Goal: Task Accomplishment & Management: Manage account settings

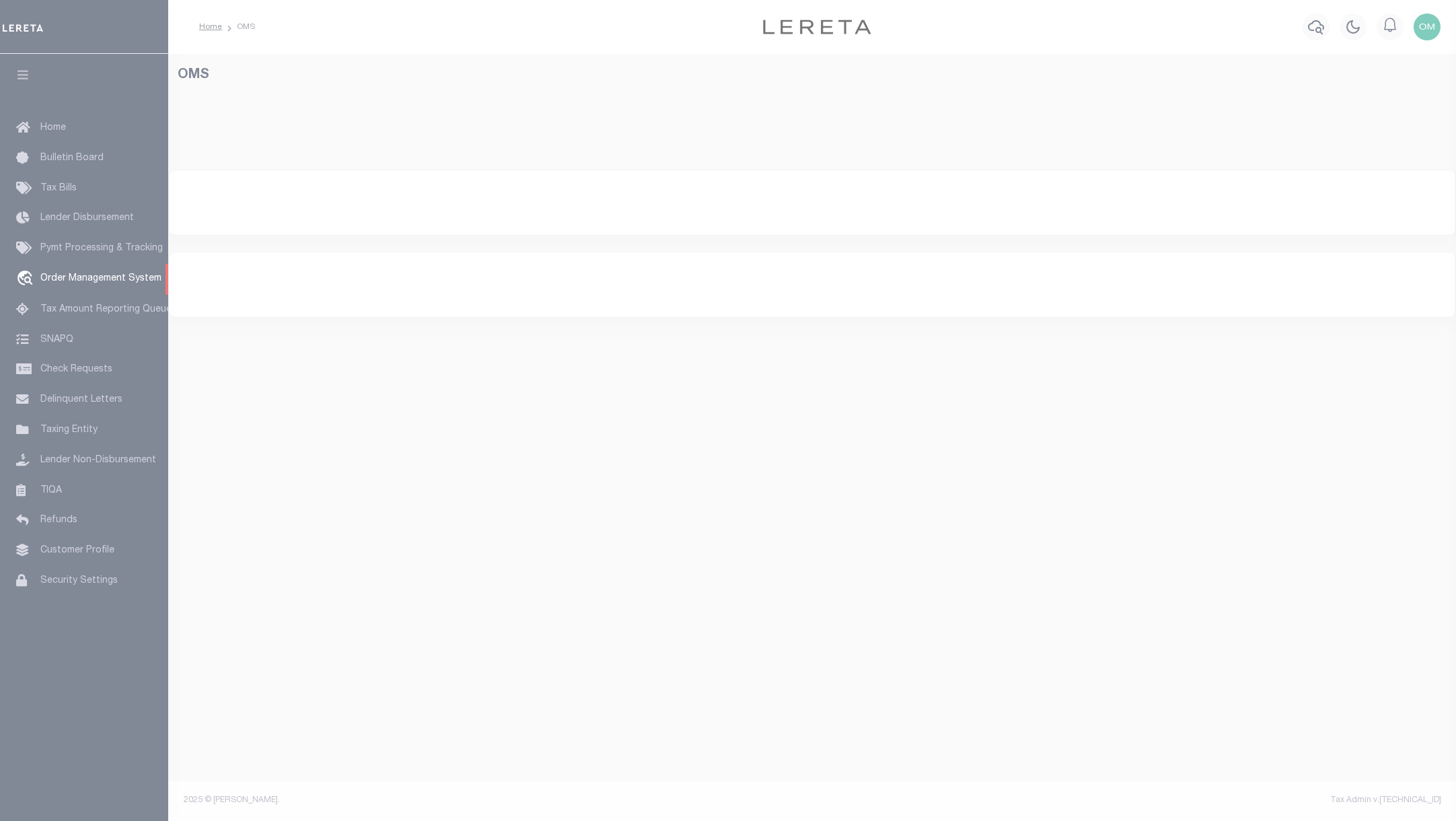
select select "200"
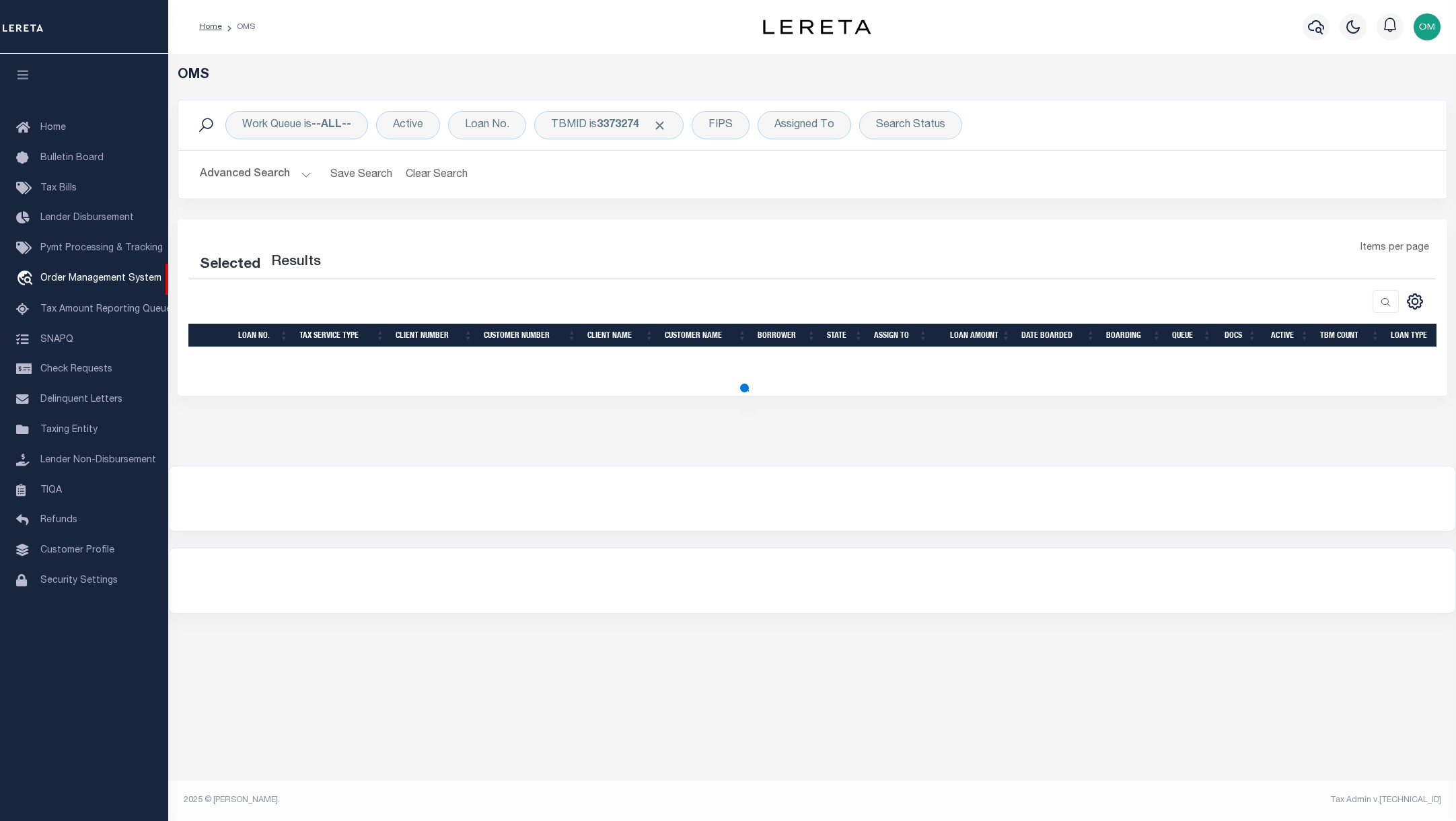
select select "200"
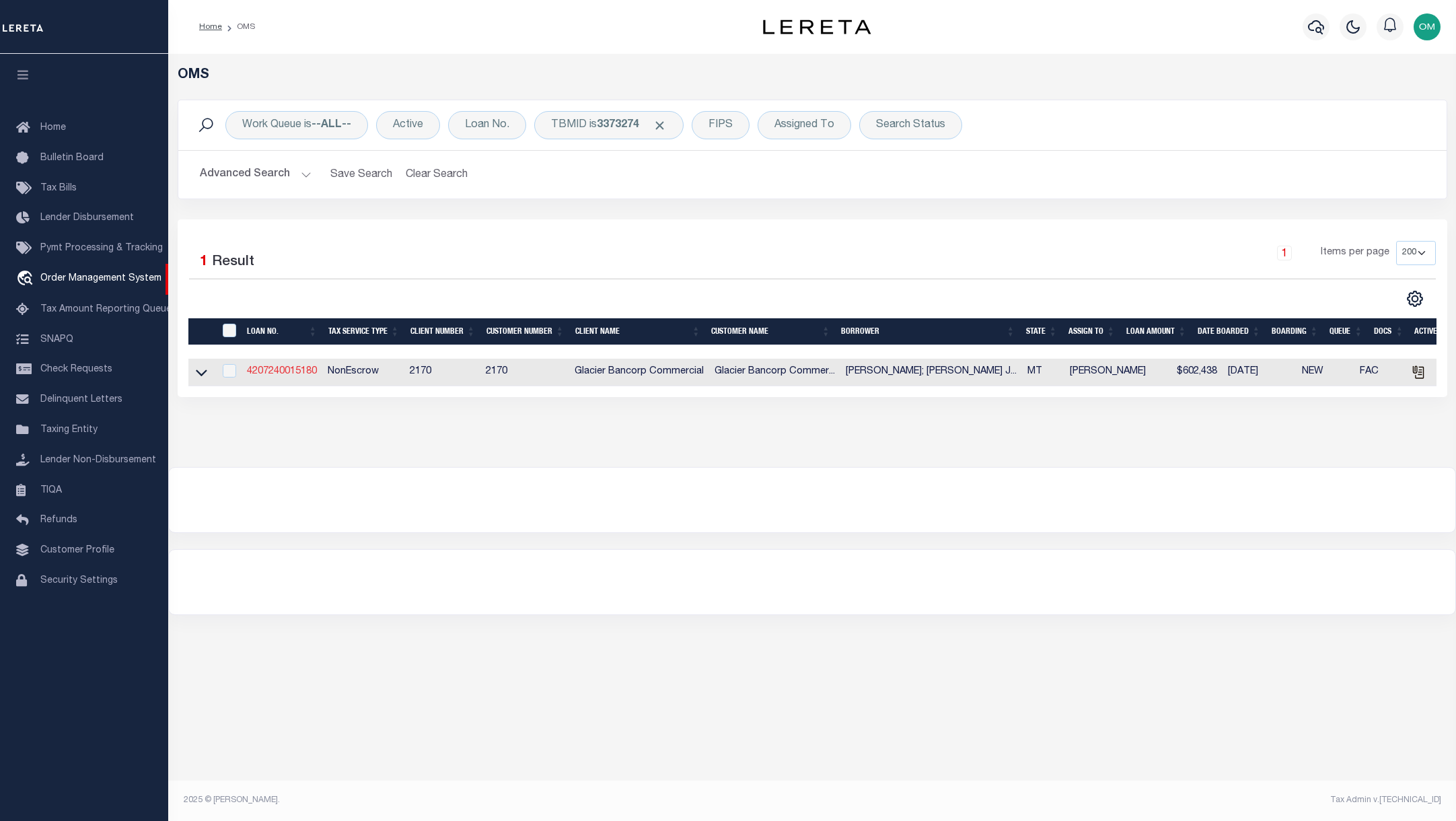
click at [283, 370] on link "4207240015180" at bounding box center [282, 371] width 70 height 10
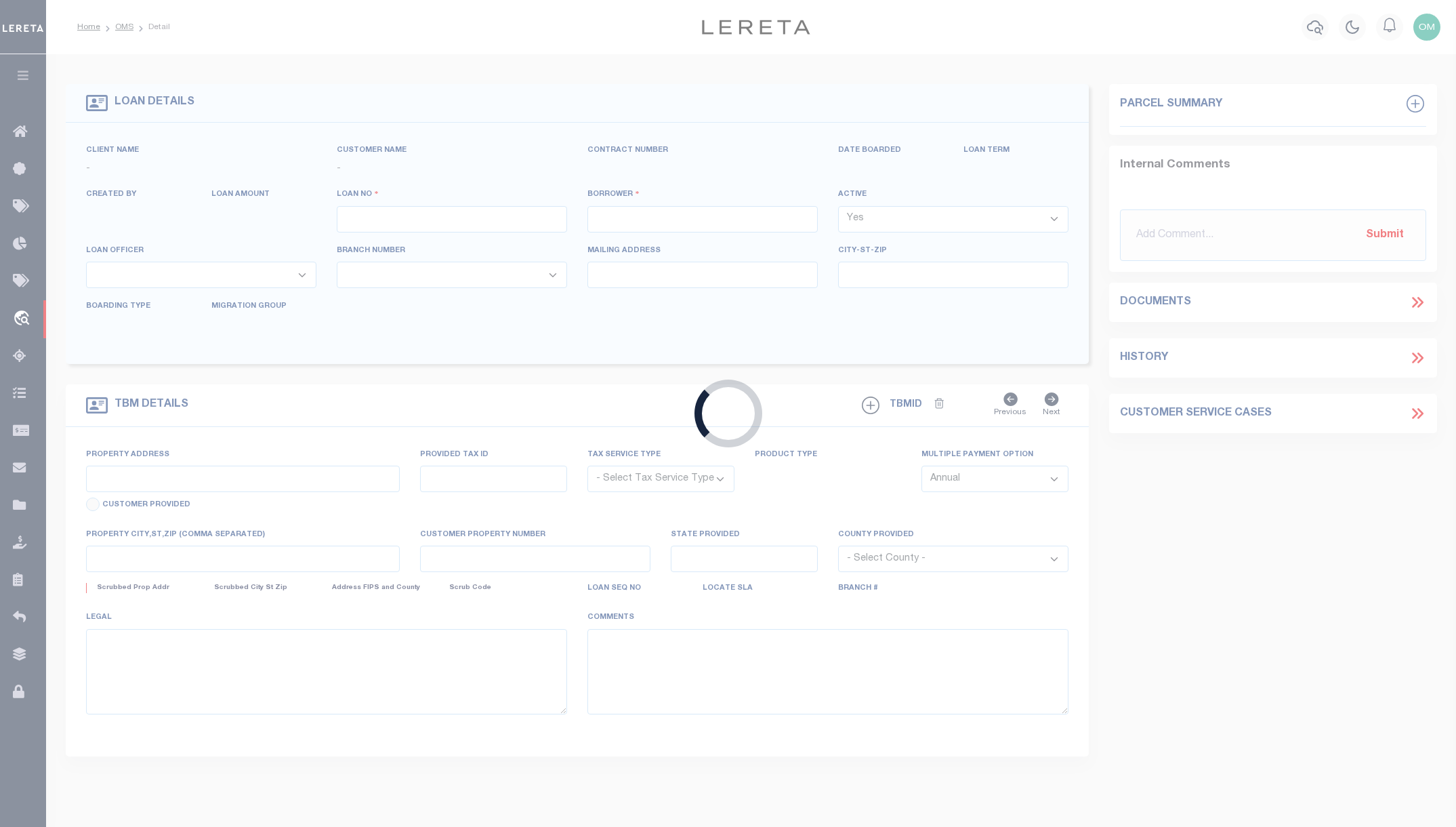
type input "4207240015180"
type input "[PERSON_NAME]; [PERSON_NAME] [PERSON_NAME]; [PERSON_NAME]; [PERSON_NAME] RANCH …"
select select
type input "[STREET_ADDRESS]"
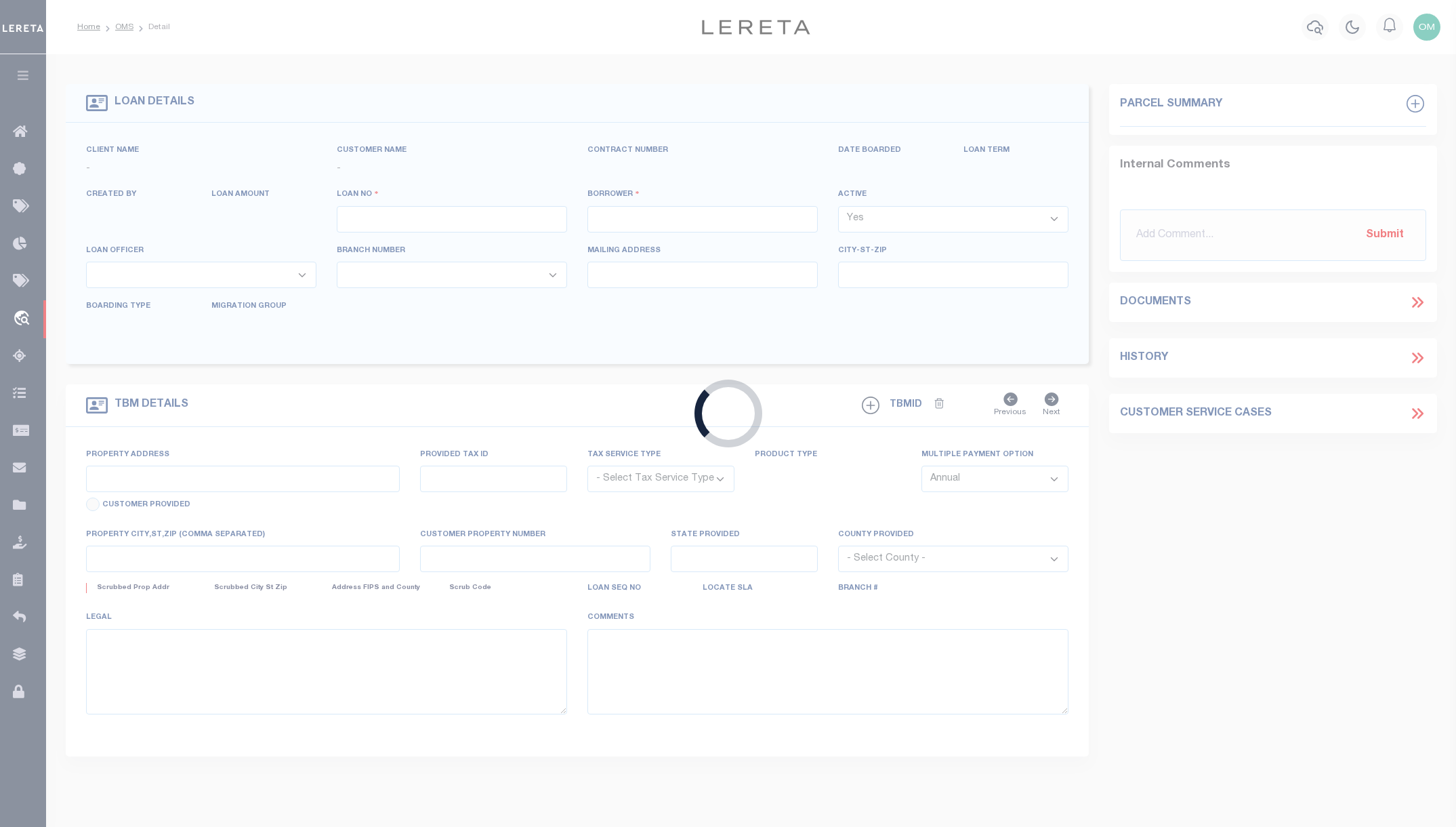
type input "[PERSON_NAME] GAP MT 59453-8107"
select select "NonEscrow"
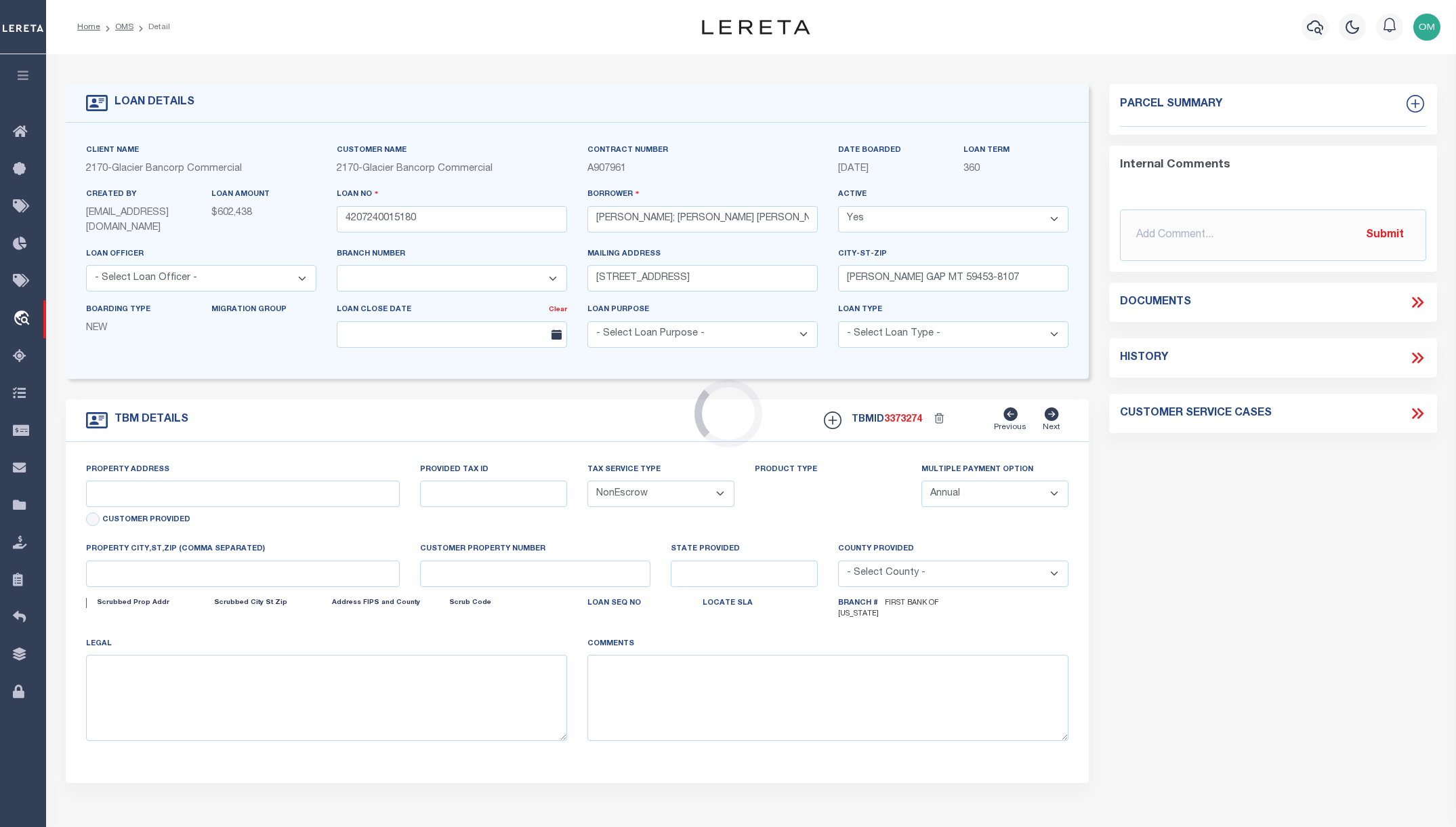
select select "4572"
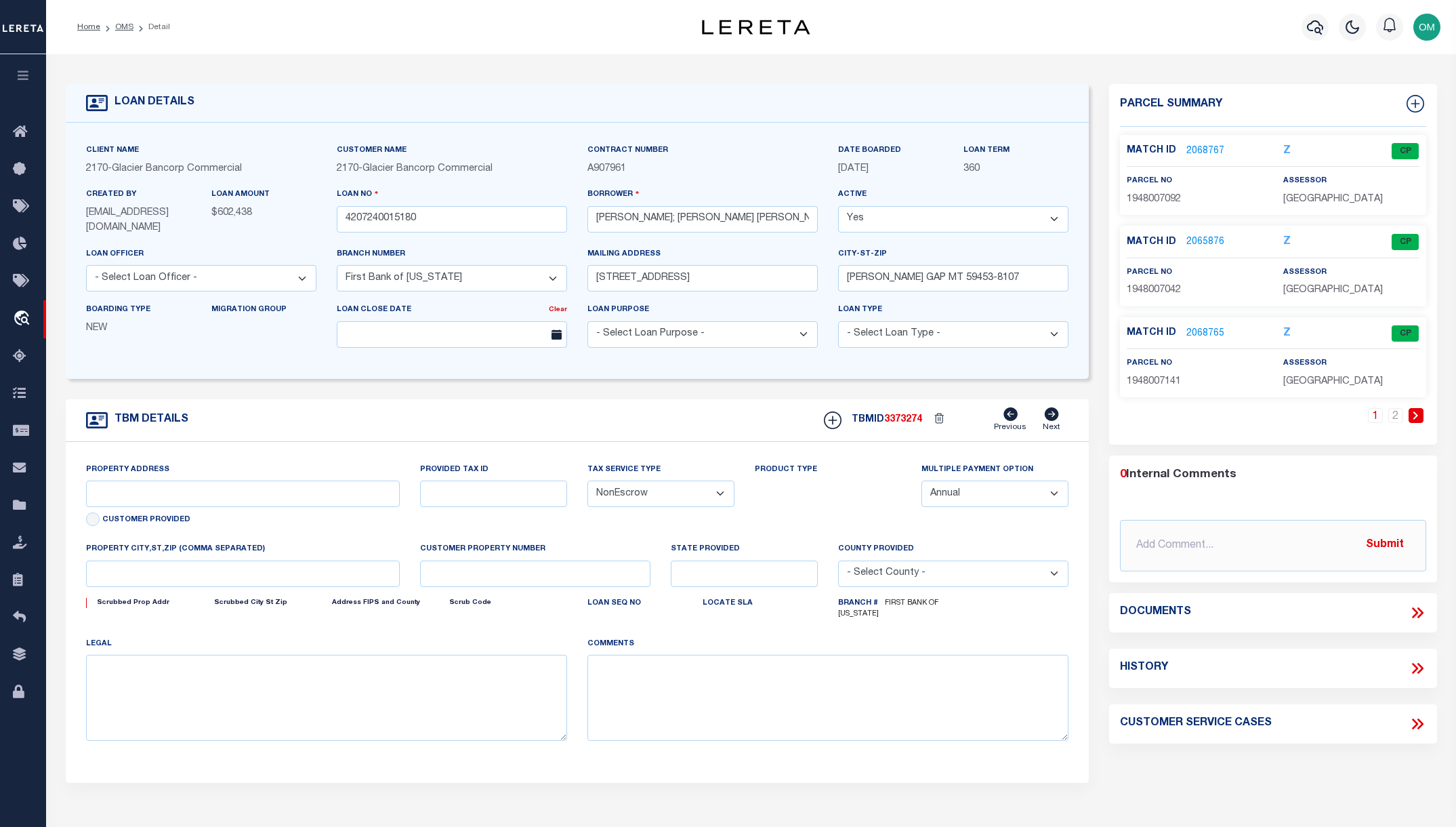
type input "[STREET_ADDRESS]"
select select
type input "[PERSON_NAME] GAP MT 59453"
type input "MT"
select select
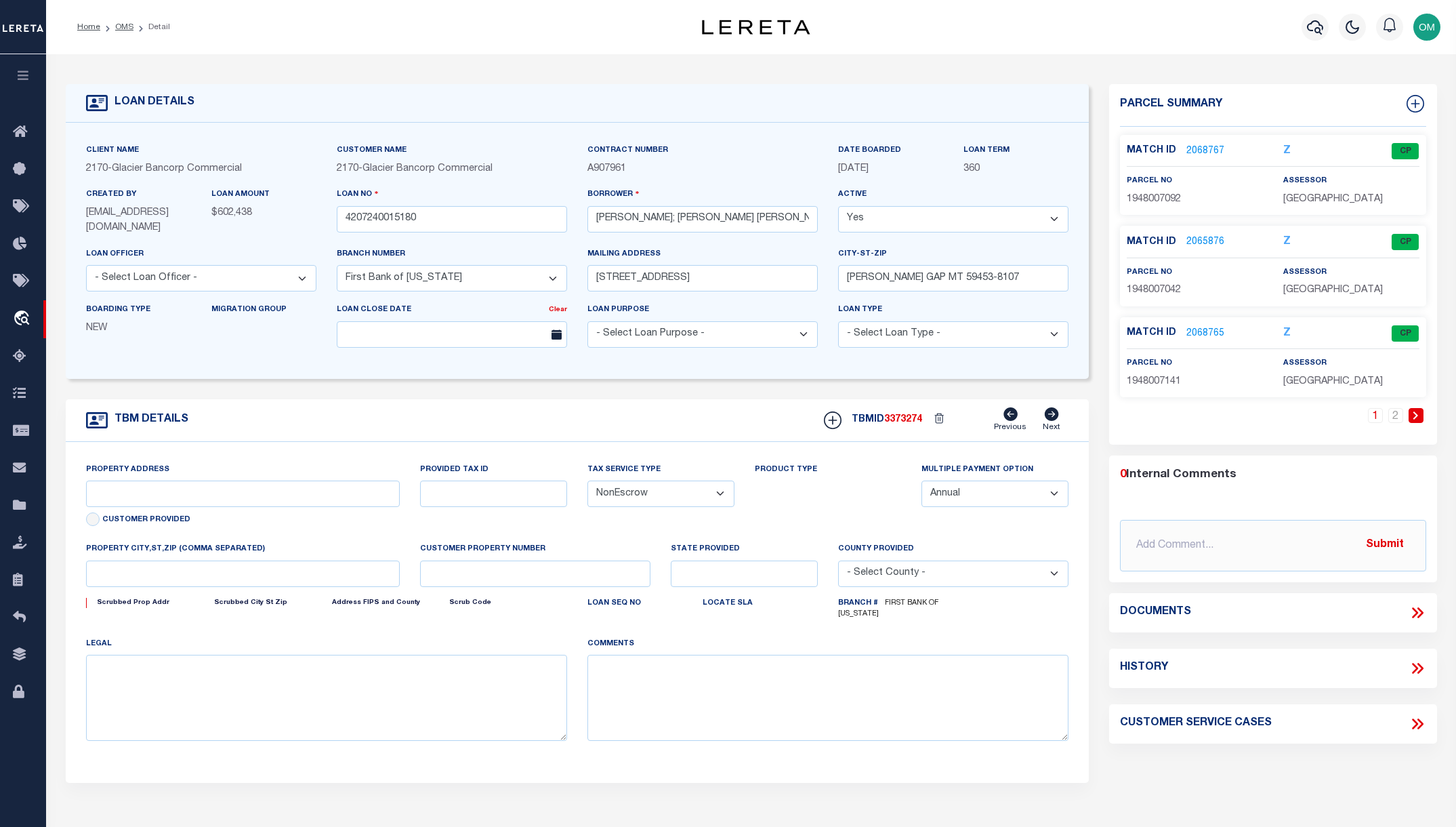
type textarea "PARCEL NUMBERS: 1948007042, 1948007141, 1948007043, 1948007092, 1948007052 SEE …"
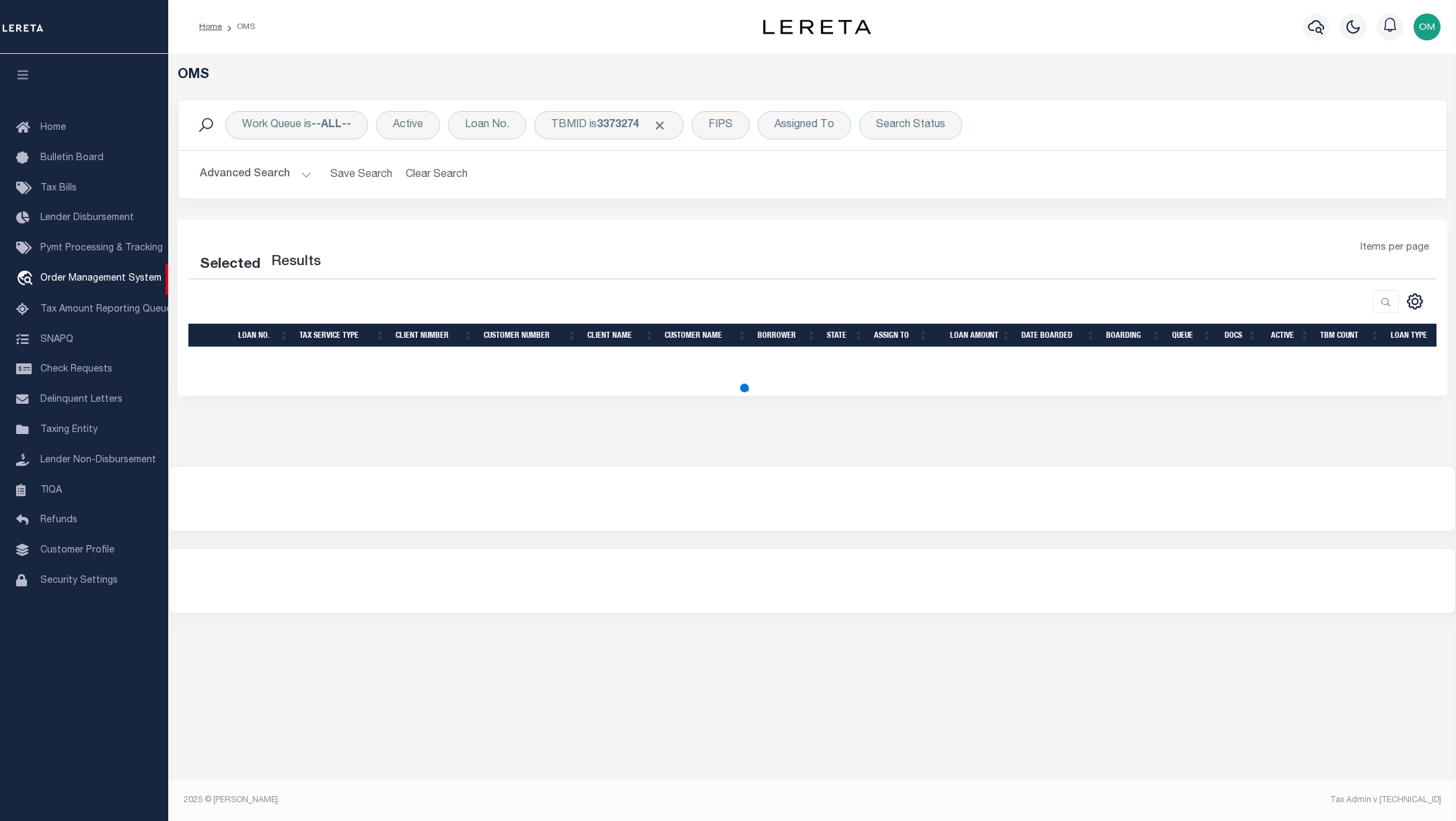
select select "200"
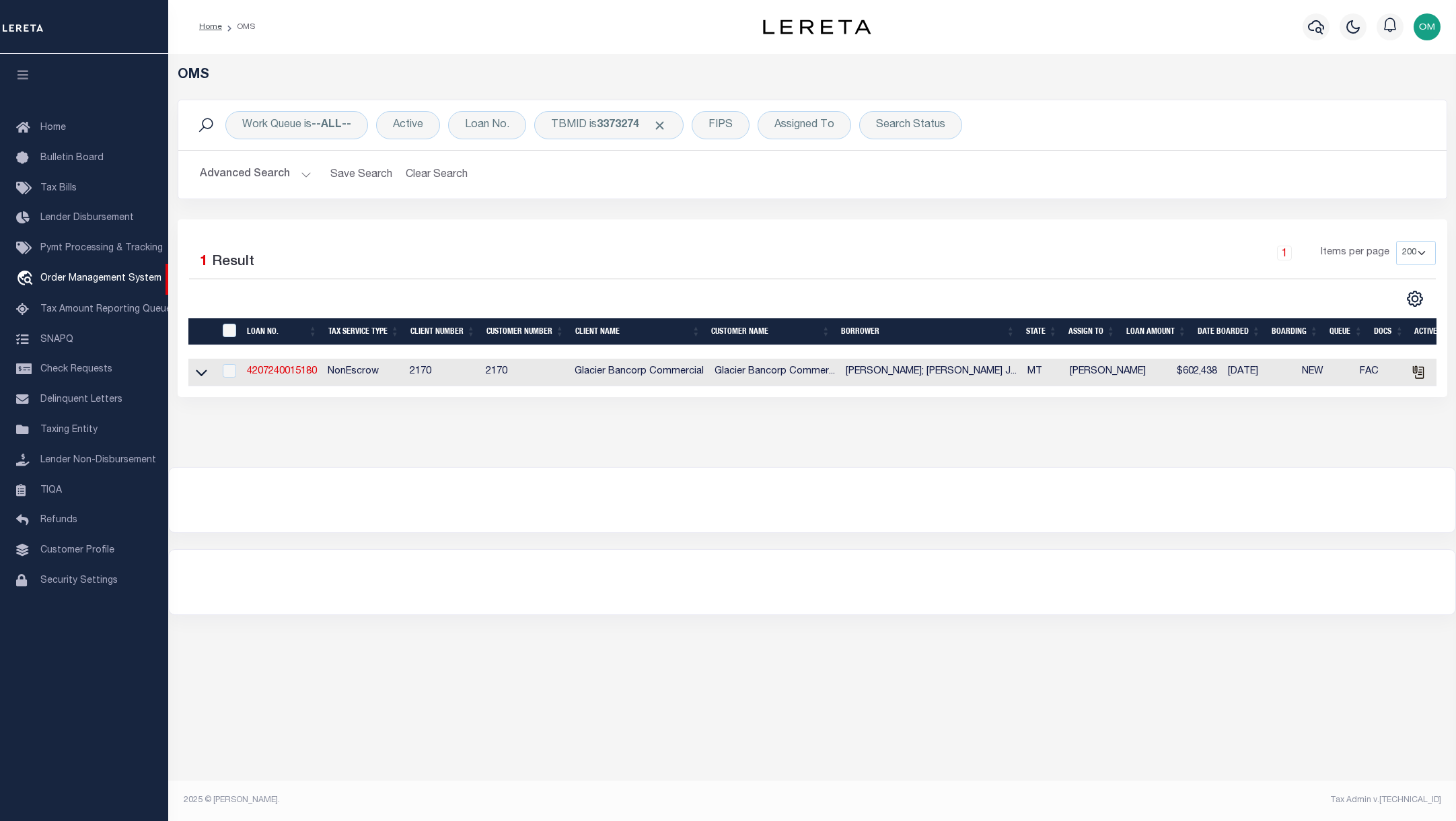
click at [312, 361] on td "4207240015180" at bounding box center [281, 372] width 80 height 28
checkbox input "true"
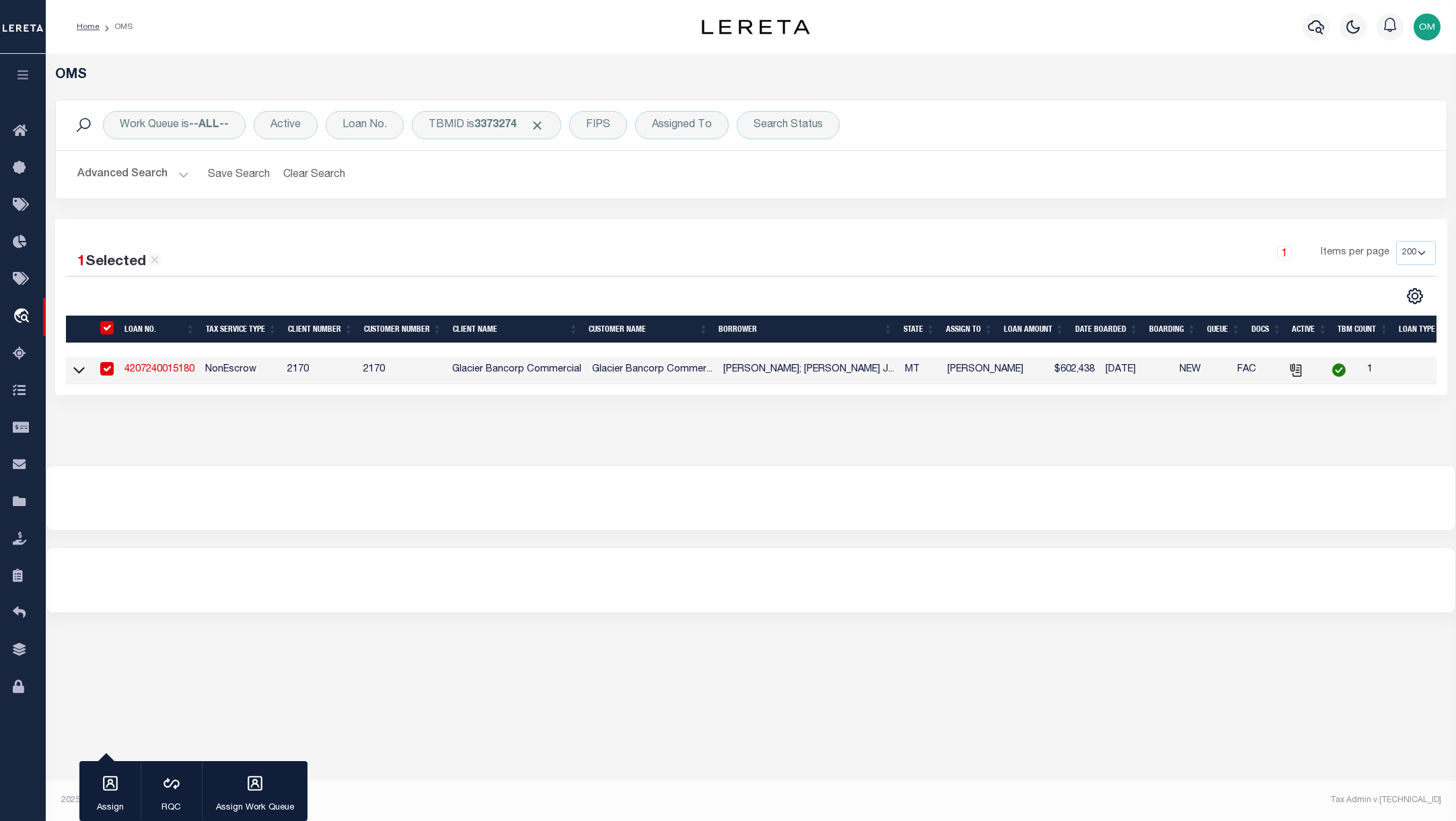
click at [294, 368] on tr "4207240015180 NonEscrow 2170 2170 Glacier Bancorp Commercial Glacier Bancorp Co…" at bounding box center [816, 371] width 1501 height 28
click at [182, 366] on link "4207240015180" at bounding box center [160, 369] width 70 height 10
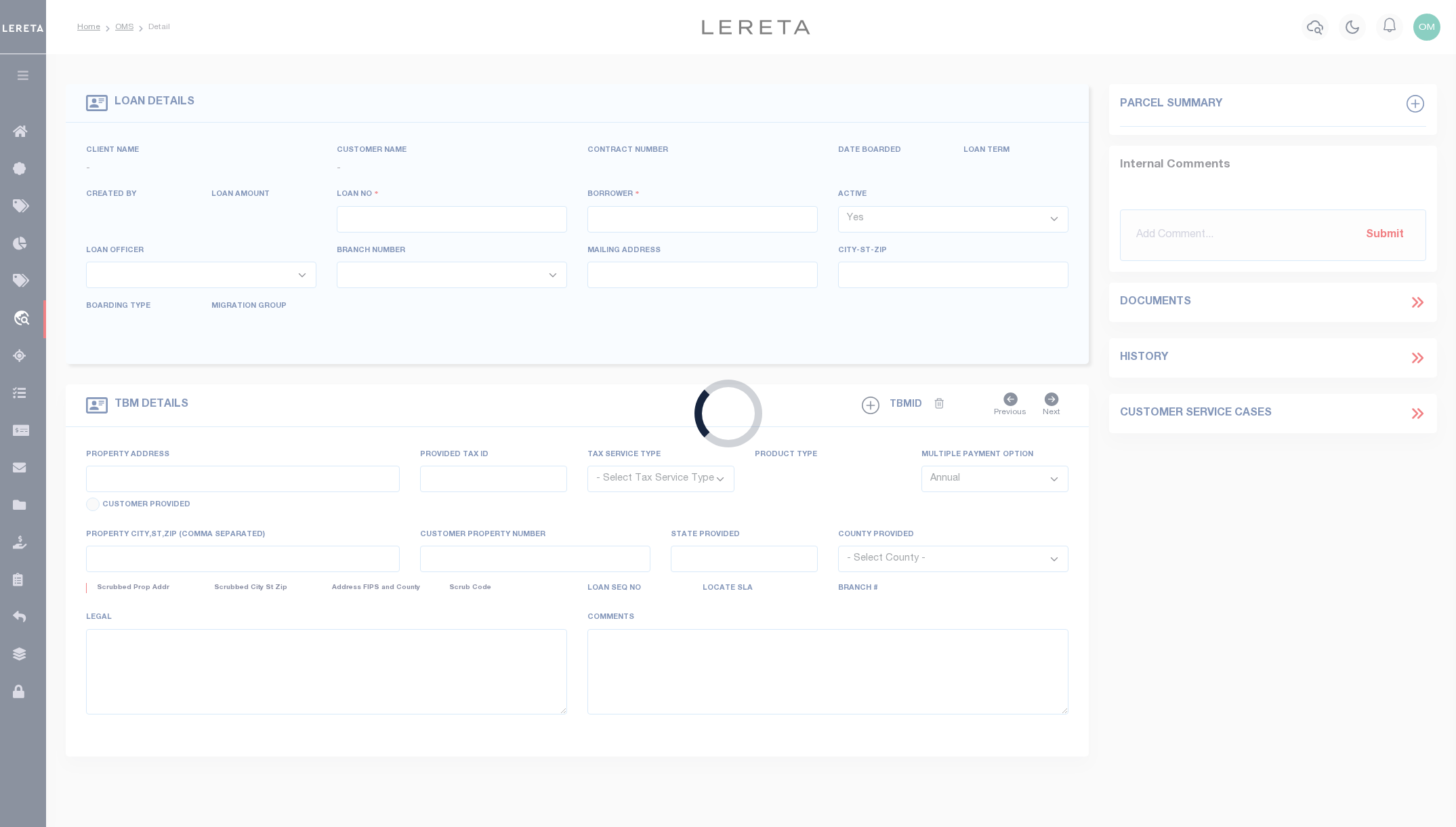
type input "4207240015180"
type input "[PERSON_NAME]; [PERSON_NAME] [PERSON_NAME]; [PERSON_NAME]; [PERSON_NAME] RANCH …"
select select
type input "[STREET_ADDRESS]"
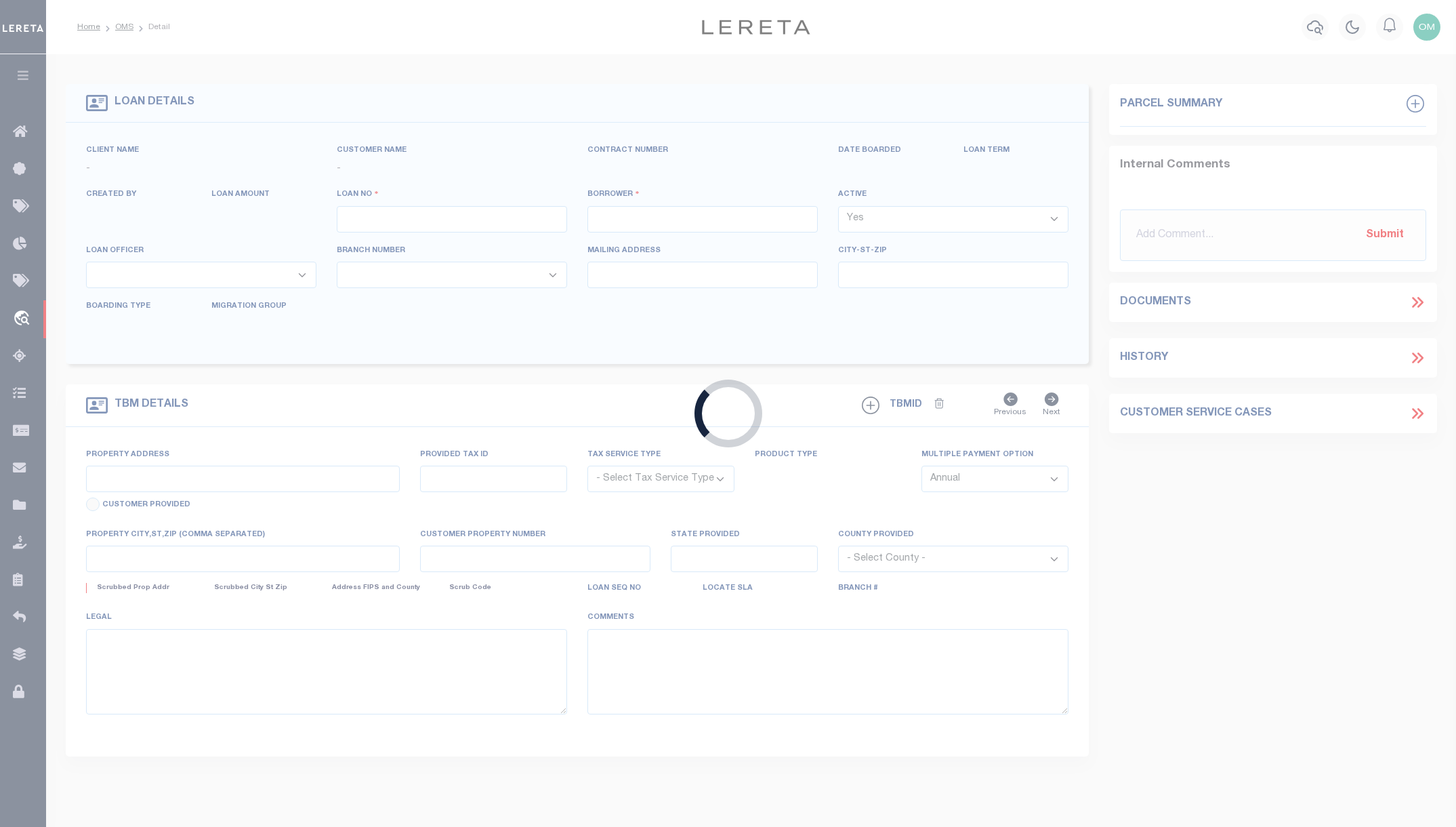
type input "[PERSON_NAME] GAP MT 59453-8107"
select select "NonEscrow"
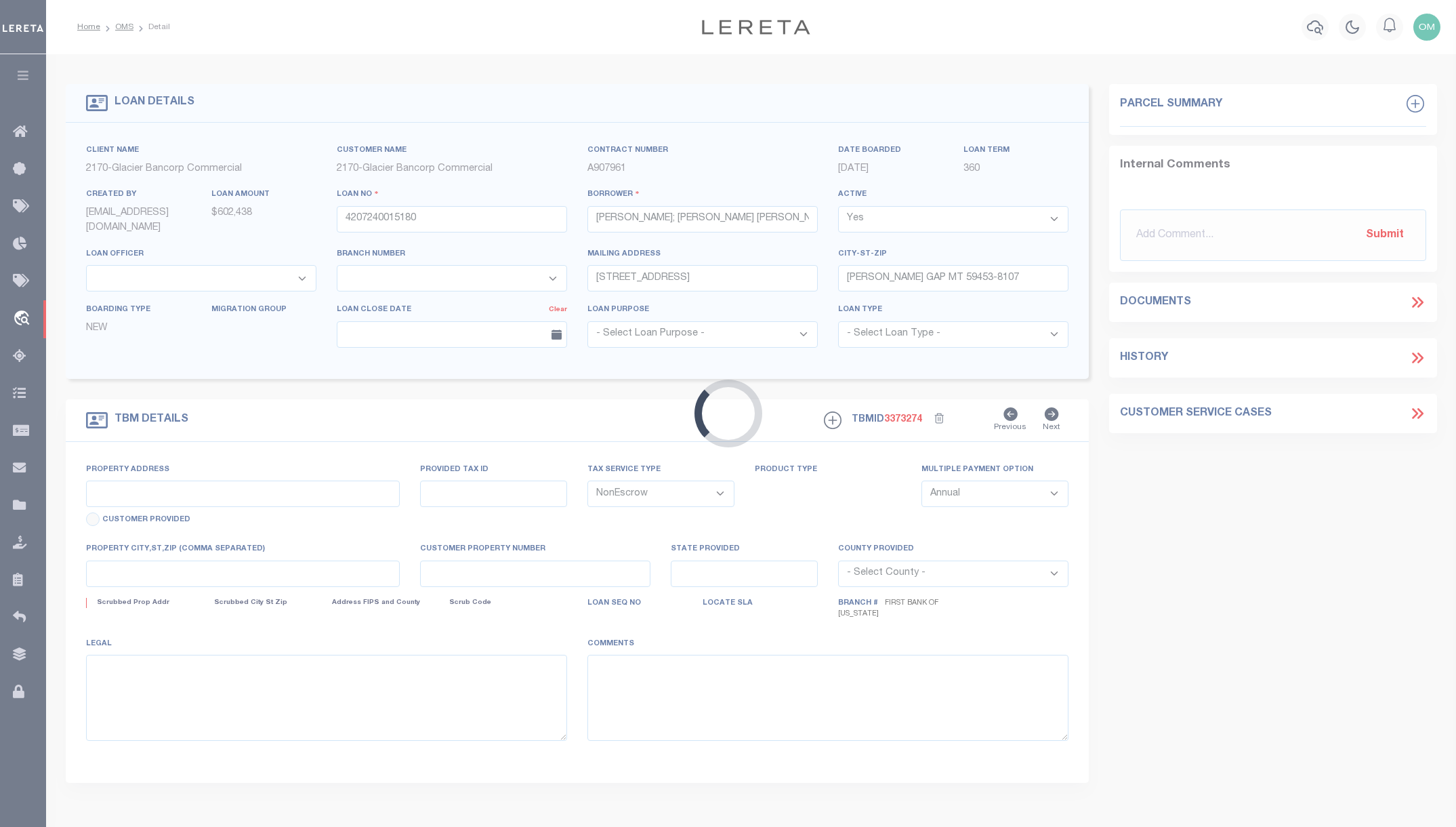
type input "[STREET_ADDRESS]"
select select
type input "[PERSON_NAME] GAP MT 59453"
type input "MT"
select select
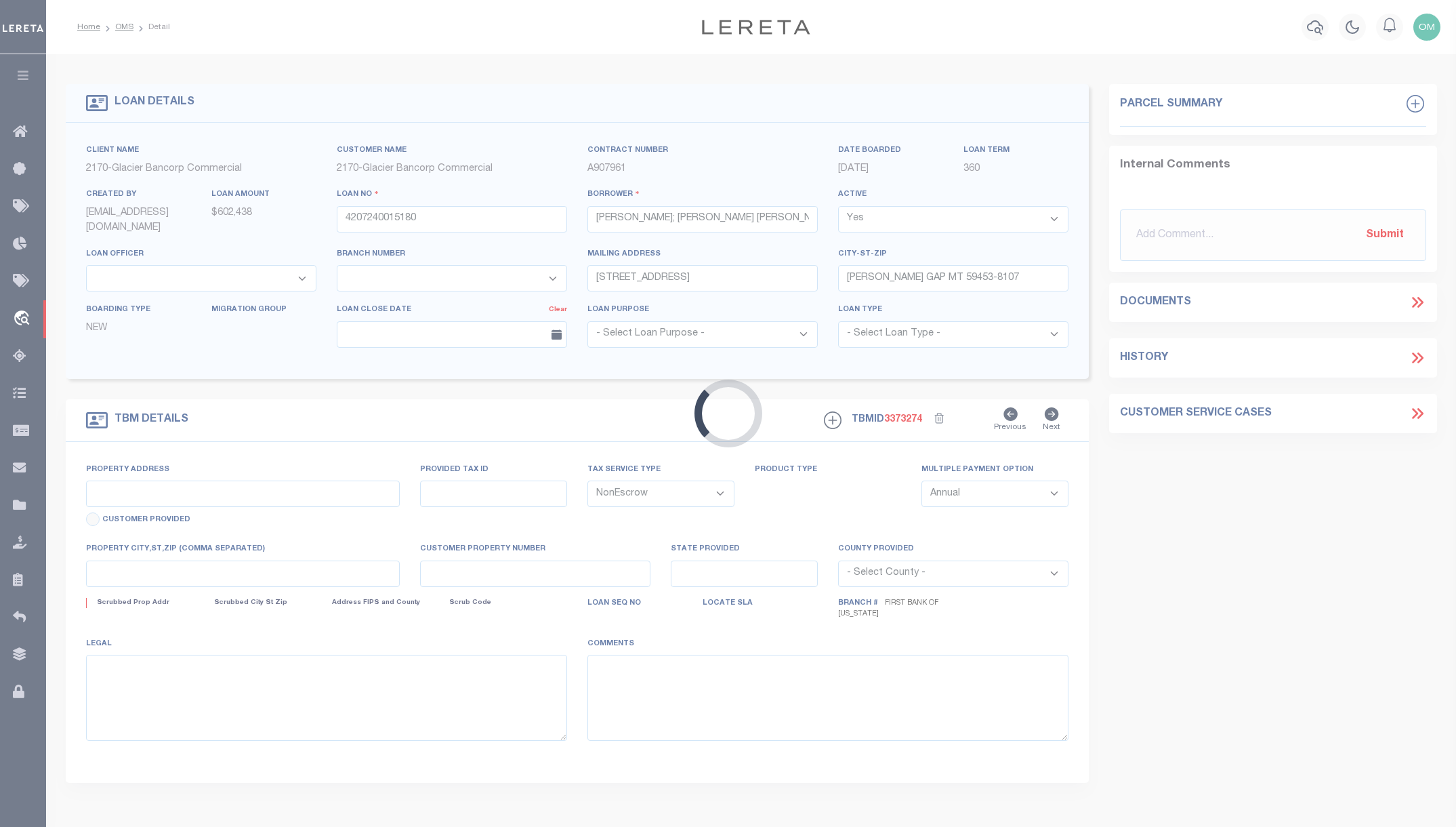
type textarea "PARCEL NUMBERS: 1948007042, 1948007141, 1948007043, 1948007092, 1948007052 SEE …"
select select "4572"
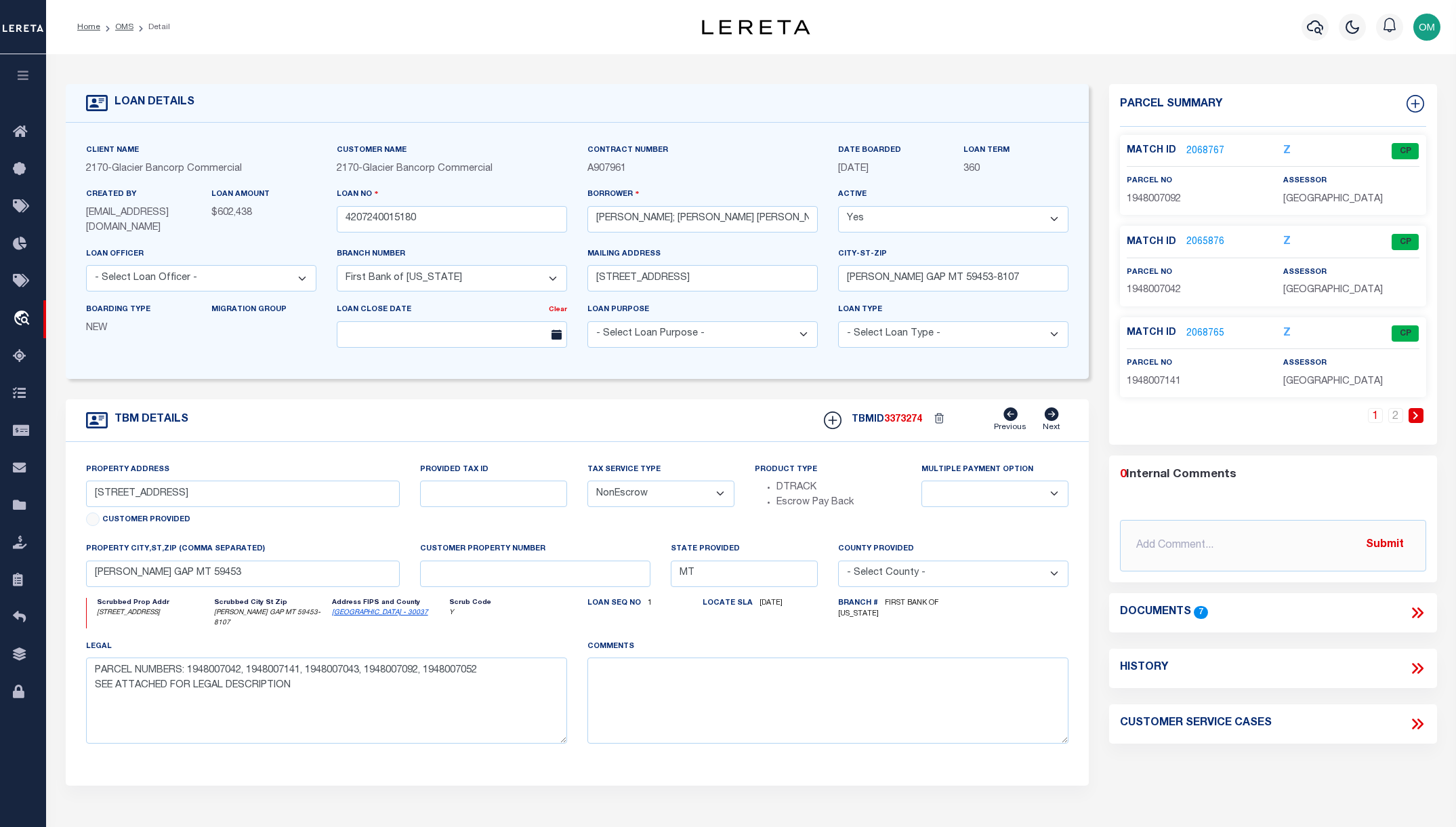
click at [765, 143] on div "Contract Number A907961" at bounding box center [702, 159] width 231 height 33
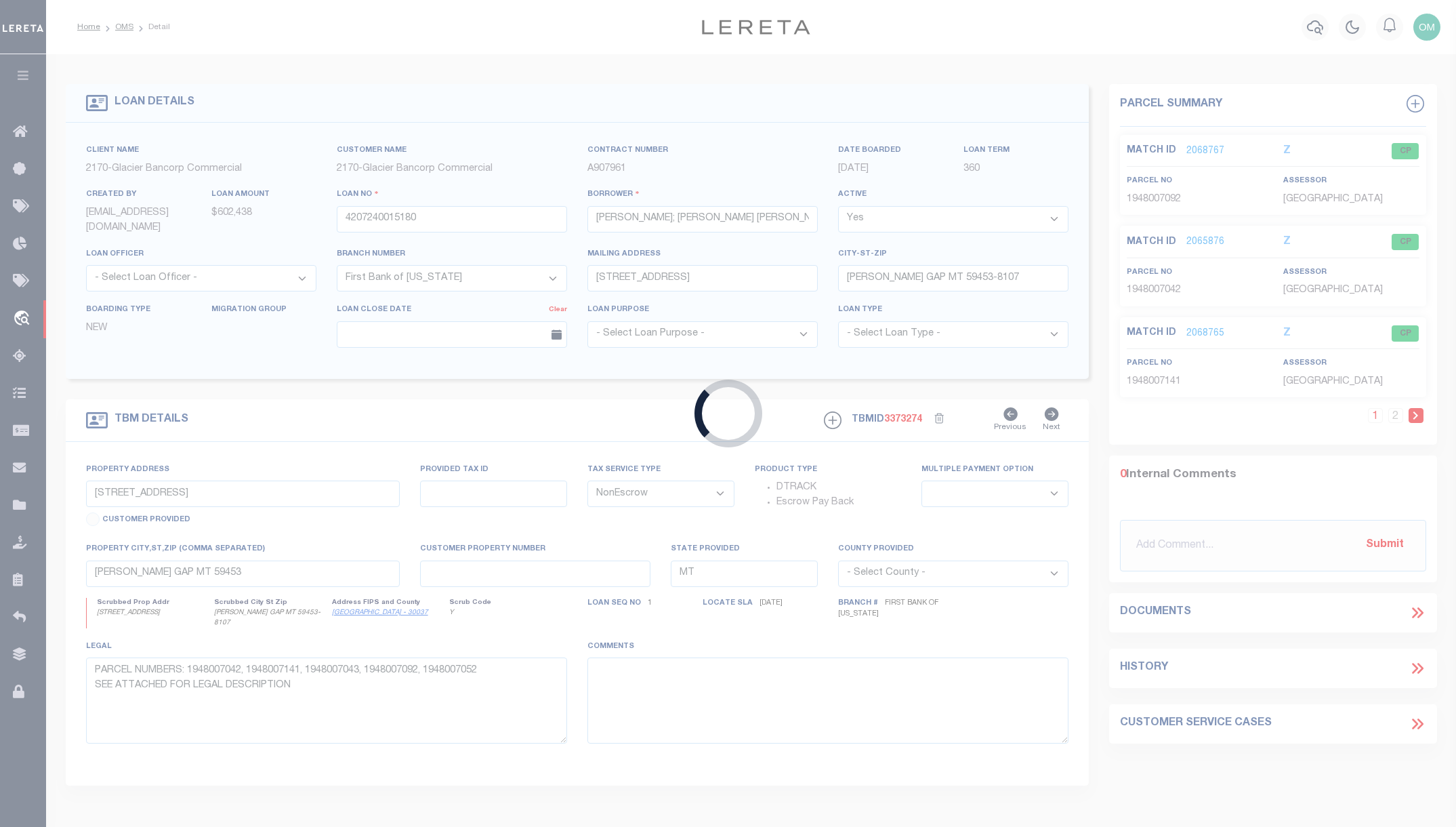
type input "CIBC-AR-87"
type input "[PERSON_NAME]"
select select "False"
select select
type input "[STREET_ADDRESS]"
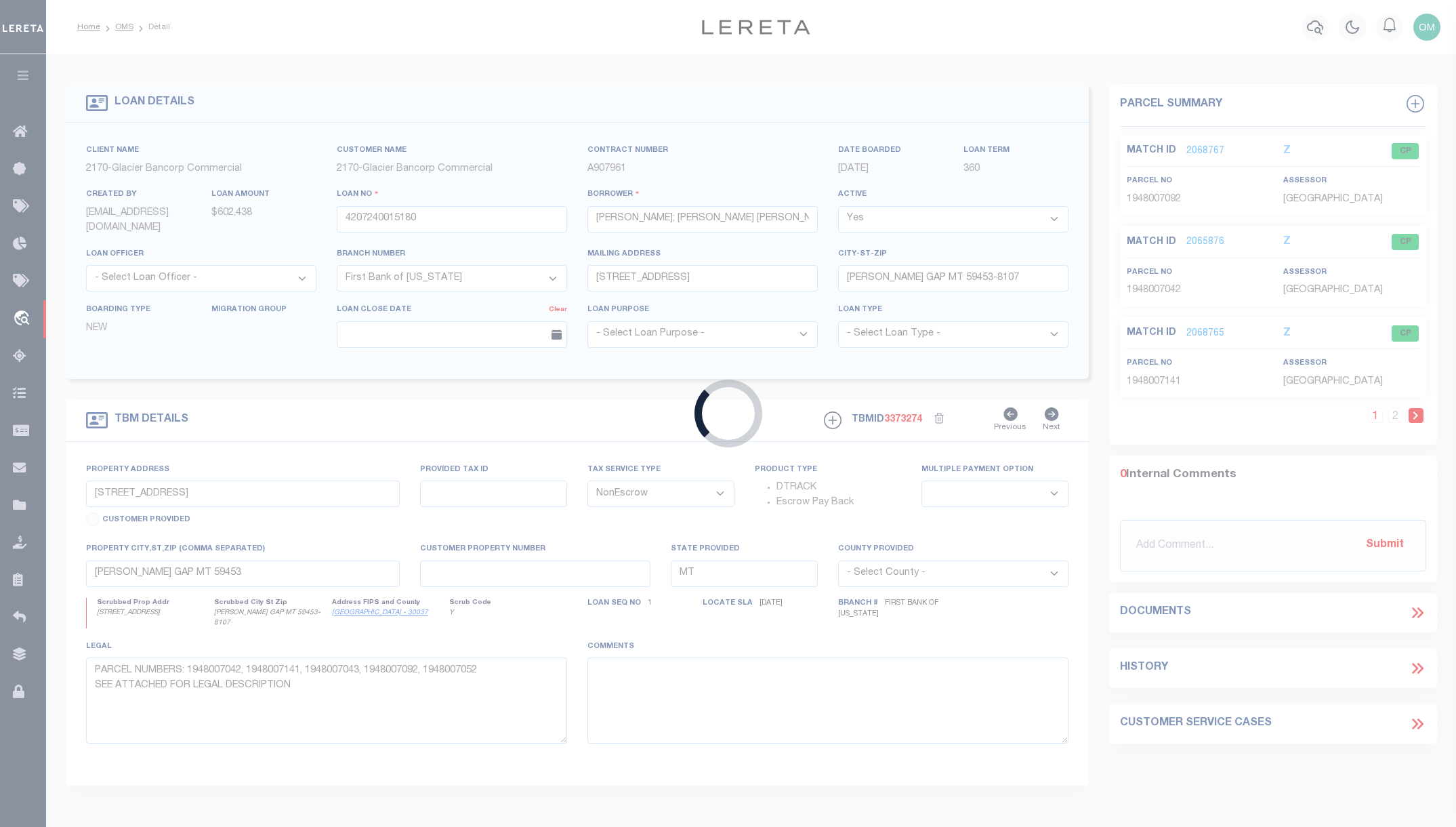
type input "[US_STATE][GEOGRAPHIC_DATA] 80906-5117"
type input "[DATE]"
select select "100"
select select "10"
select select "Escrow"
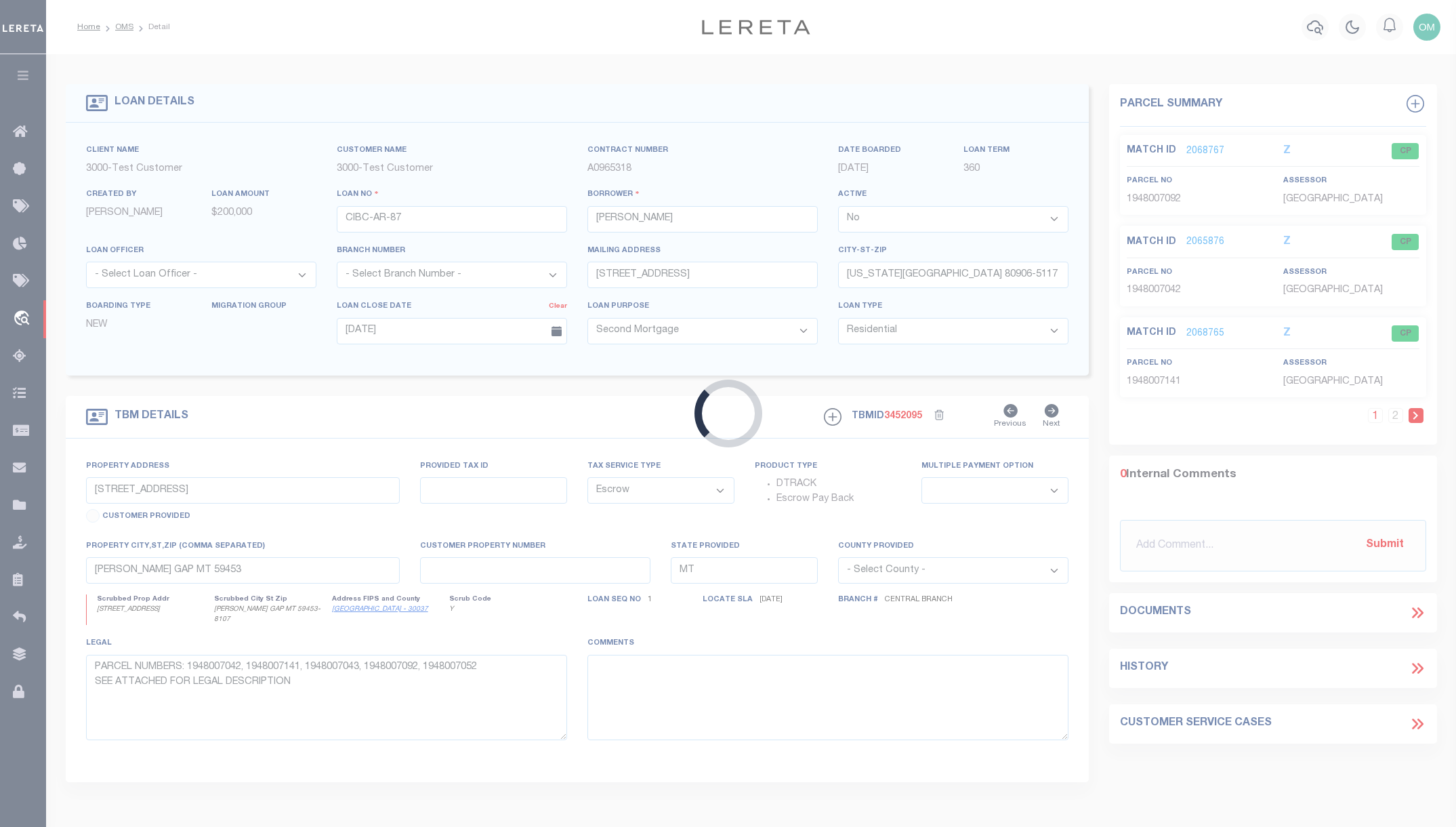
type input "[STREET_ADDRESS]"
select select
type input "TAMPA [GEOGRAPHIC_DATA] 33625-1512"
type input "FL"
select select
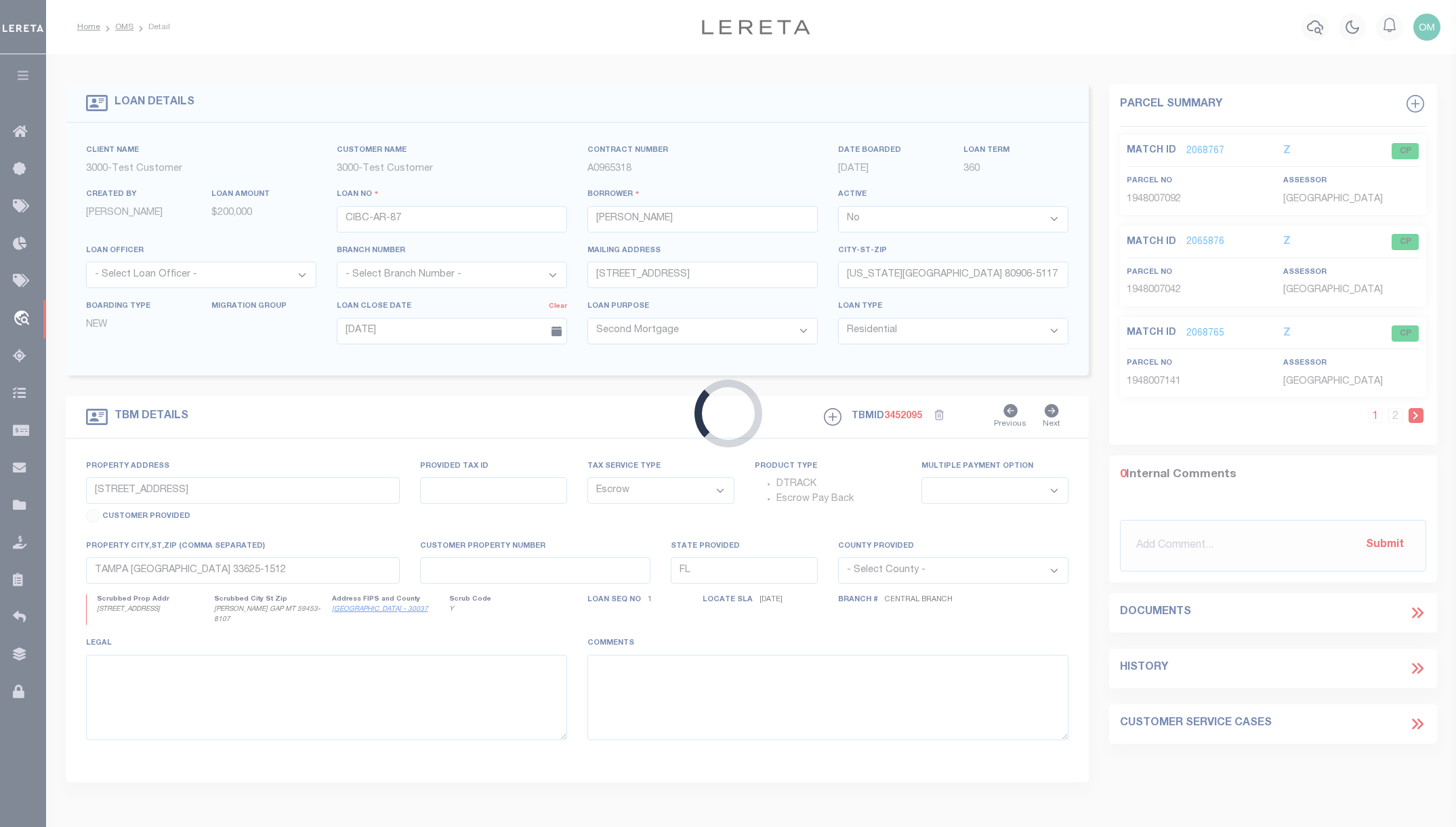
select select "25317"
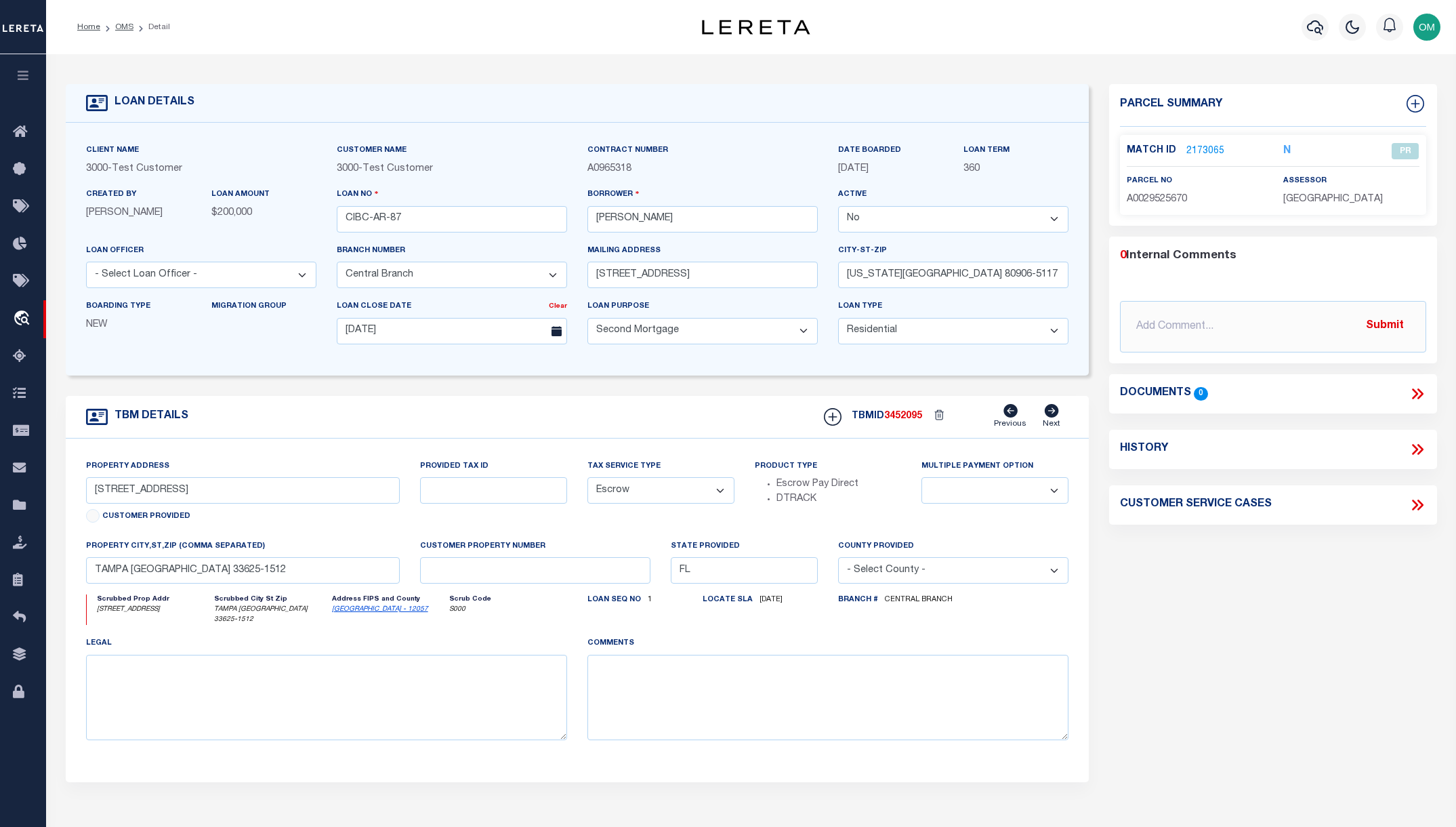
click at [1209, 148] on link "2173065" at bounding box center [1205, 151] width 38 height 15
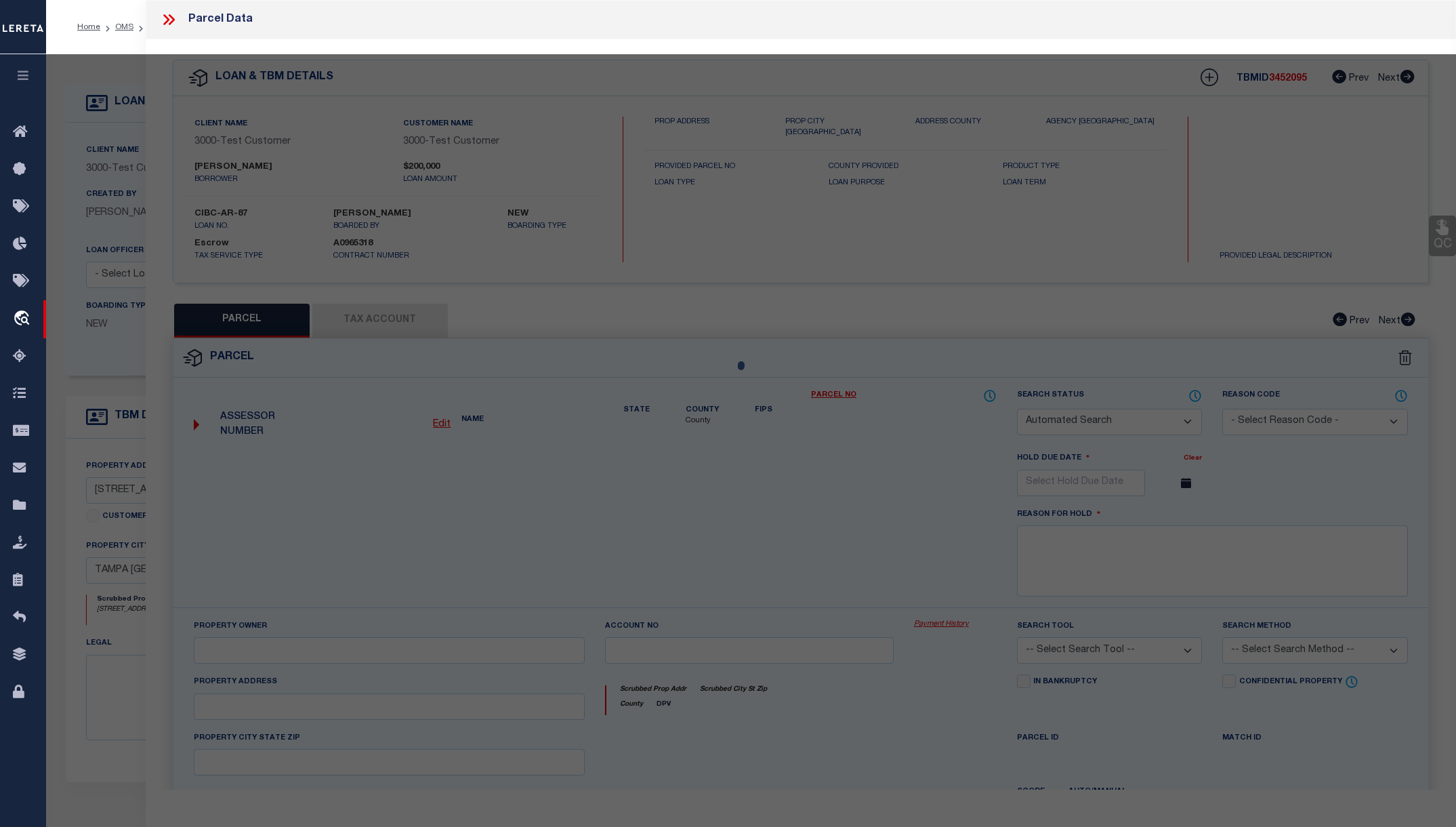
checkbox input "false"
select select "PR"
select select "ADD"
type input "[PERSON_NAME]"
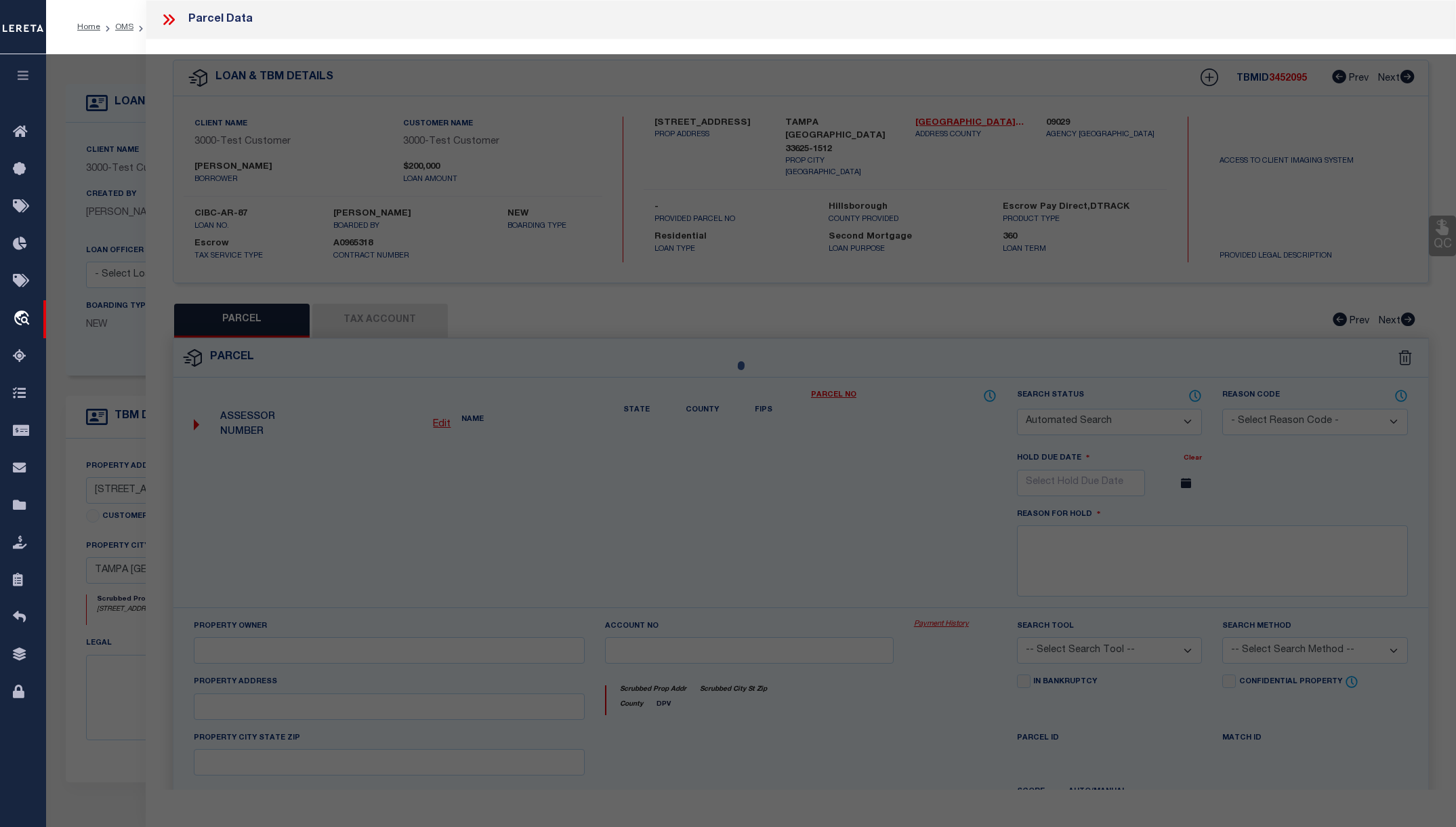
select select "ATL"
select select "ADD"
type input "[STREET_ADDRESS]"
type input "[GEOGRAPHIC_DATA], [GEOGRAPHIC_DATA] 33625"
type textarea "EAGLEBROOK PHASE I LOT 22 BLOCK 5"
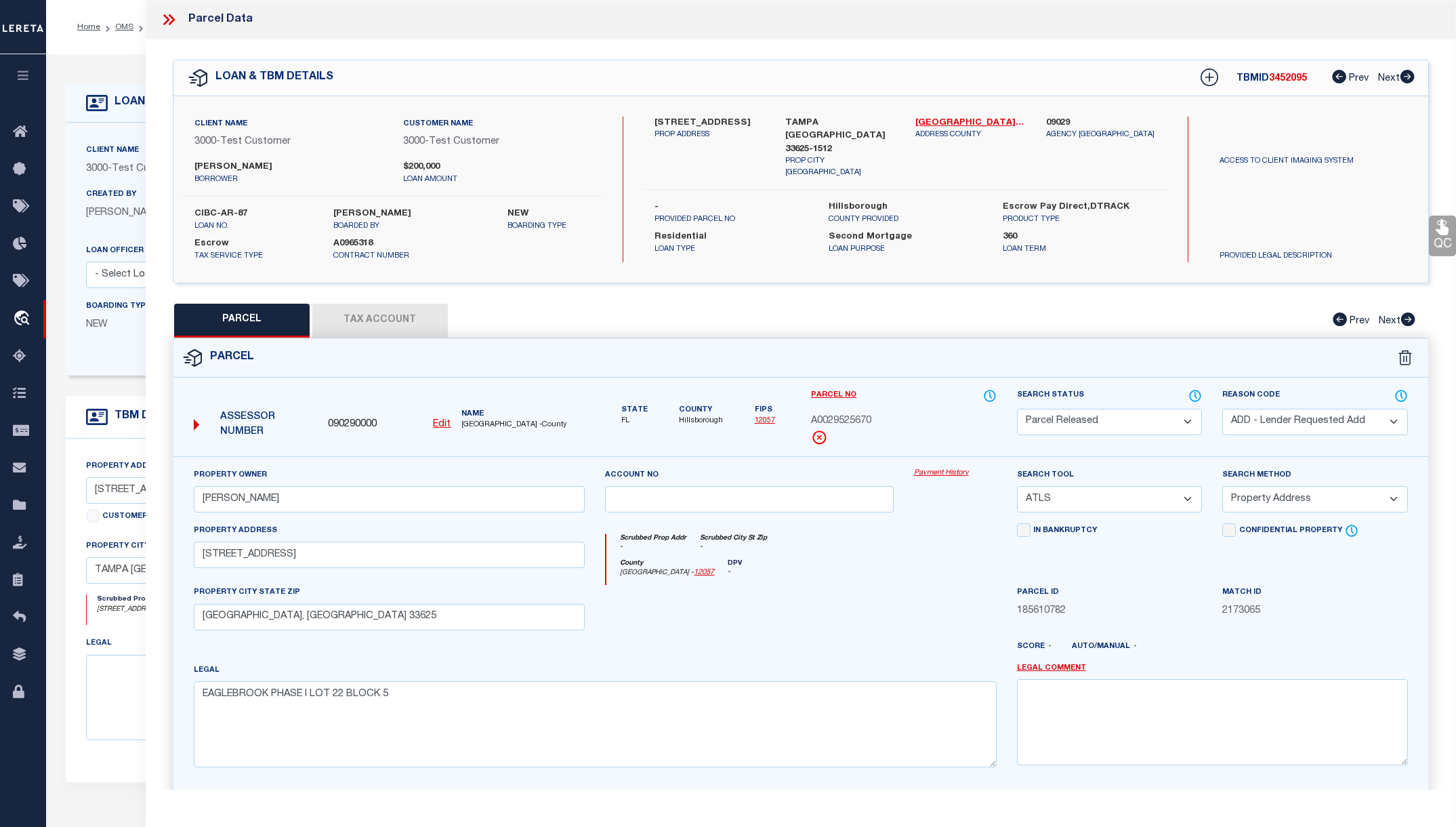
click at [178, 14] on div at bounding box center [174, 19] width 28 height 17
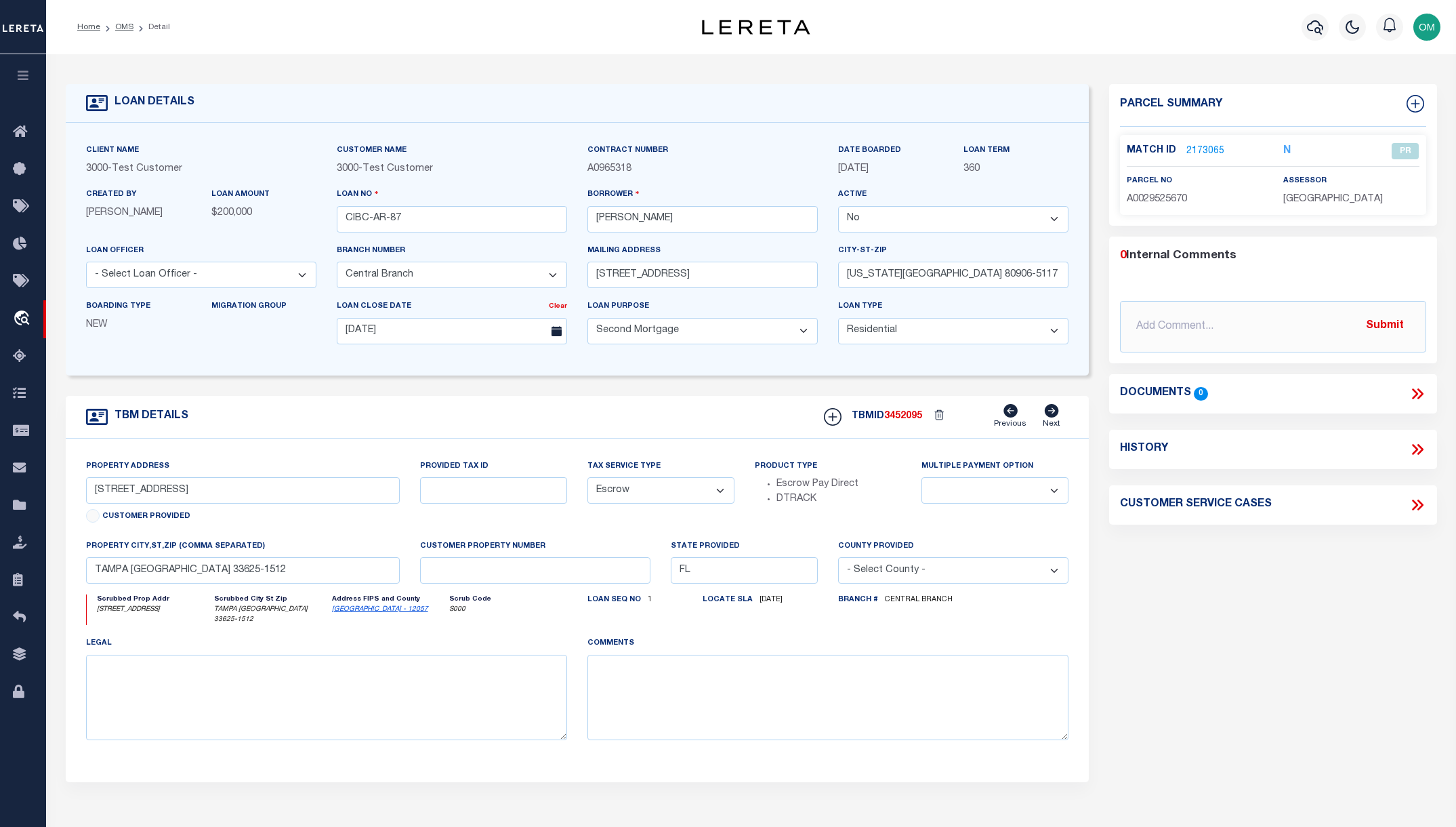
click at [943, 215] on select "Yes No" at bounding box center [953, 219] width 231 height 26
select select "True"
click at [843, 206] on select "Yes No" at bounding box center [953, 219] width 231 height 26
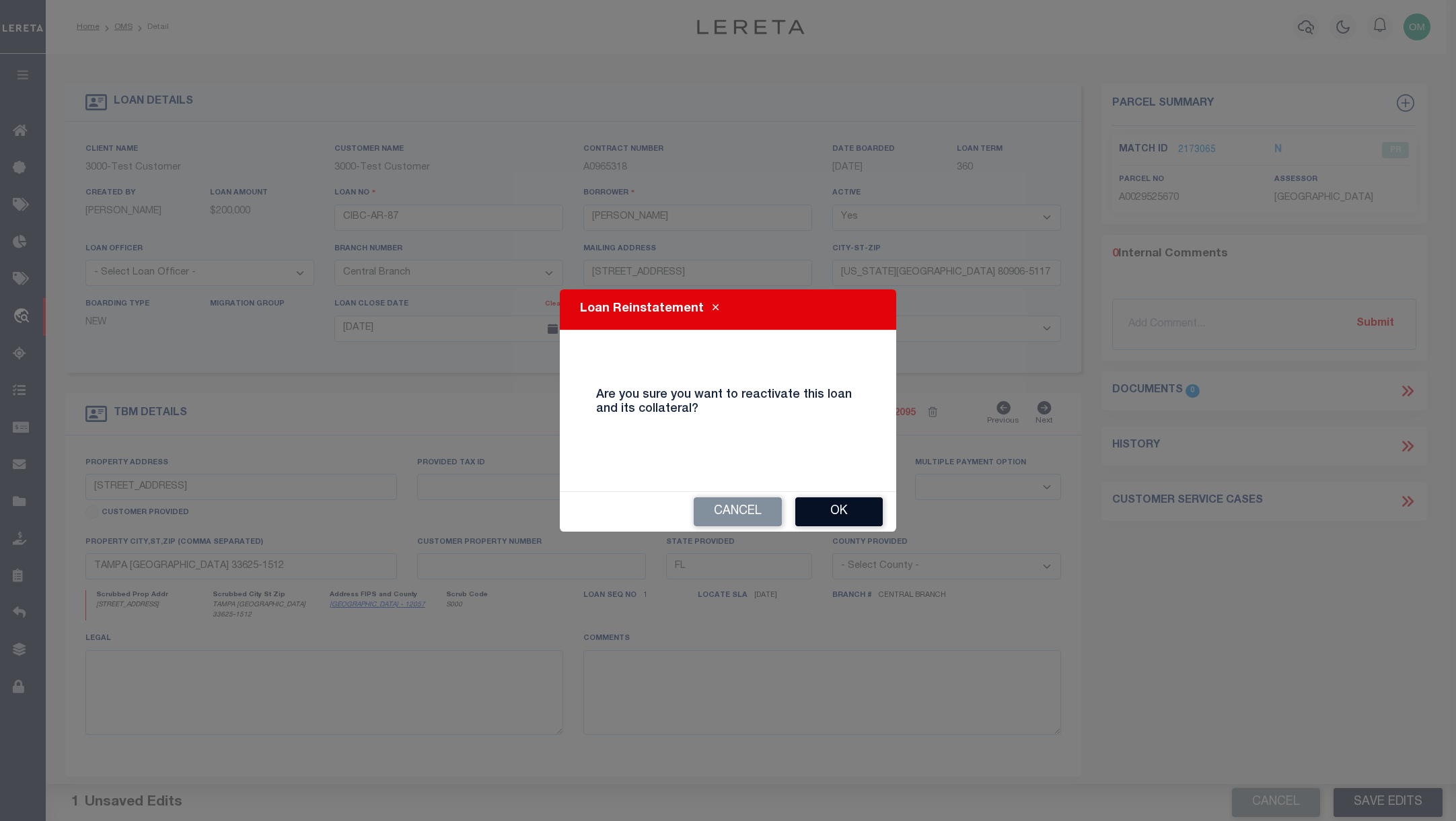
click at [850, 506] on button "Ok" at bounding box center [838, 512] width 87 height 29
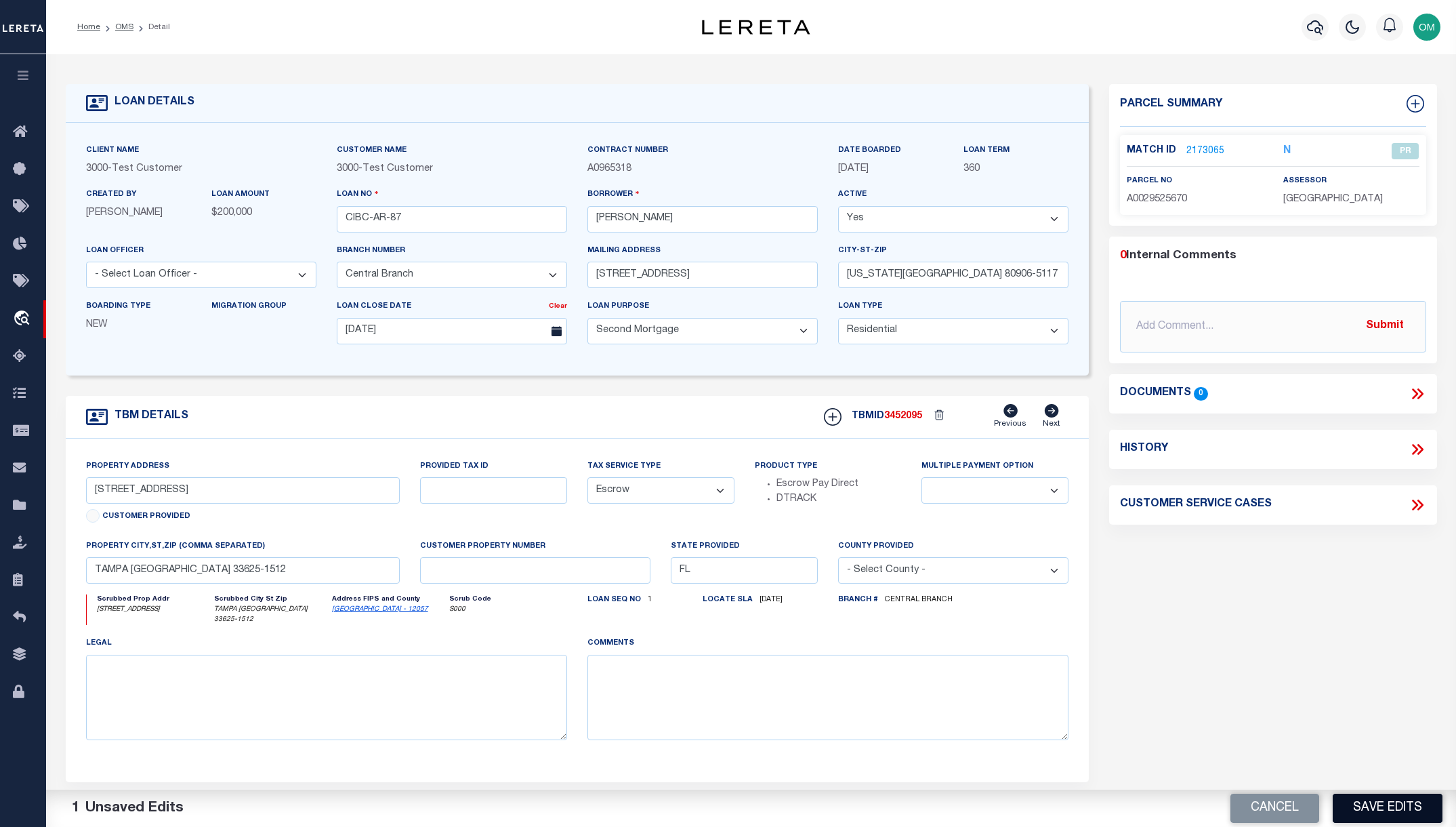
click at [1375, 803] on button "Save Edits" at bounding box center [1387, 808] width 109 height 29
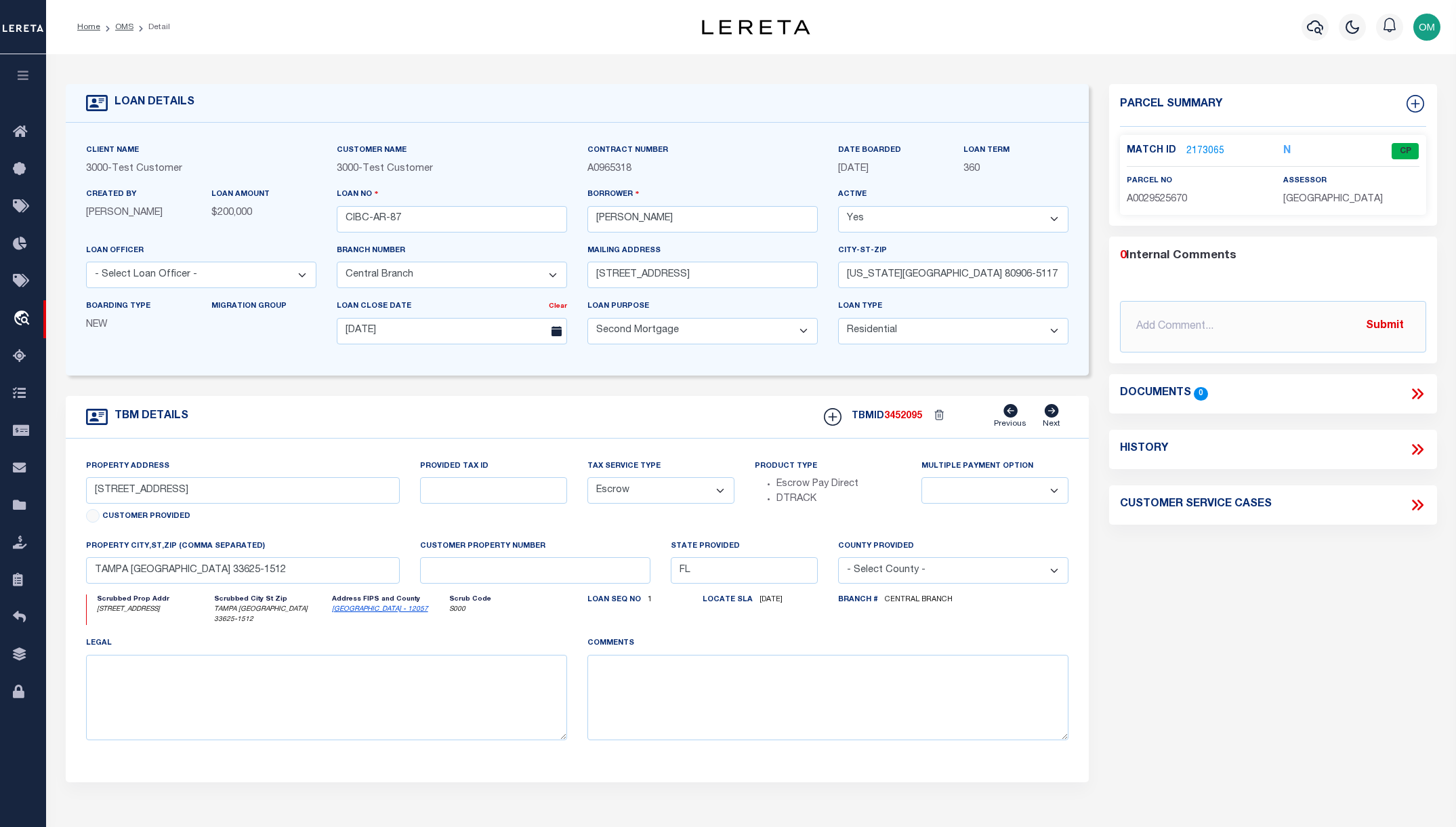
click at [1201, 148] on link "2173065" at bounding box center [1205, 151] width 38 height 15
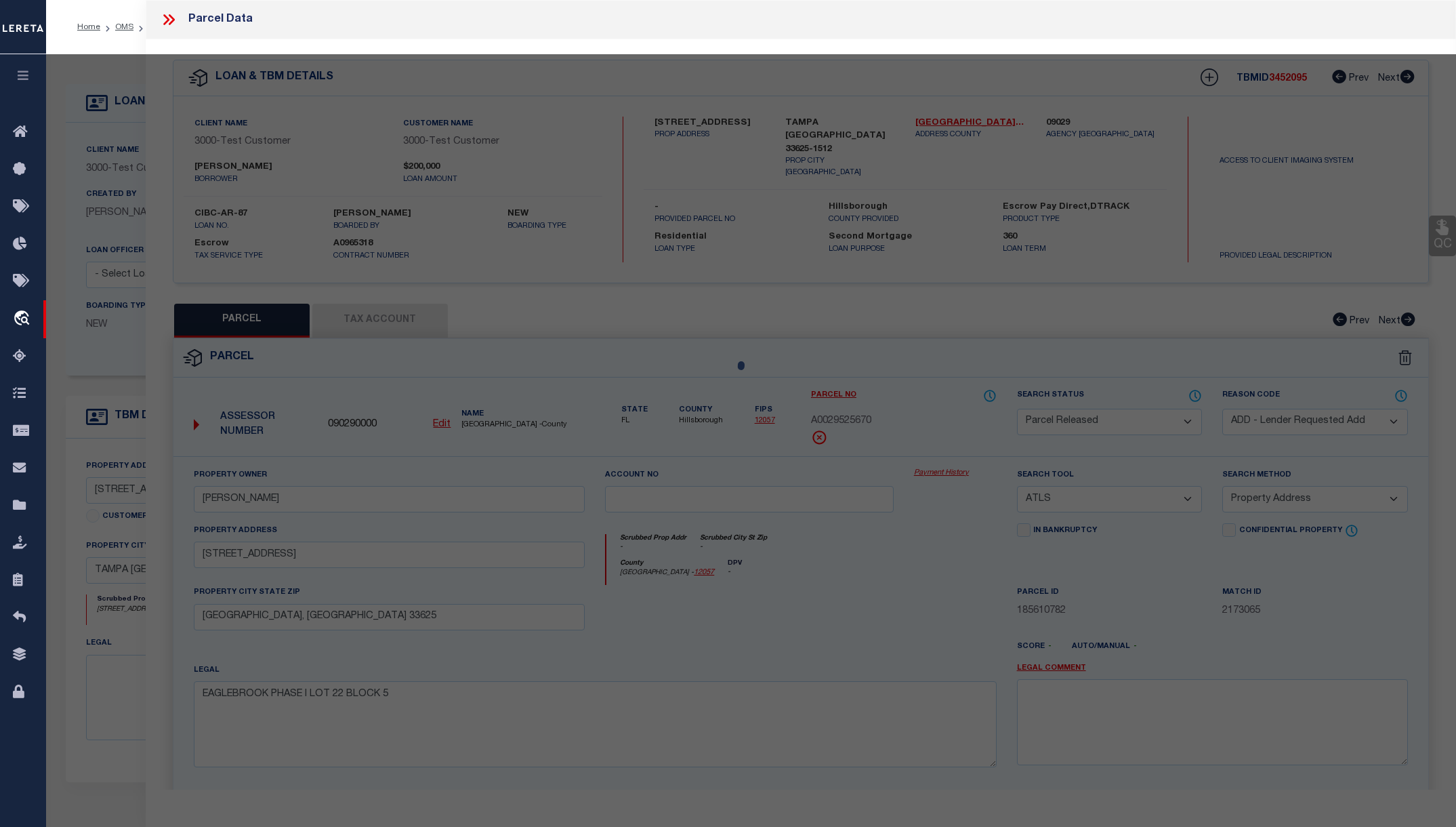
select select "AS"
select select
checkbox input "false"
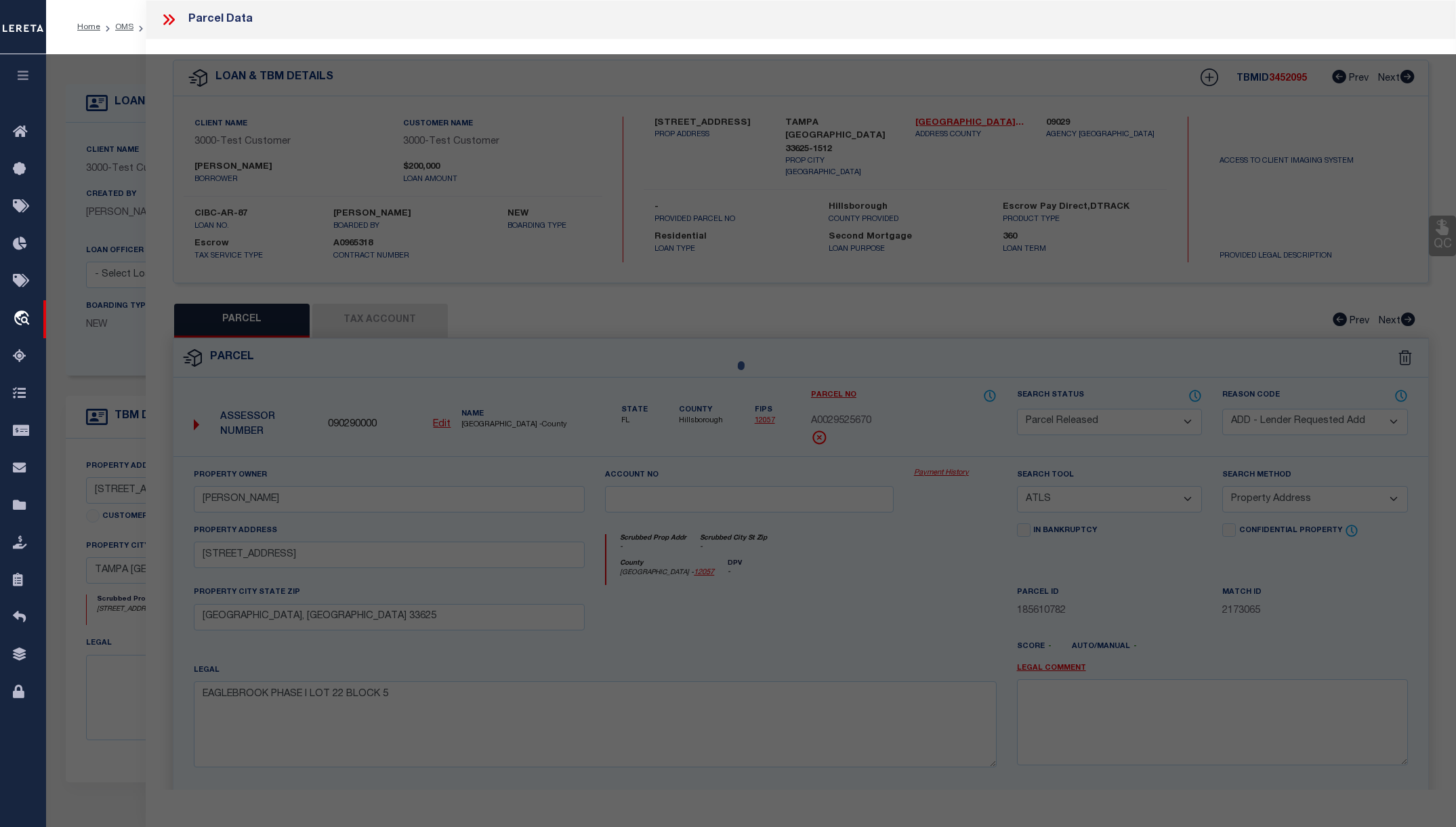
checkbox input "false"
select select "CP"
select select "ADD"
type input "[PERSON_NAME]"
select select "ATL"
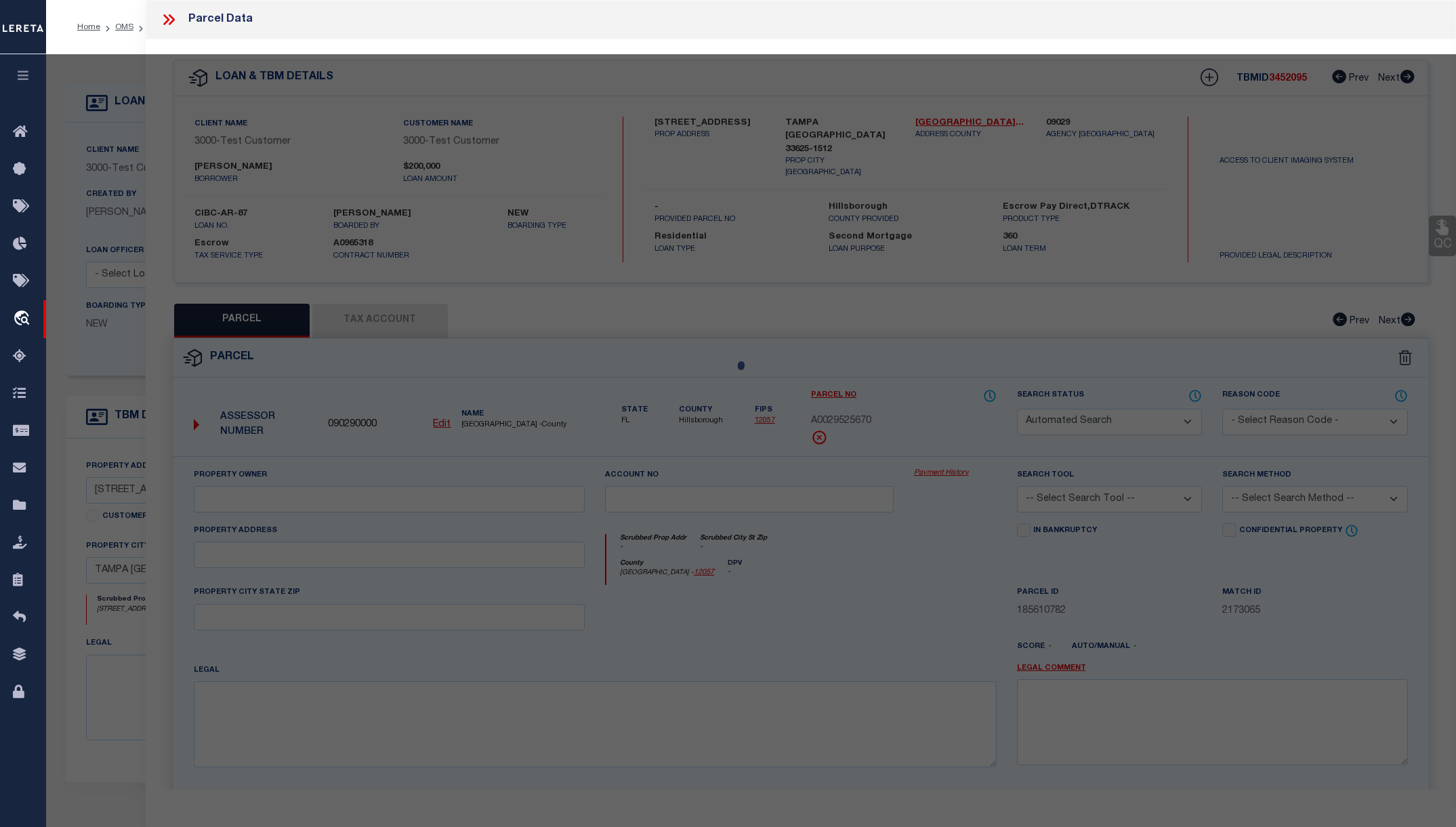
select select "ADD"
type input "[STREET_ADDRESS]"
type input "[GEOGRAPHIC_DATA], [GEOGRAPHIC_DATA] 33625"
type textarea "EAGLEBROOK PHASE I LOT 22 BLOCK 5"
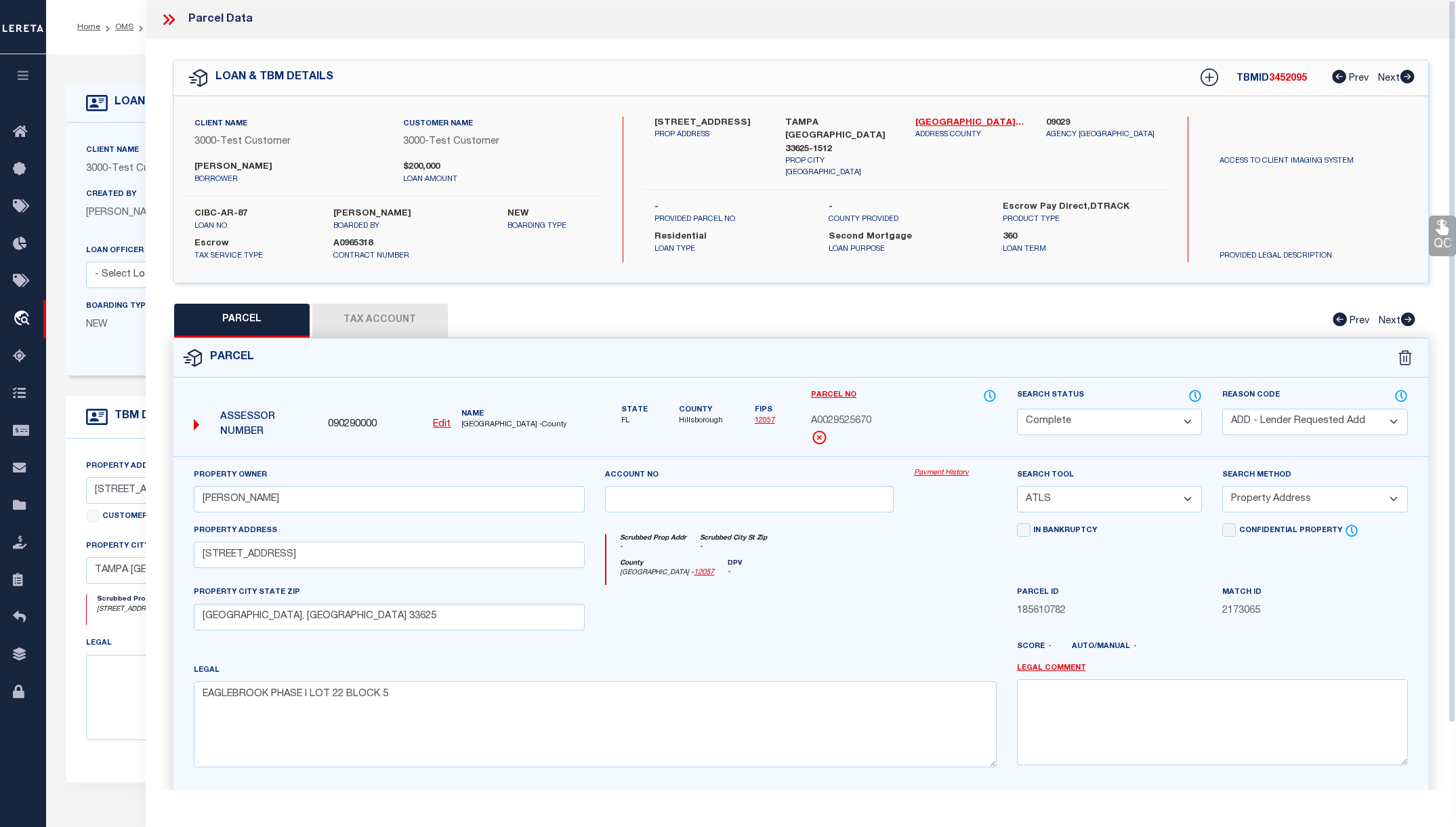
click at [948, 472] on link "Payment History" at bounding box center [955, 473] width 82 height 12
click at [173, 10] on div "Parcel Data" at bounding box center [800, 19] width 1310 height 39
click at [168, 19] on icon at bounding box center [166, 20] width 6 height 11
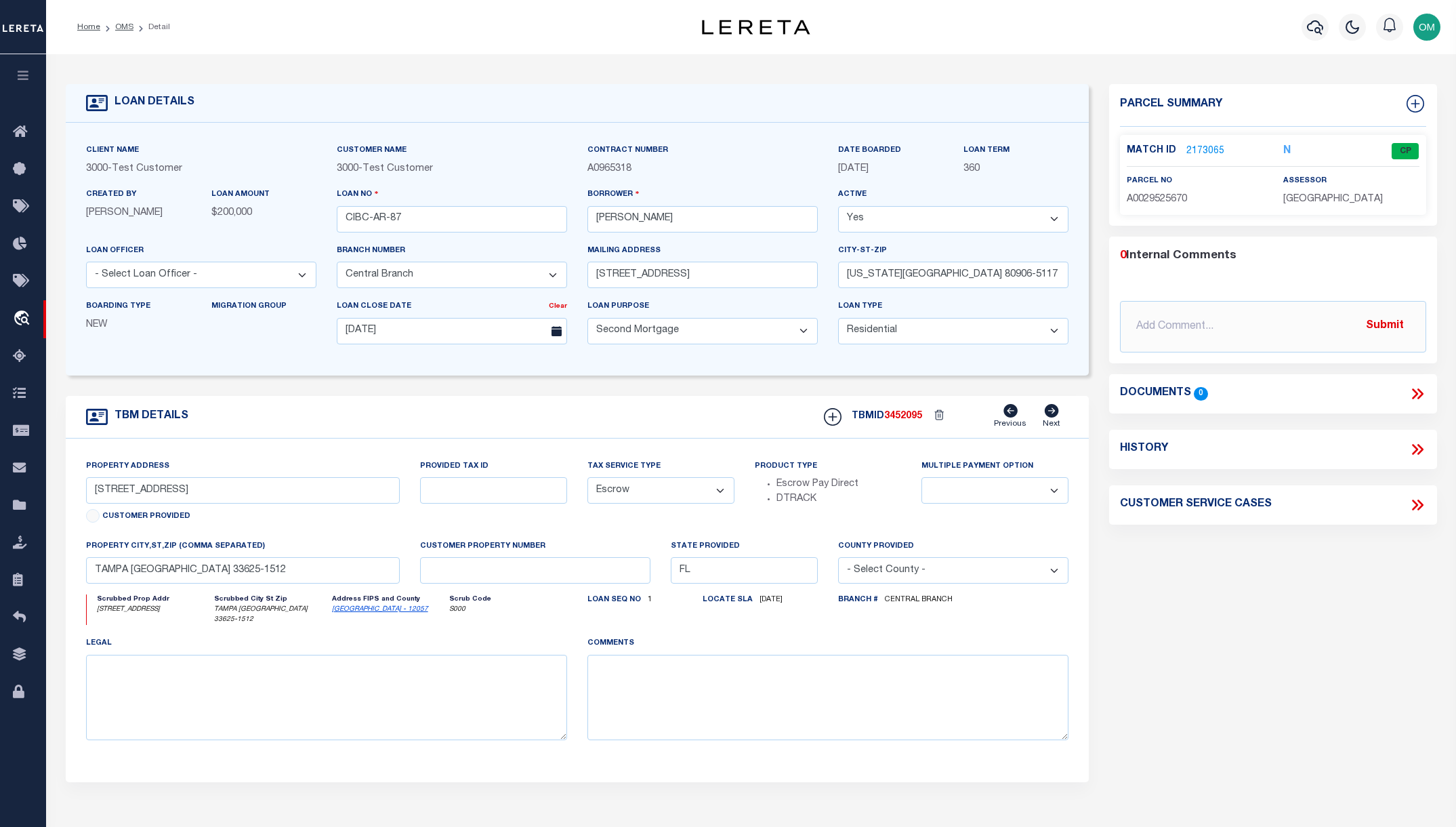
click at [1000, 218] on select "Yes No" at bounding box center [953, 219] width 231 height 26
select select "False"
click at [843, 206] on select "Yes No" at bounding box center [953, 219] width 231 height 26
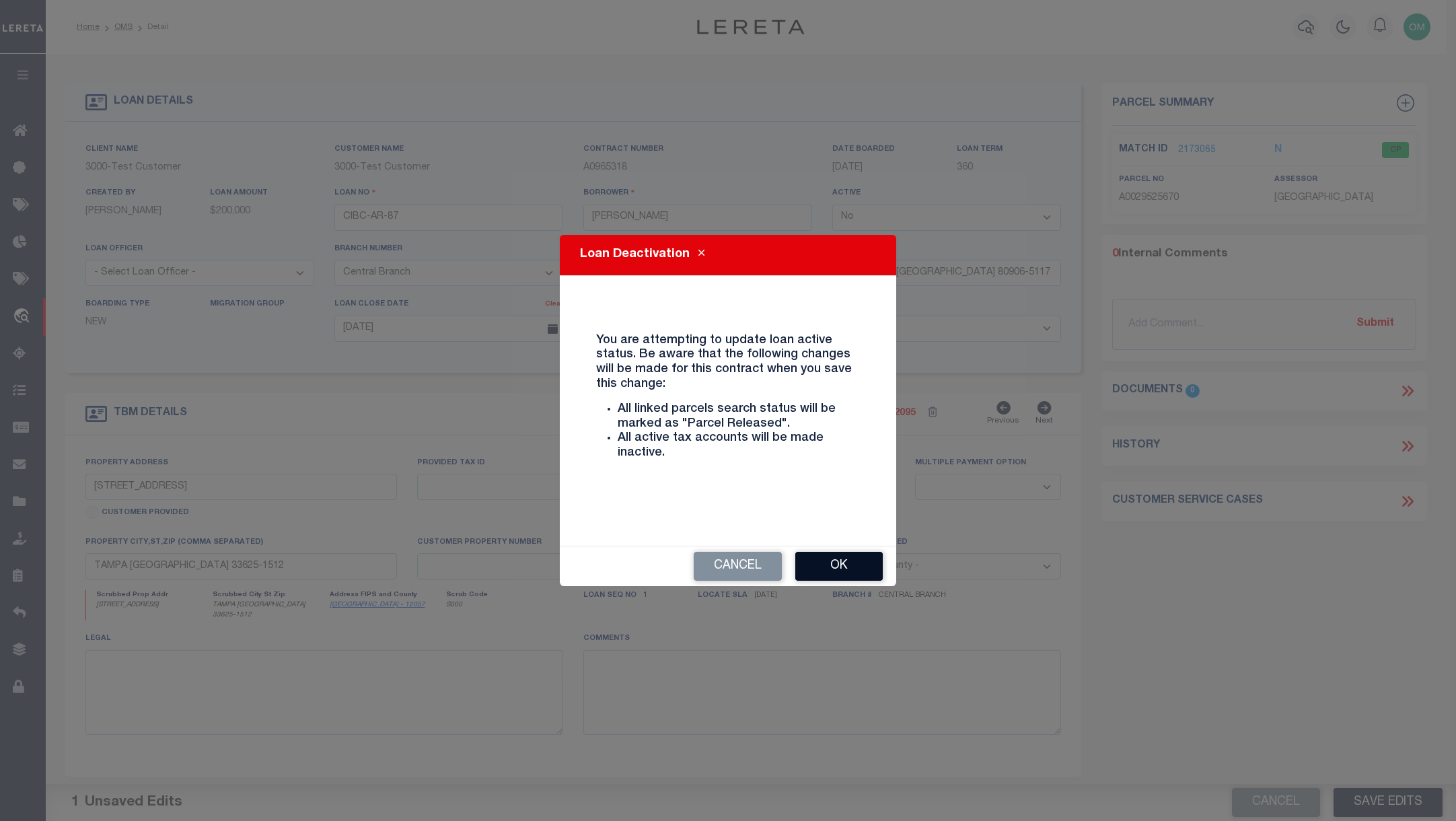
click at [849, 566] on button "Ok" at bounding box center [838, 566] width 87 height 29
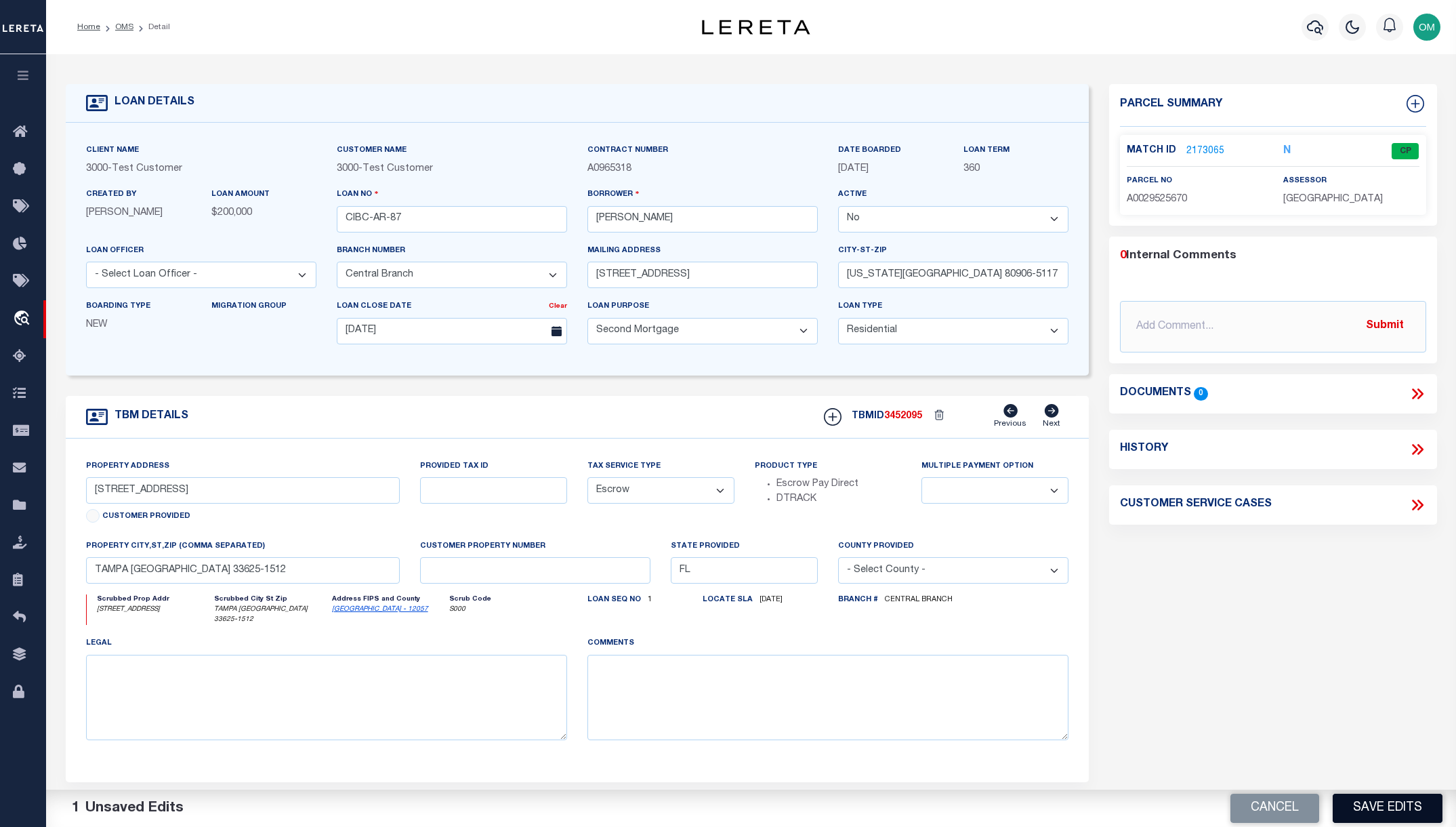
click at [1378, 806] on button "Save Edits" at bounding box center [1387, 808] width 109 height 29
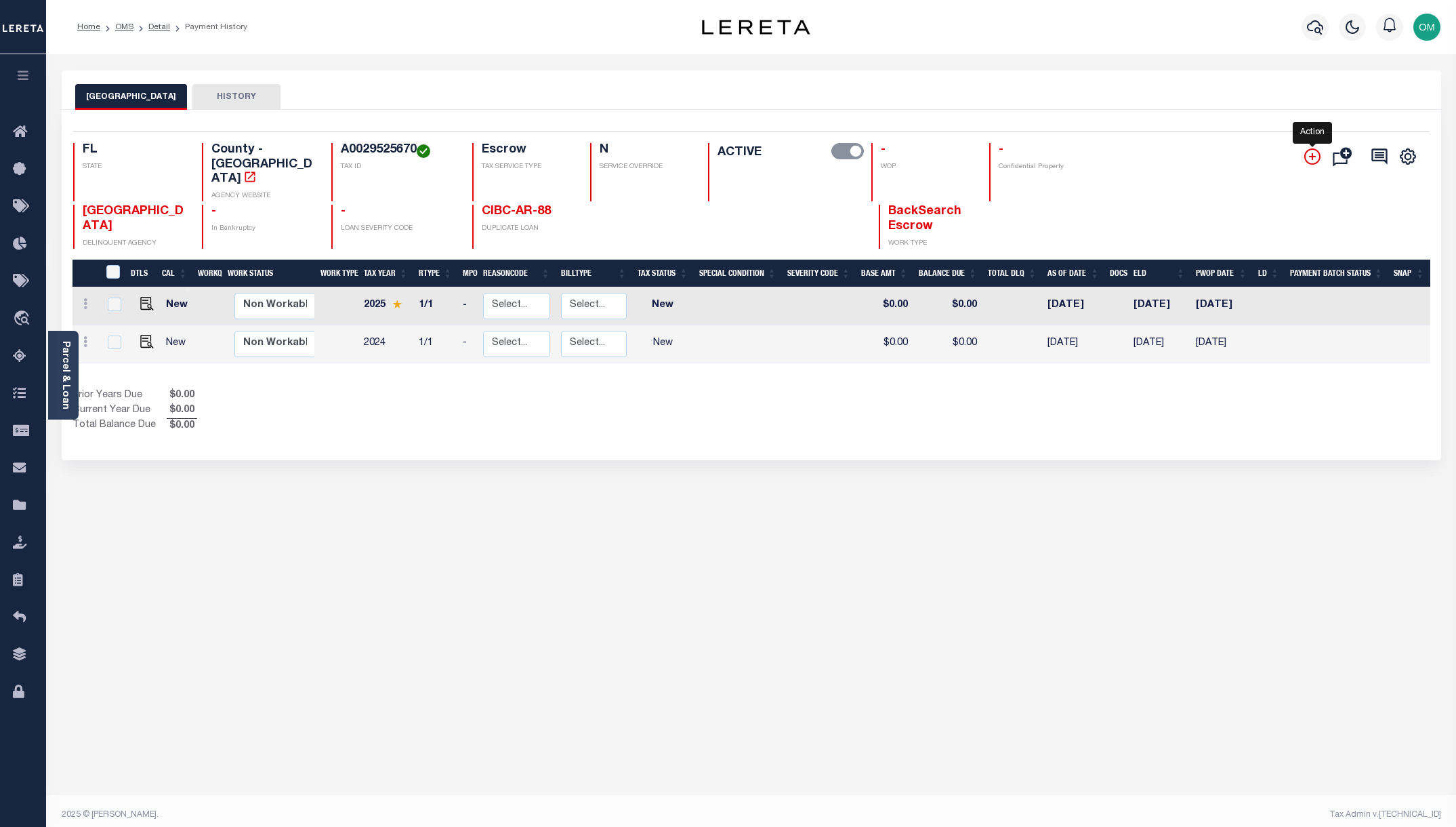
click at [1318, 155] on icon "" at bounding box center [1311, 156] width 16 height 16
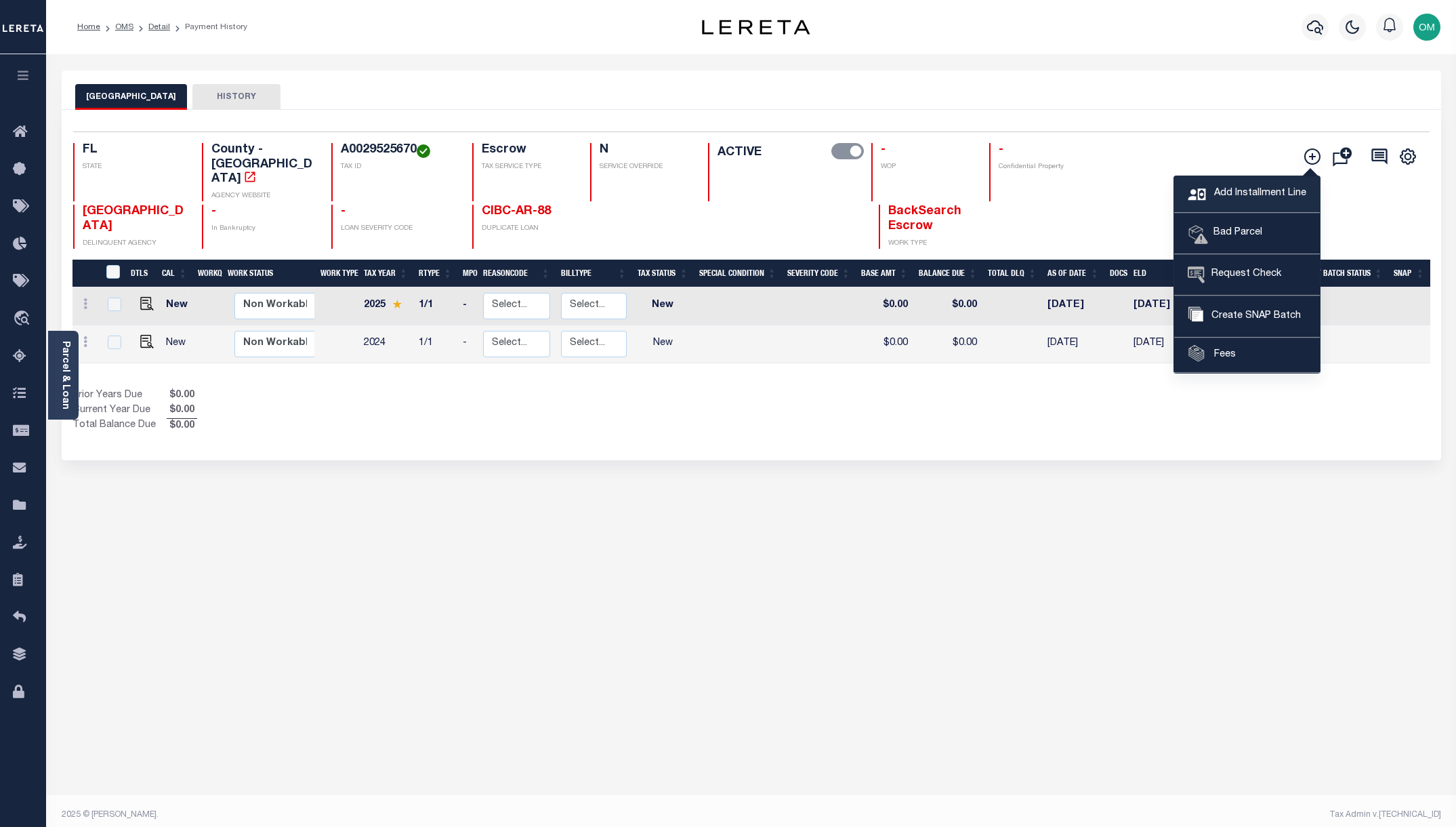
click at [1225, 196] on span "Add Installment Line" at bounding box center [1258, 194] width 96 height 15
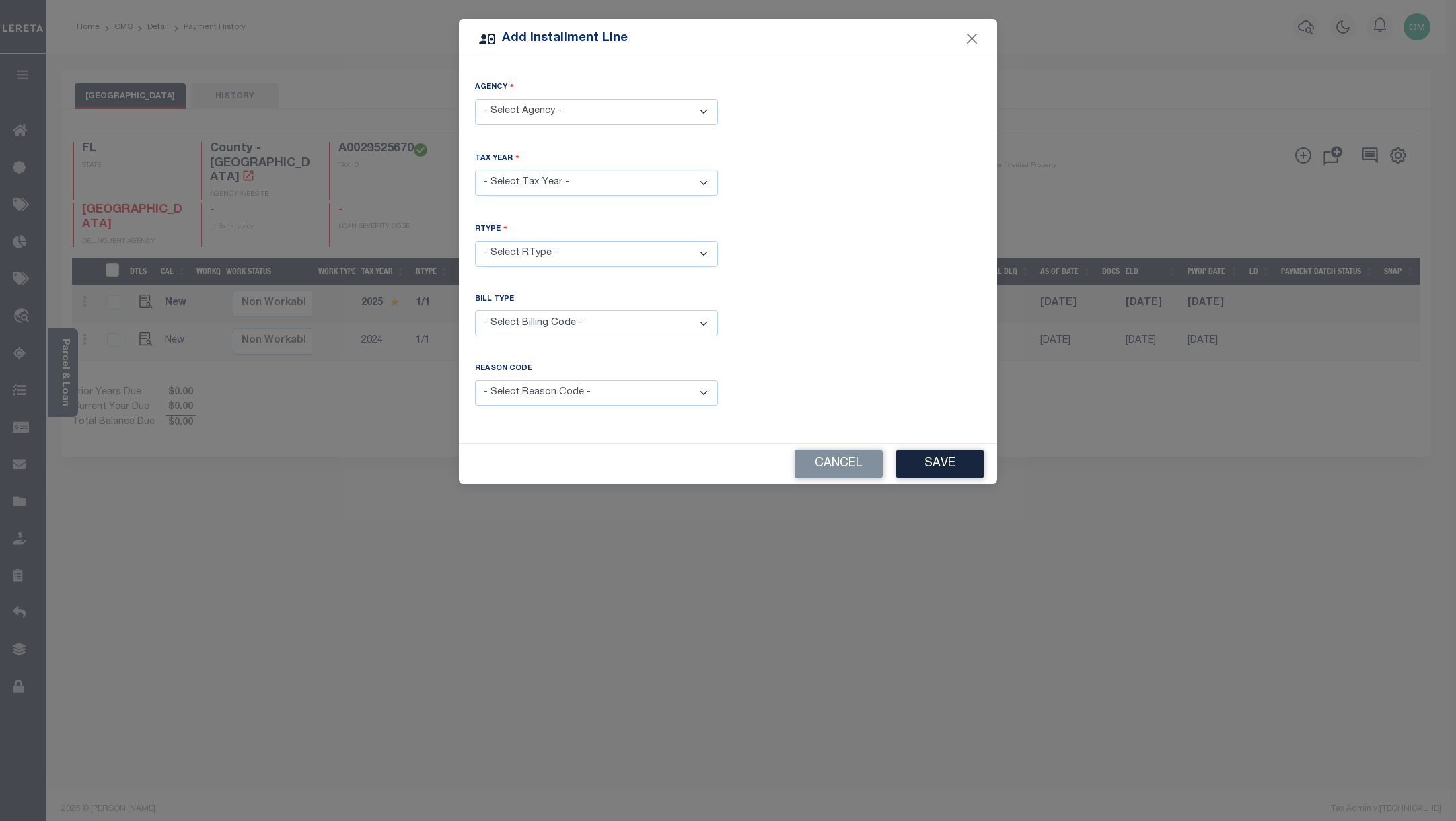
click at [662, 105] on select "- Select Agency - HILLSBOROUGH COUNTY - County" at bounding box center [596, 112] width 243 height 26
select select "1205700000"
click at [475, 99] on select "- Select Agency - HILLSBOROUGH COUNTY - County" at bounding box center [596, 112] width 243 height 26
click at [640, 180] on select "- Select Year - 2005 2006 2007 2008 2009 2010 2011 2012 2013 2014 2015 2016 201…" at bounding box center [596, 183] width 243 height 26
select select "2023"
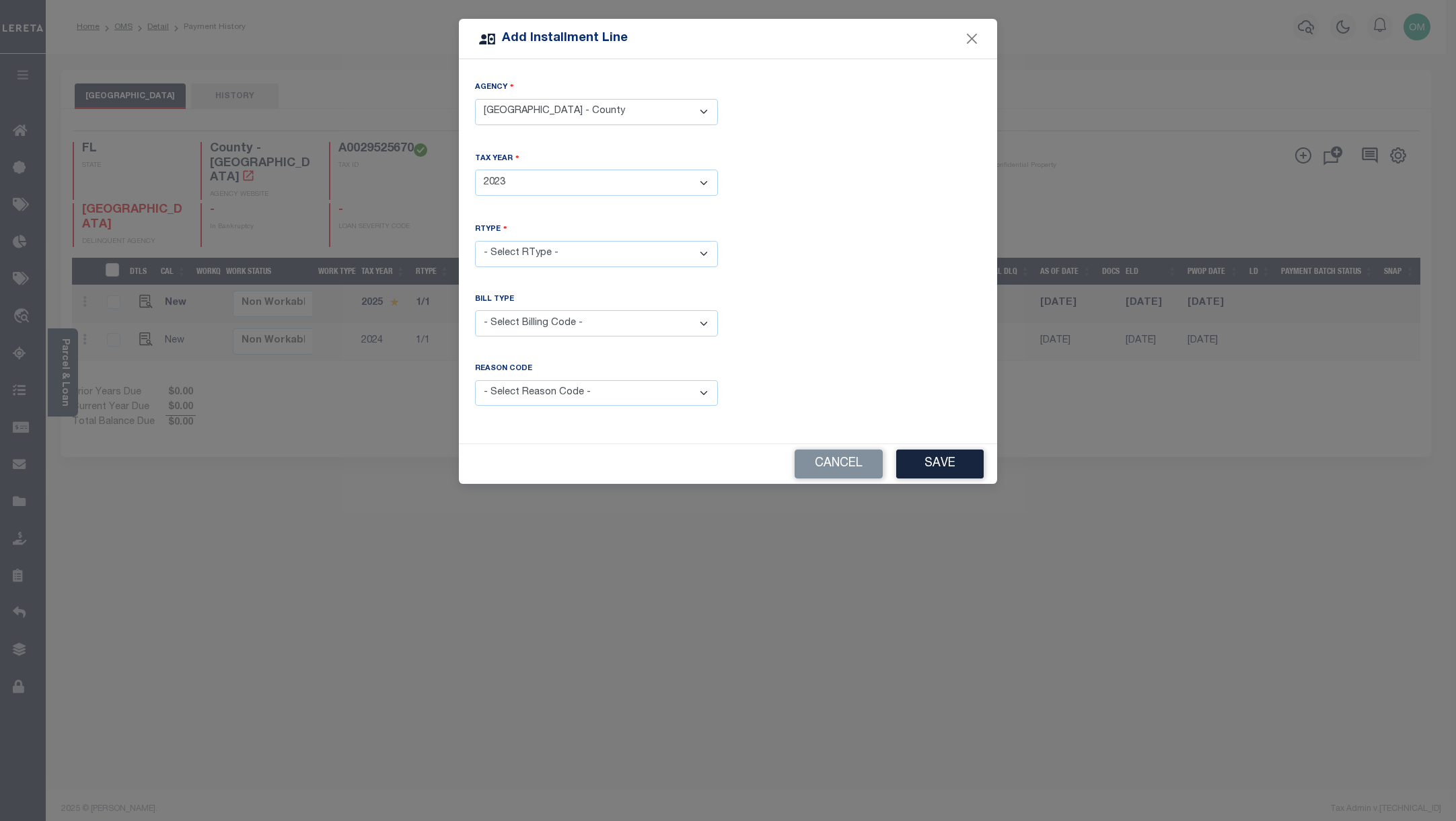
click at [475, 170] on select "- Select Year - 2005 2006 2007 2008 2009 2010 2011 2012 2013 2014 2015 2016 201…" at bounding box center [596, 183] width 243 height 26
click at [587, 244] on select "- Select RType - 1/1" at bounding box center [596, 254] width 243 height 26
select select "0"
click at [475, 241] on select "- Select RType - 1/1" at bounding box center [596, 254] width 243 height 26
click at [589, 314] on select "- Select Billing Code - Regular Delinquent Supplemental Corrected/Adjusted Bill…" at bounding box center [596, 323] width 243 height 26
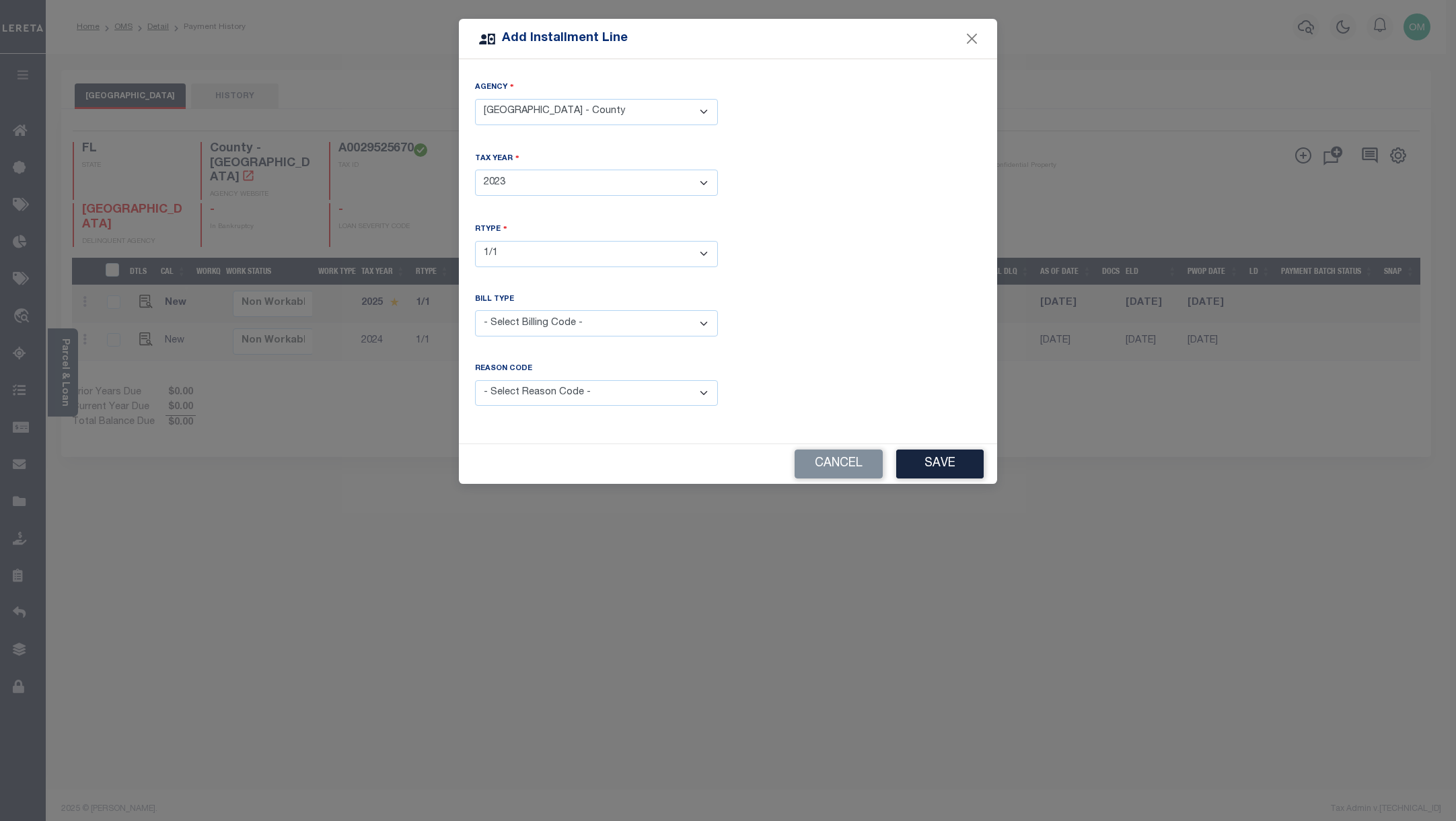
select select "1"
click at [475, 310] on select "- Select Billing Code - Regular Delinquent Supplemental Corrected/Adjusted Bill…" at bounding box center [596, 323] width 243 height 26
click at [607, 318] on select "- Select Billing Code - Regular Delinquent Supplemental Corrected/Adjusted Bill…" at bounding box center [596, 323] width 243 height 26
click at [603, 382] on select "- Select Reason Code - Payment Reversal Taxable Value Change Assessment Change …" at bounding box center [596, 393] width 243 height 26
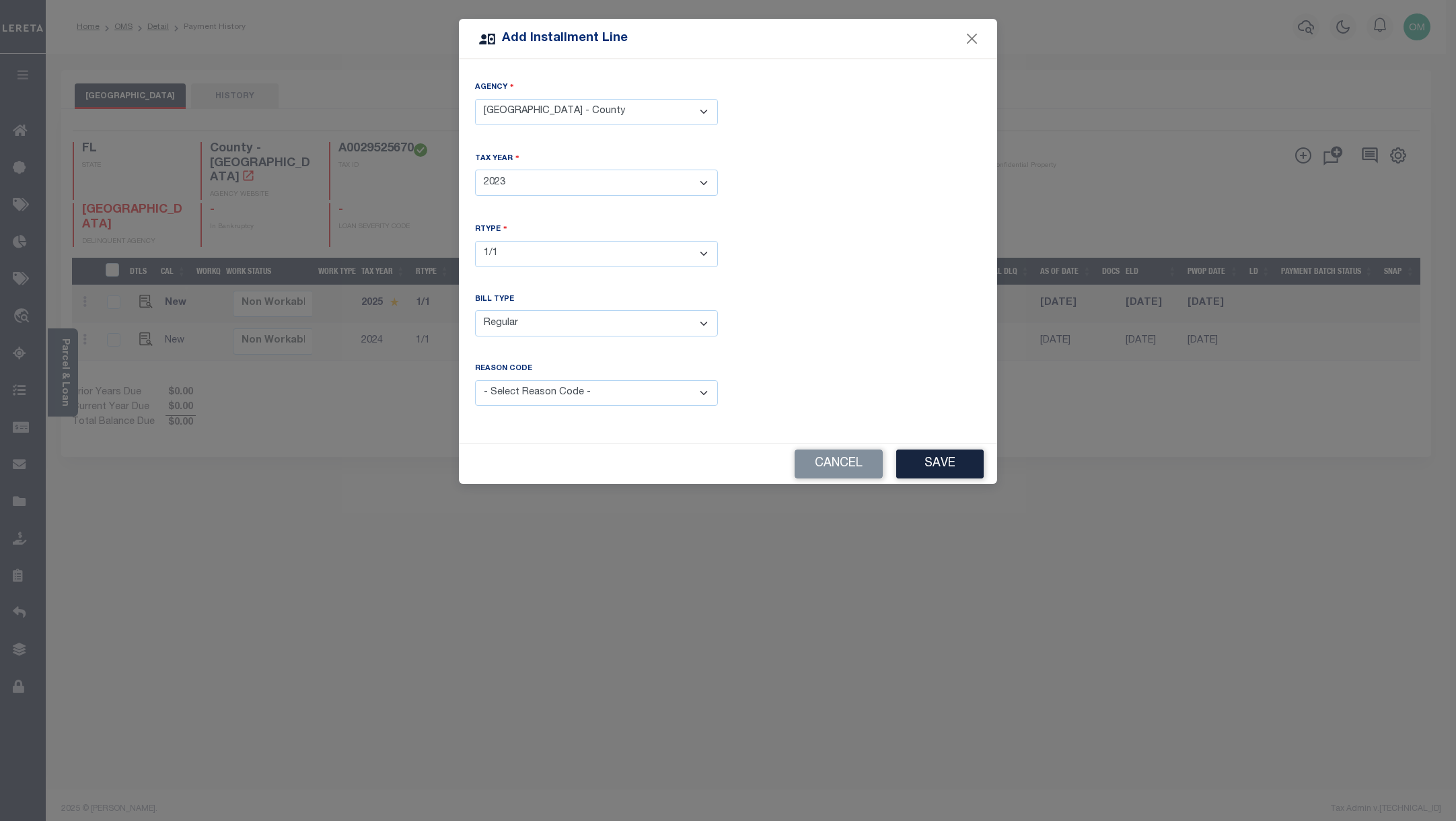
select select "1"
click at [475, 380] on select "- Select Reason Code - Payment Reversal Taxable Value Change Assessment Change …" at bounding box center [596, 393] width 243 height 26
click at [939, 452] on button "Save" at bounding box center [939, 464] width 87 height 29
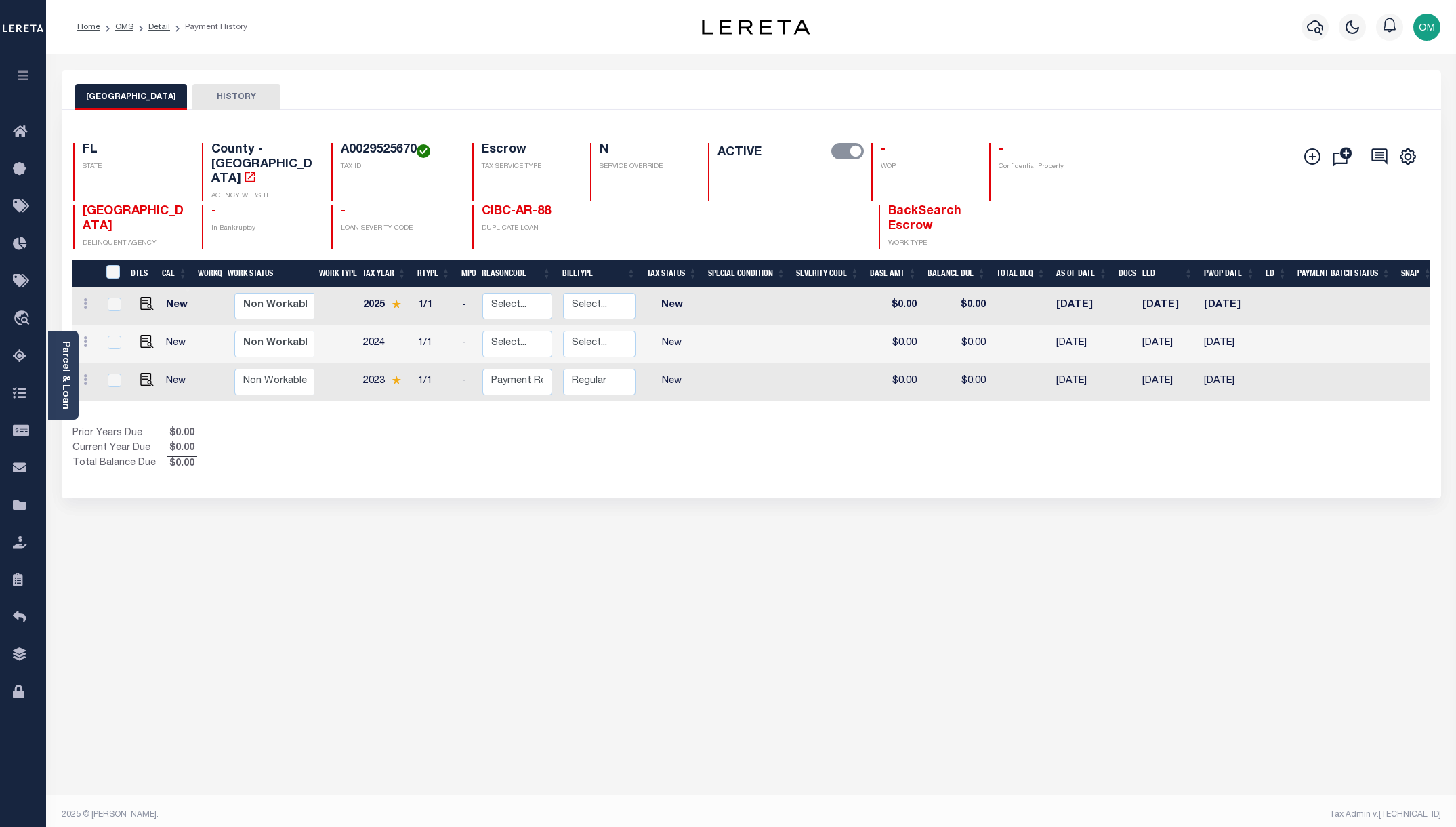
click at [600, 695] on div "HILLSBOROUGH COUNTY HISTORY Selected 3 Results" at bounding box center [751, 453] width 1399 height 765
click at [66, 355] on link "Parcel & Loan" at bounding box center [65, 375] width 10 height 69
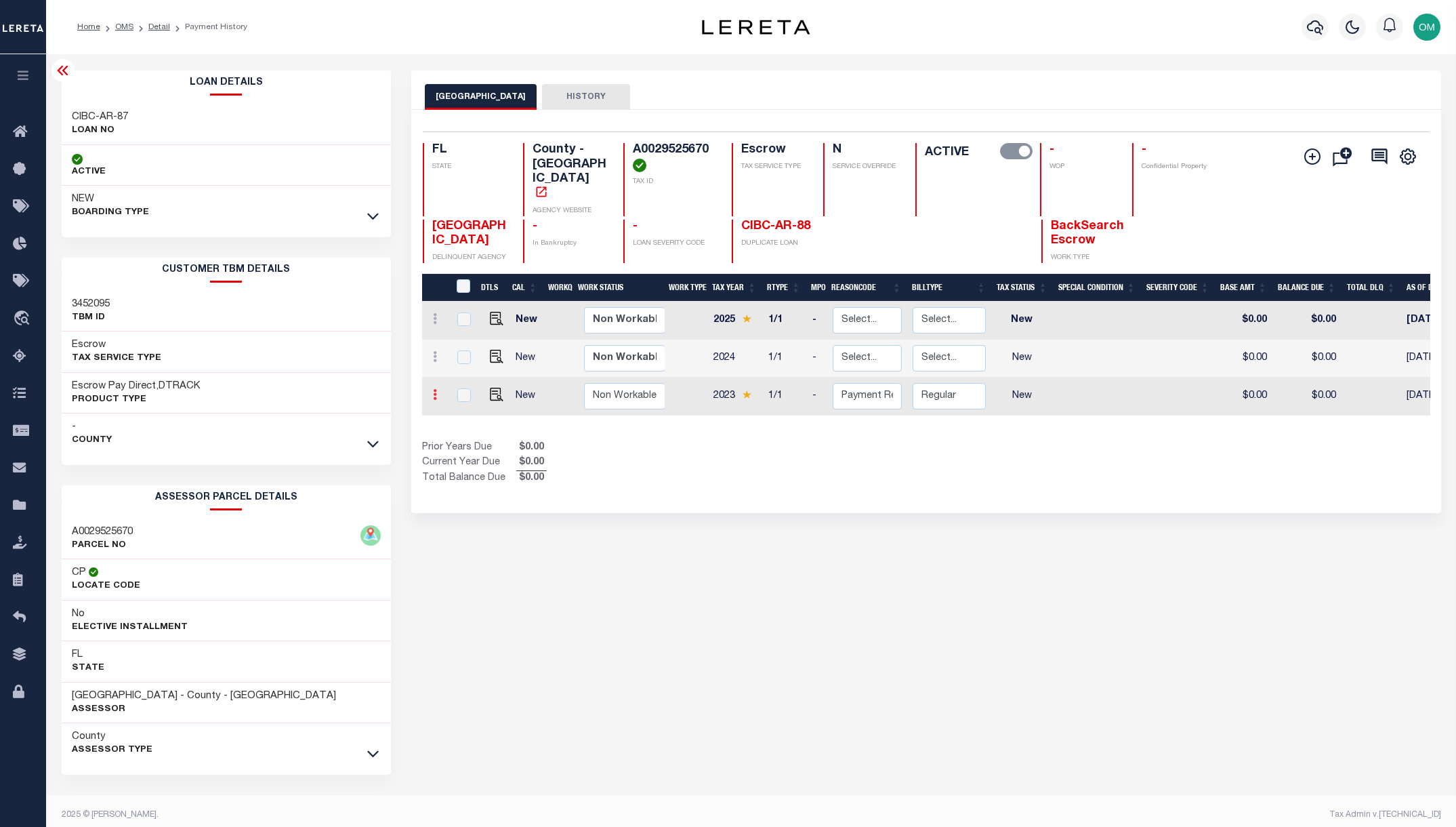
click at [437, 391] on link at bounding box center [435, 397] width 15 height 11
click at [469, 360] on img at bounding box center [467, 367] width 14 height 15
select select "NW2"
type input "$0.00"
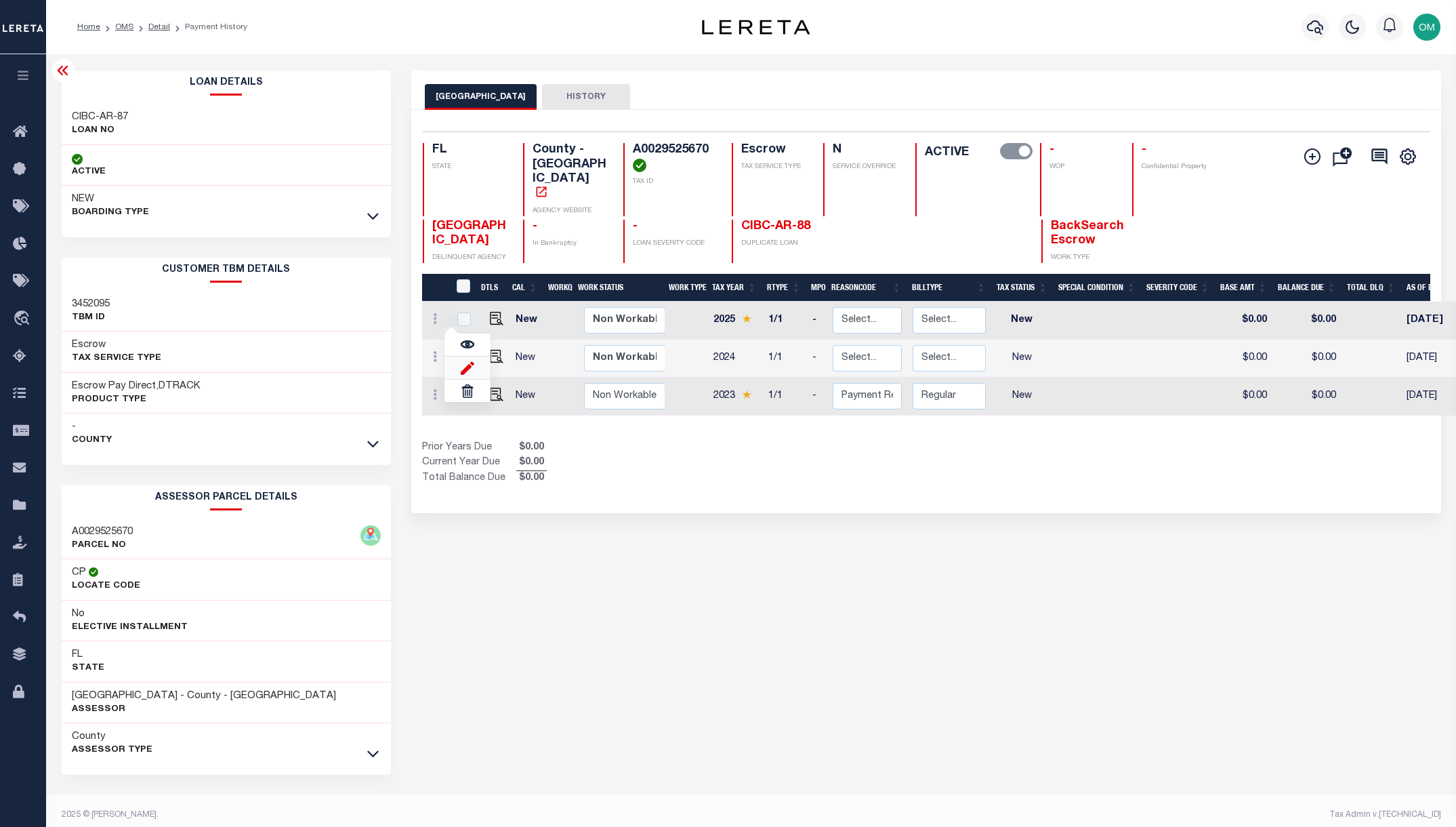
type input "08/18/2025"
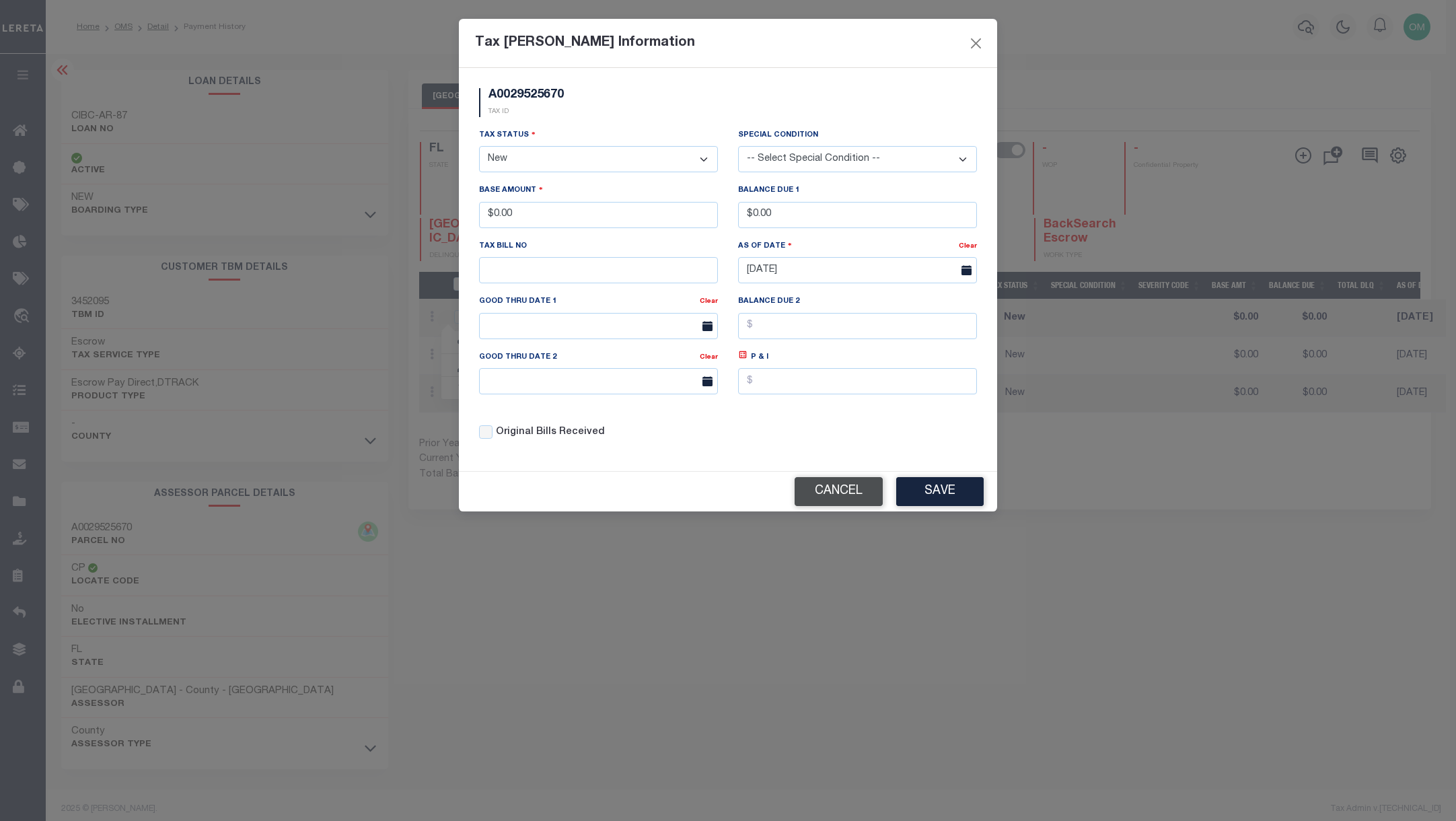
click at [829, 496] on button "Cancel" at bounding box center [838, 492] width 88 height 29
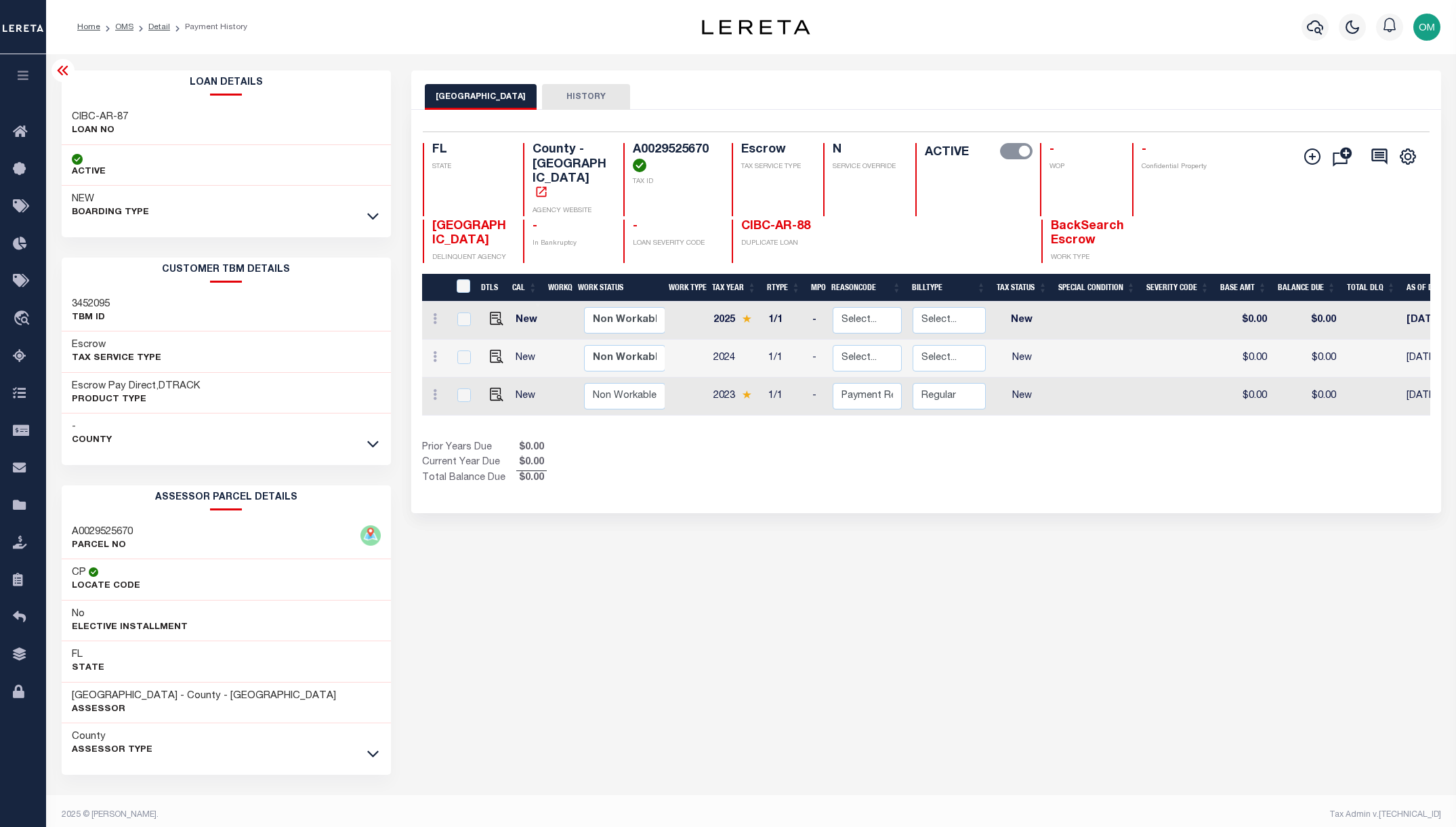
click at [818, 661] on div "HILLSBOROUGH COUNTY HISTORY Selected 3 Results" at bounding box center [926, 453] width 1050 height 765
click at [705, 640] on div "HILLSBOROUGH COUNTY HISTORY Selected 3 Results" at bounding box center [926, 453] width 1050 height 765
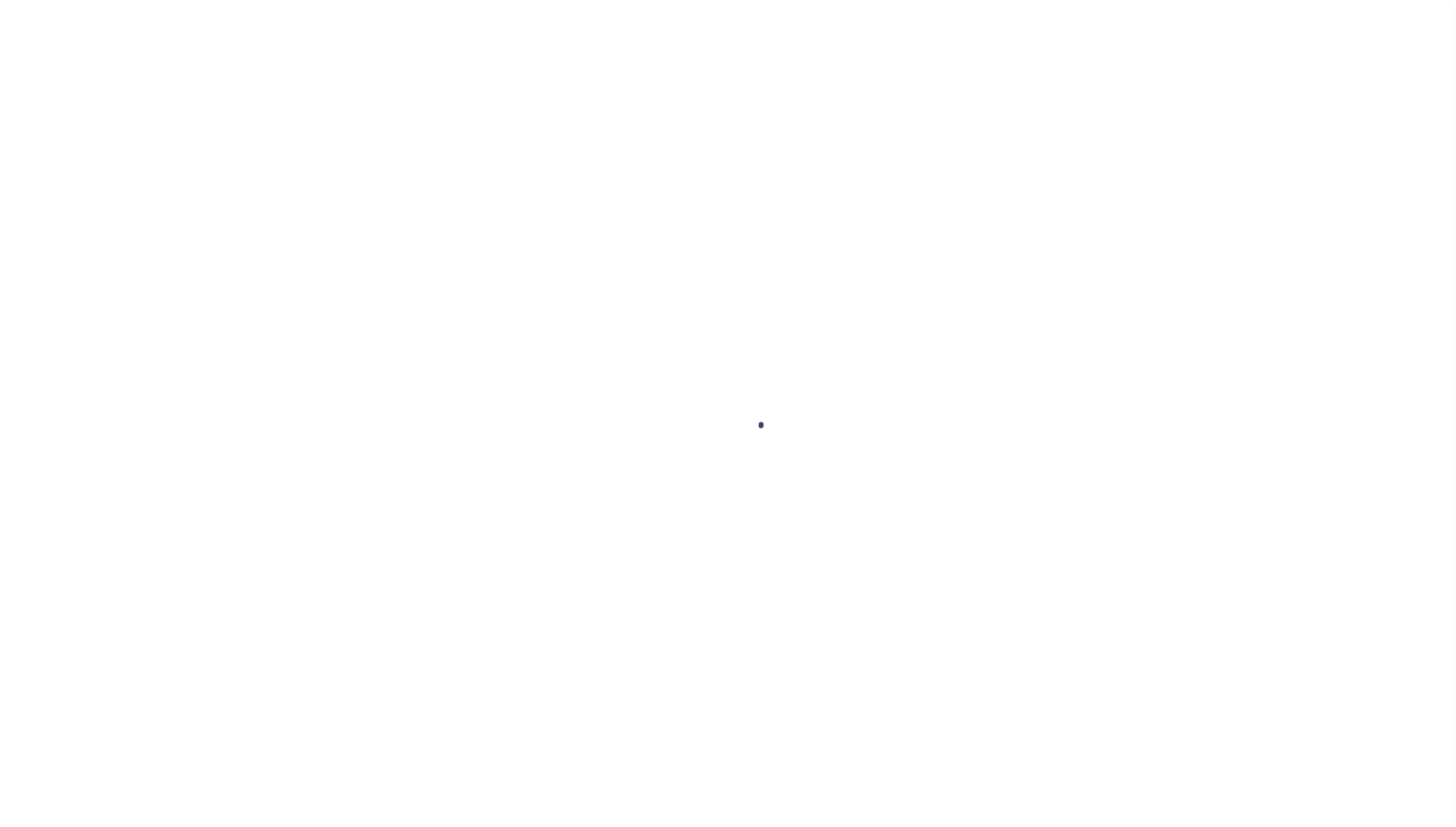
type input "CIBC-AR-87"
type input "[PERSON_NAME]"
select select "False"
select select
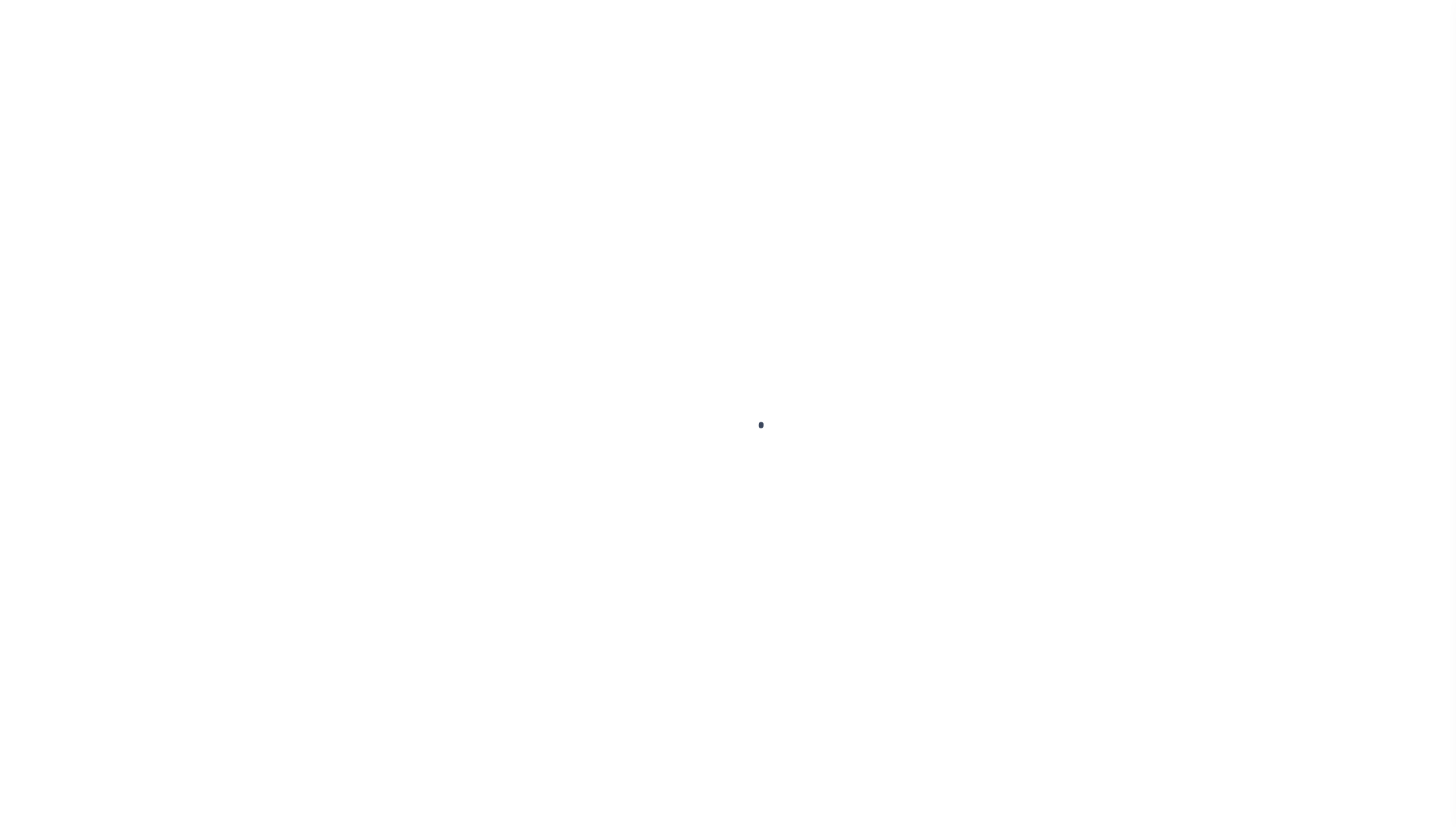
type input "[STREET_ADDRESS]"
type input "[US_STATE][GEOGRAPHIC_DATA] 80906-5117"
type input "[DATE]"
select select "100"
select select "10"
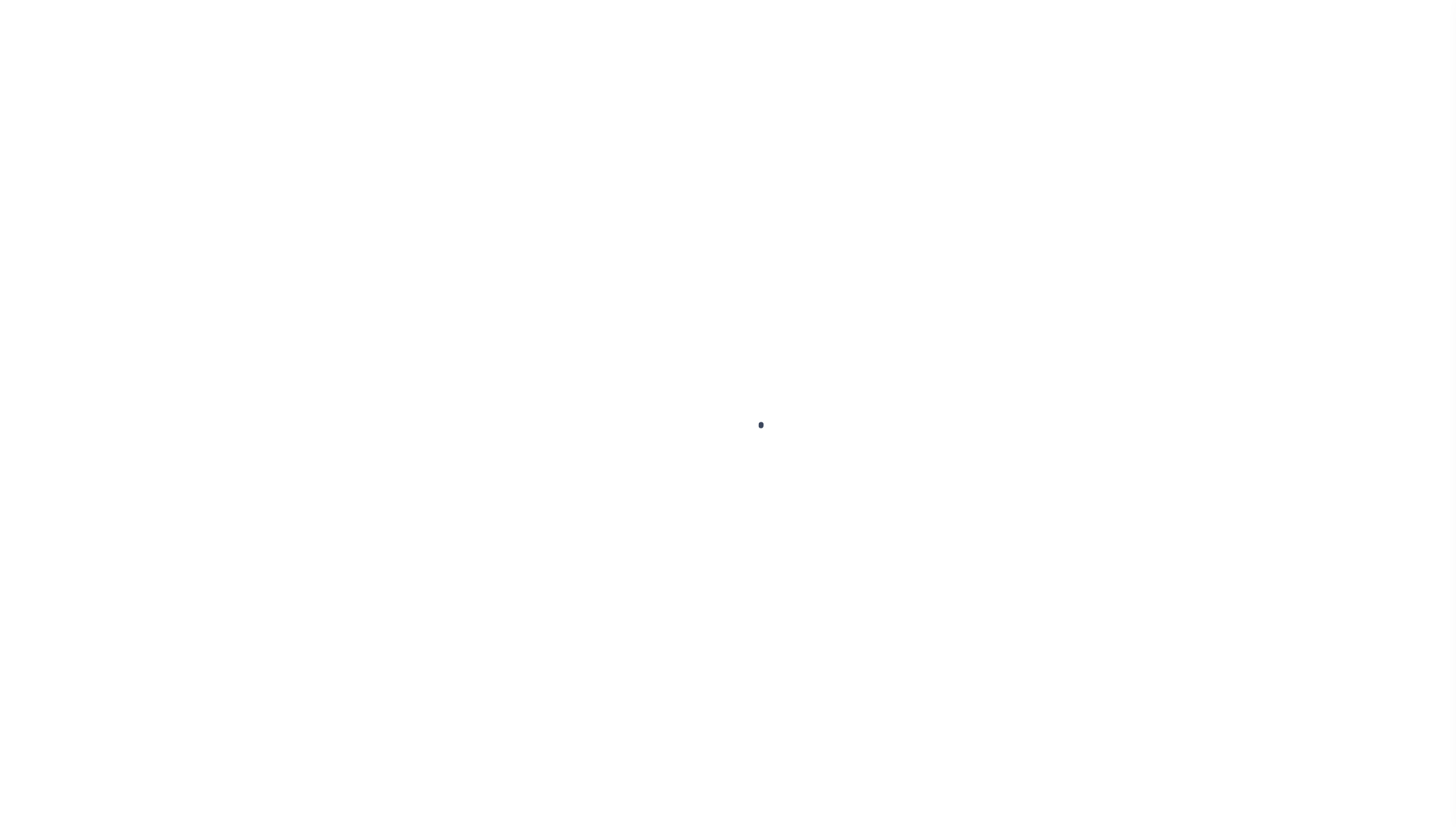
select select "Escrow"
type input "[STREET_ADDRESS]"
select select
type input "TAMPA [GEOGRAPHIC_DATA] 33625-1512"
type input "FL"
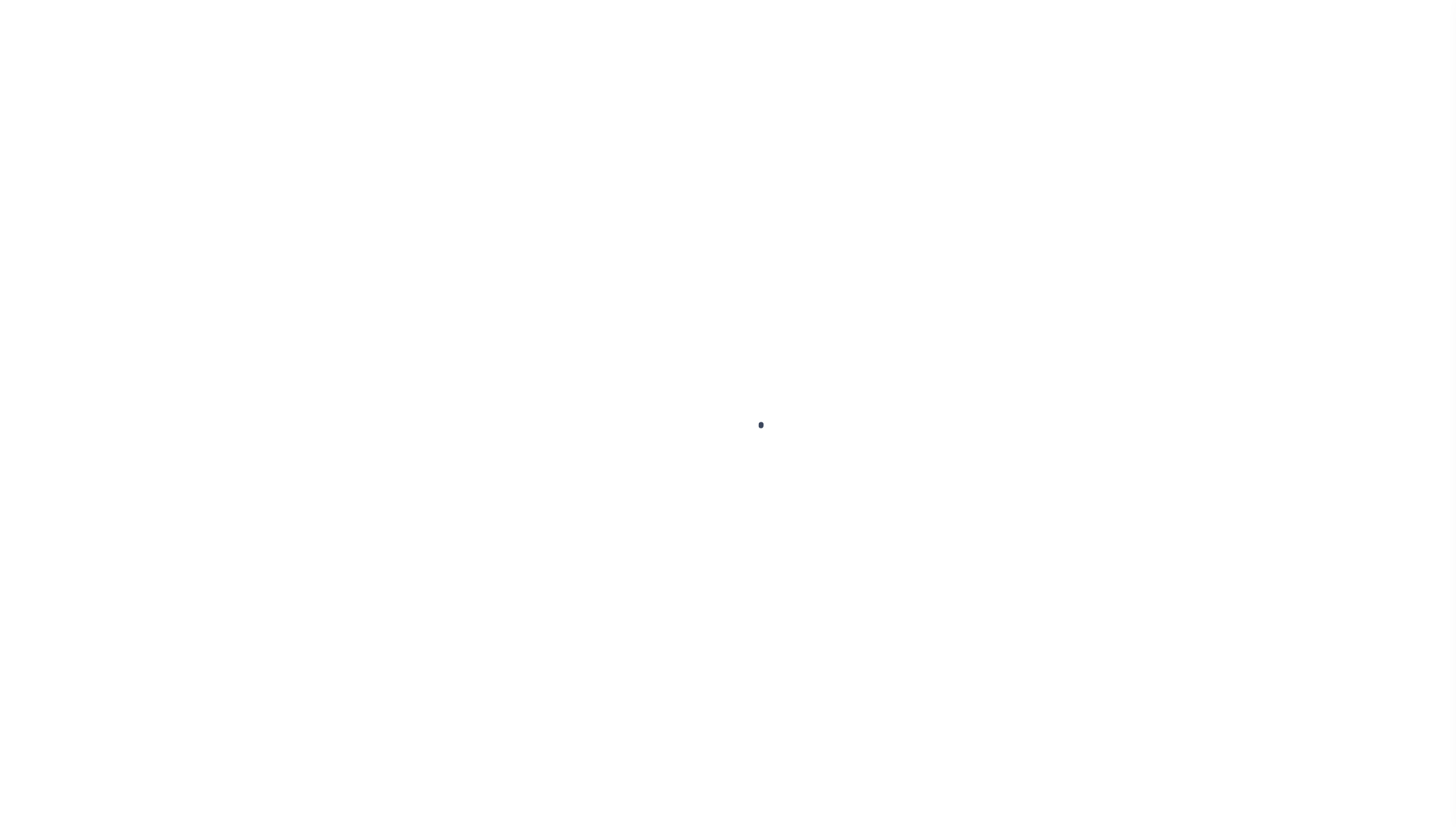
select select "25317"
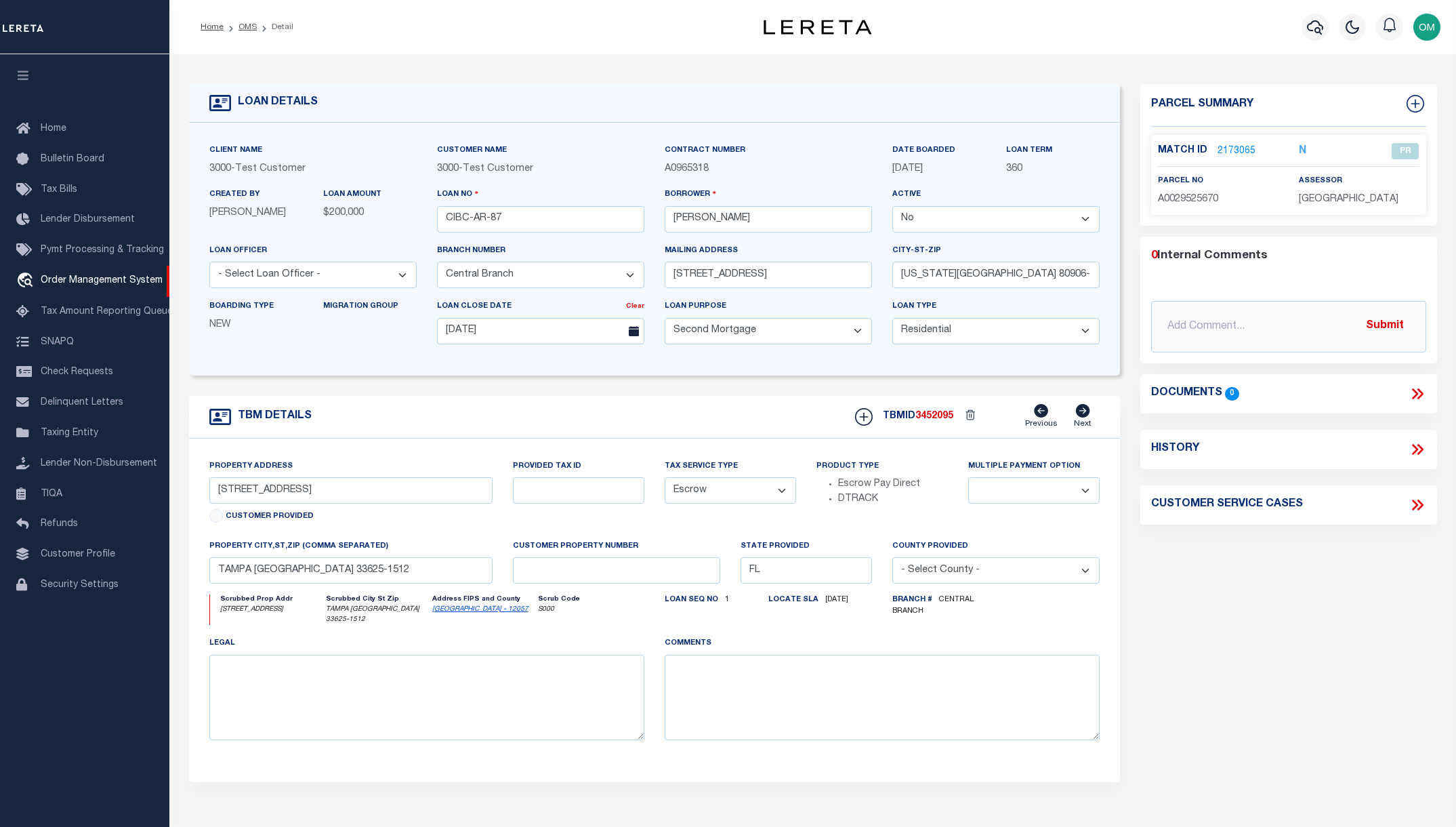
click at [1234, 148] on link "2173065" at bounding box center [1236, 151] width 38 height 15
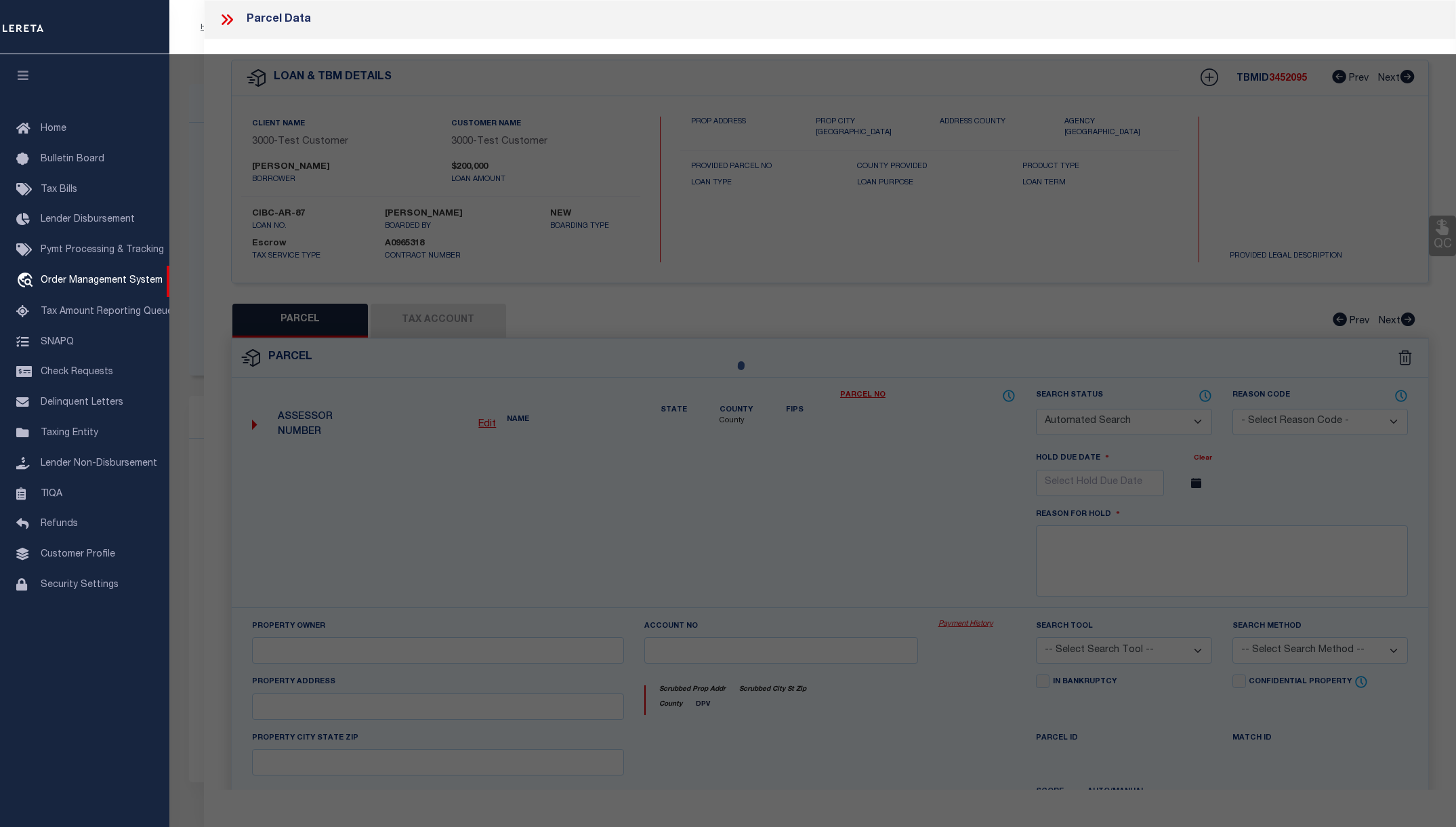
checkbox input "false"
select select "PR"
select select "ADD"
type input "[PERSON_NAME]"
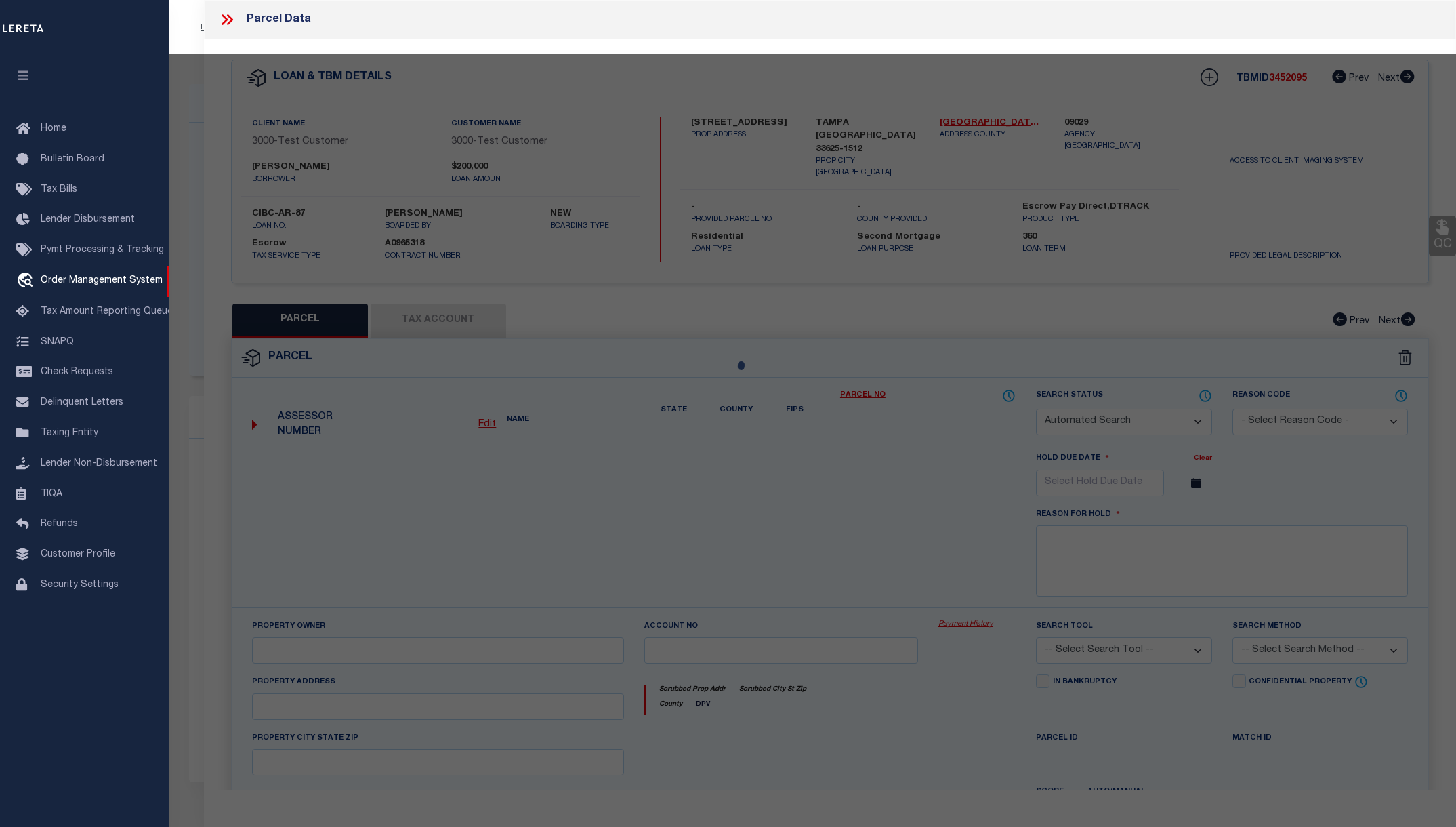
select select "ATL"
select select "ADD"
type input "[STREET_ADDRESS]"
type input "[GEOGRAPHIC_DATA], [GEOGRAPHIC_DATA] 33625"
type textarea "EAGLEBROOK PHASE I LOT 22 BLOCK 5"
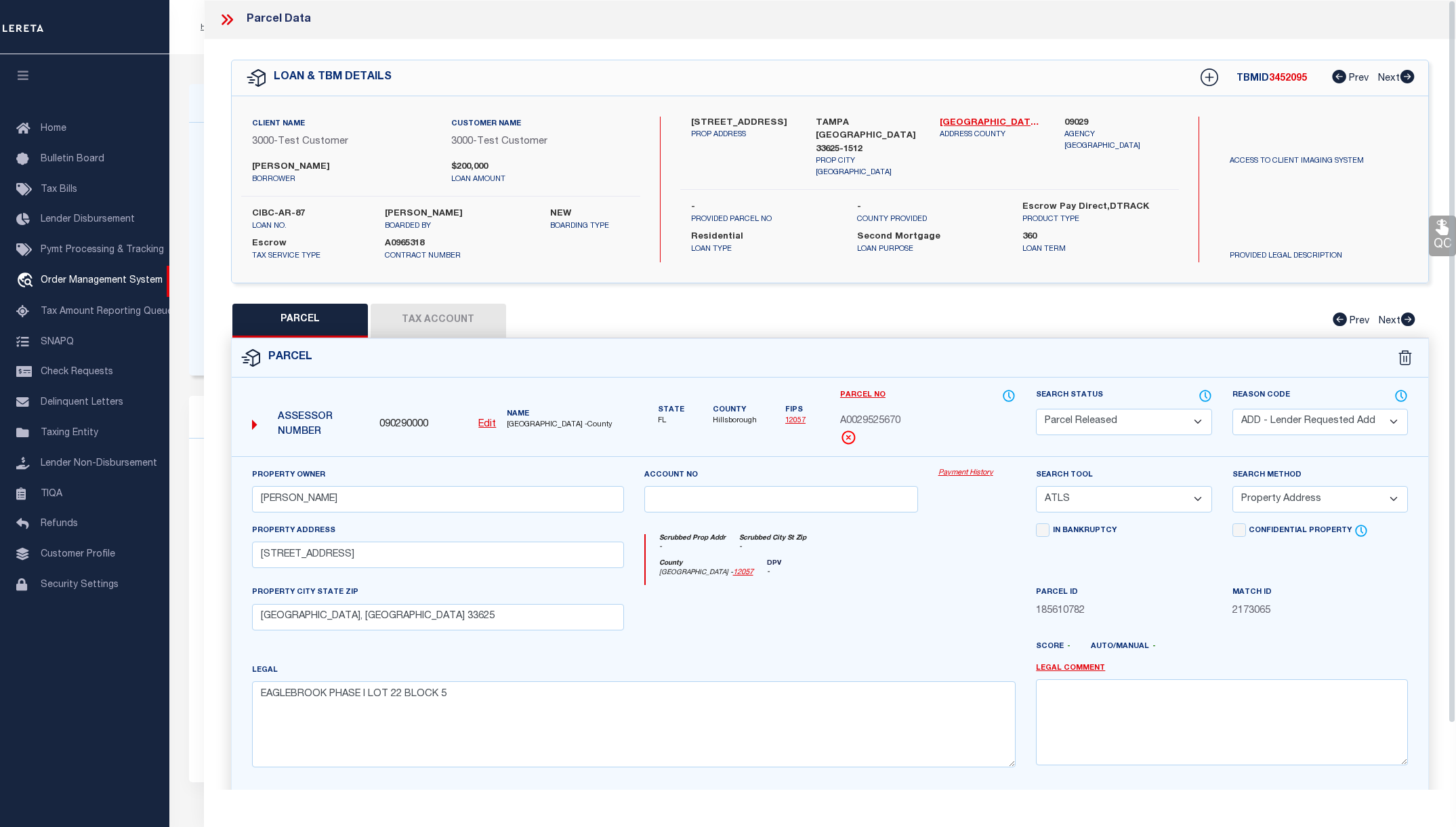
click at [423, 319] on button "Tax Account" at bounding box center [438, 320] width 136 height 34
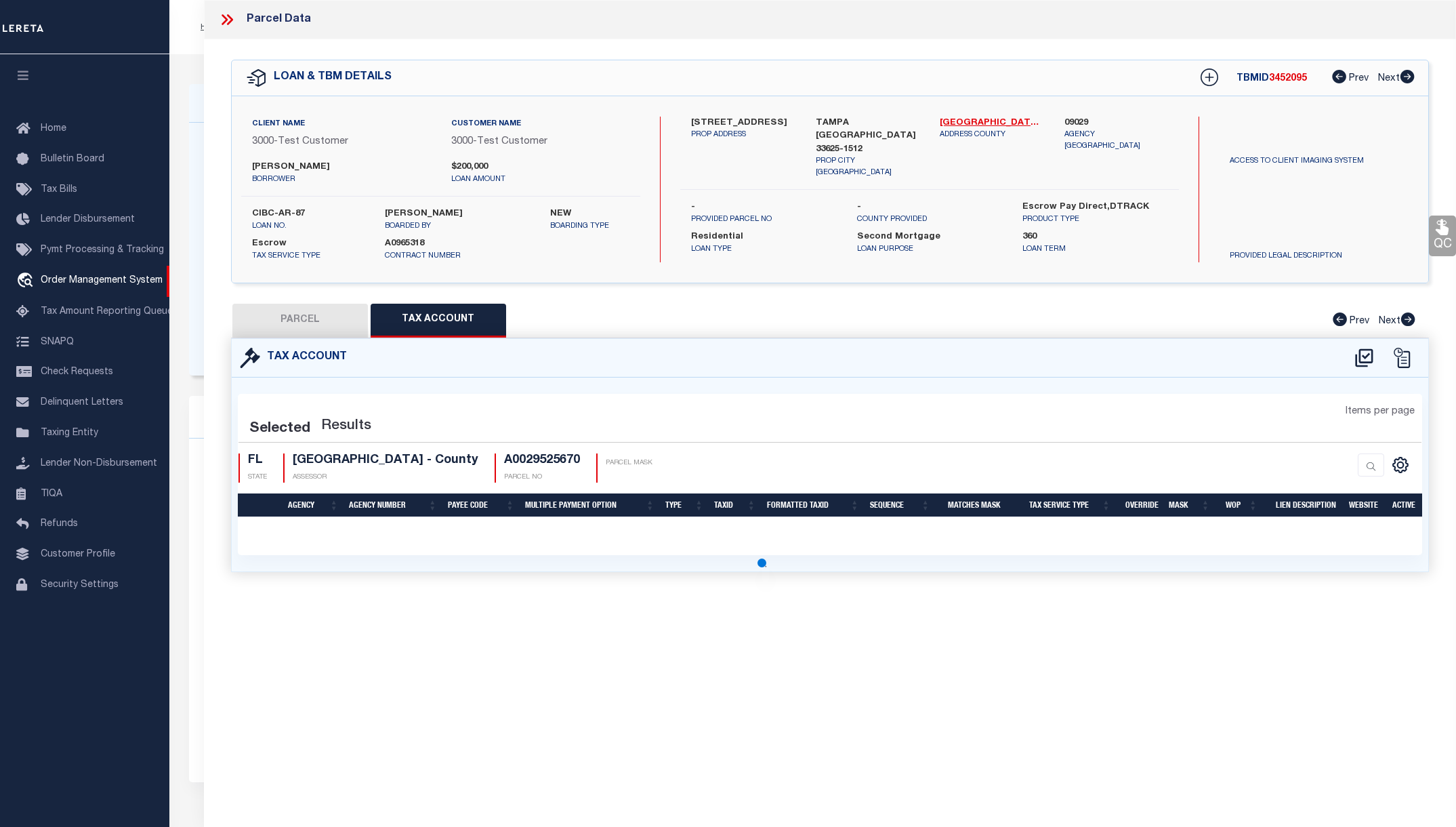
select select "100"
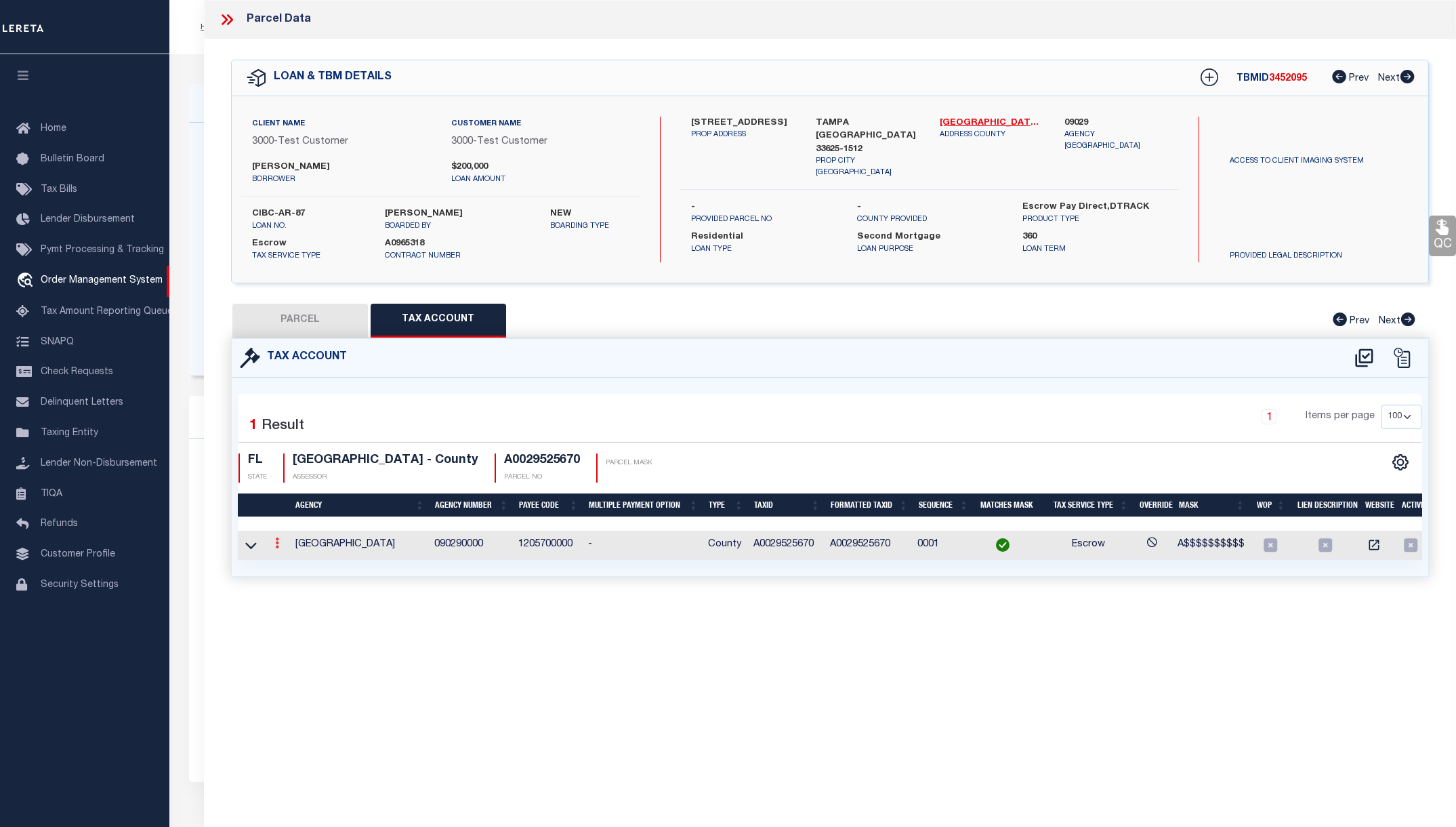
click at [276, 543] on icon at bounding box center [277, 543] width 4 height 11
click at [287, 562] on icon "" at bounding box center [291, 563] width 10 height 10
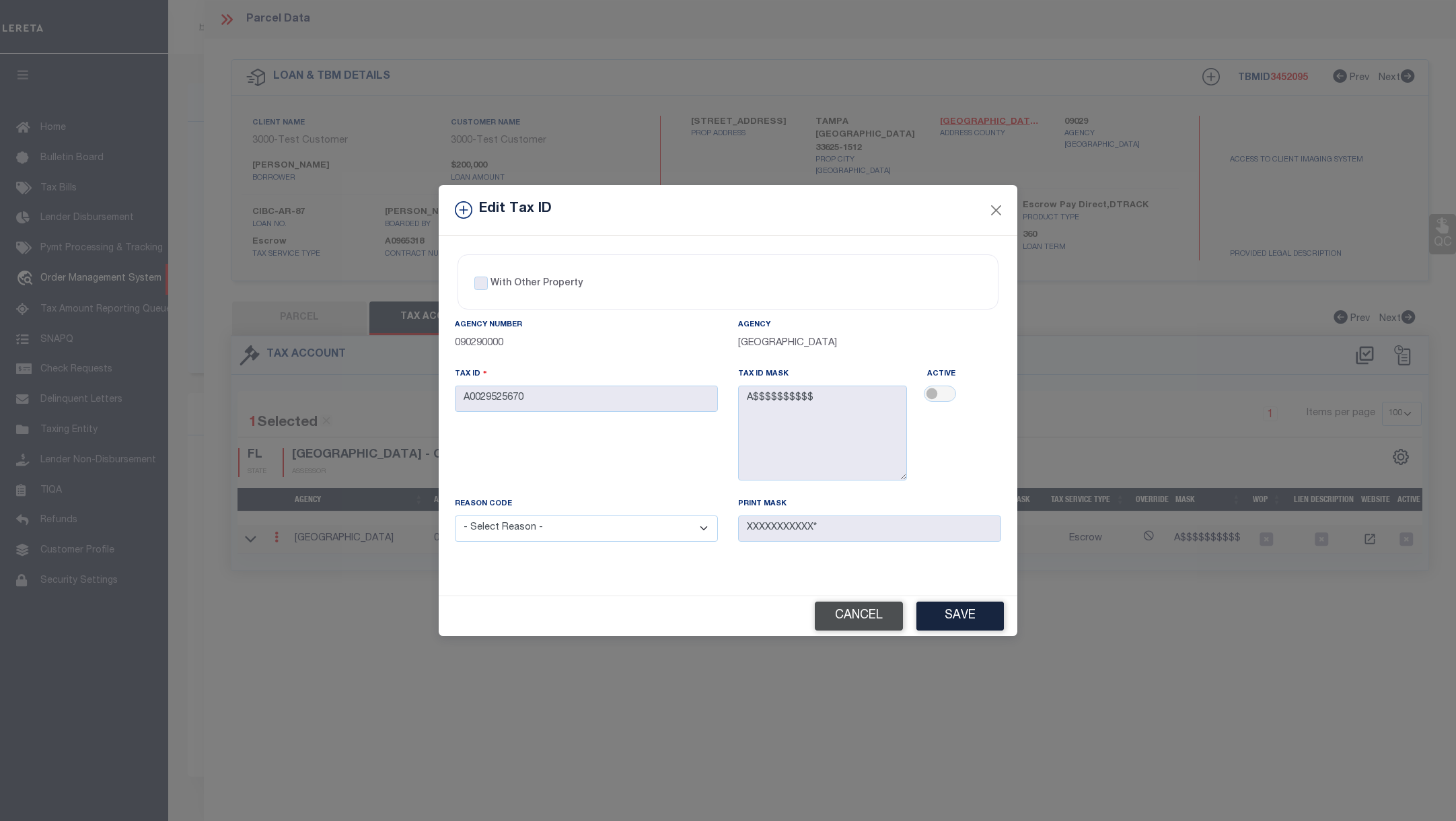
click at [865, 617] on button "Cancel" at bounding box center [859, 616] width 88 height 29
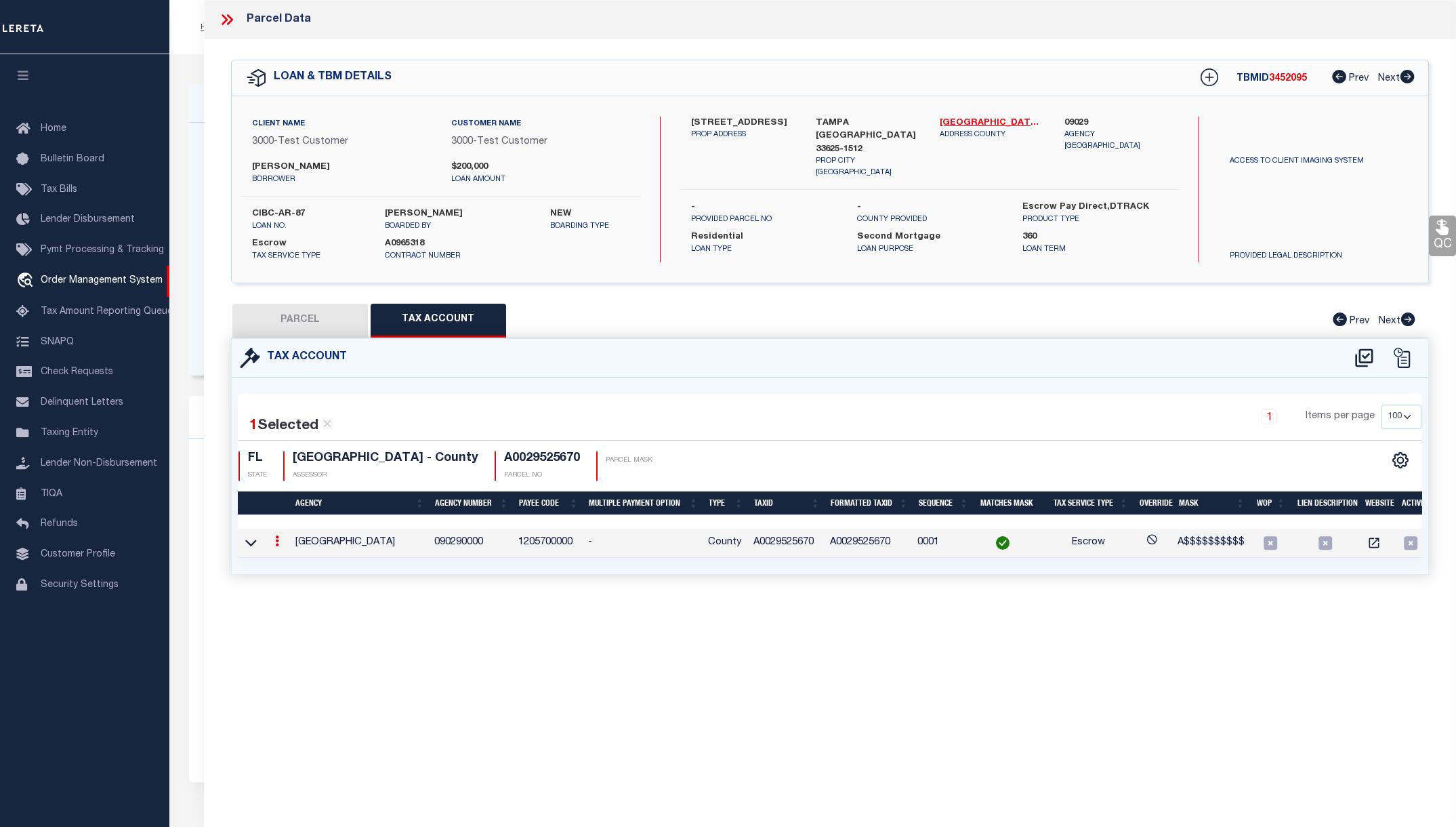
click at [226, 13] on icon at bounding box center [226, 19] width 17 height 17
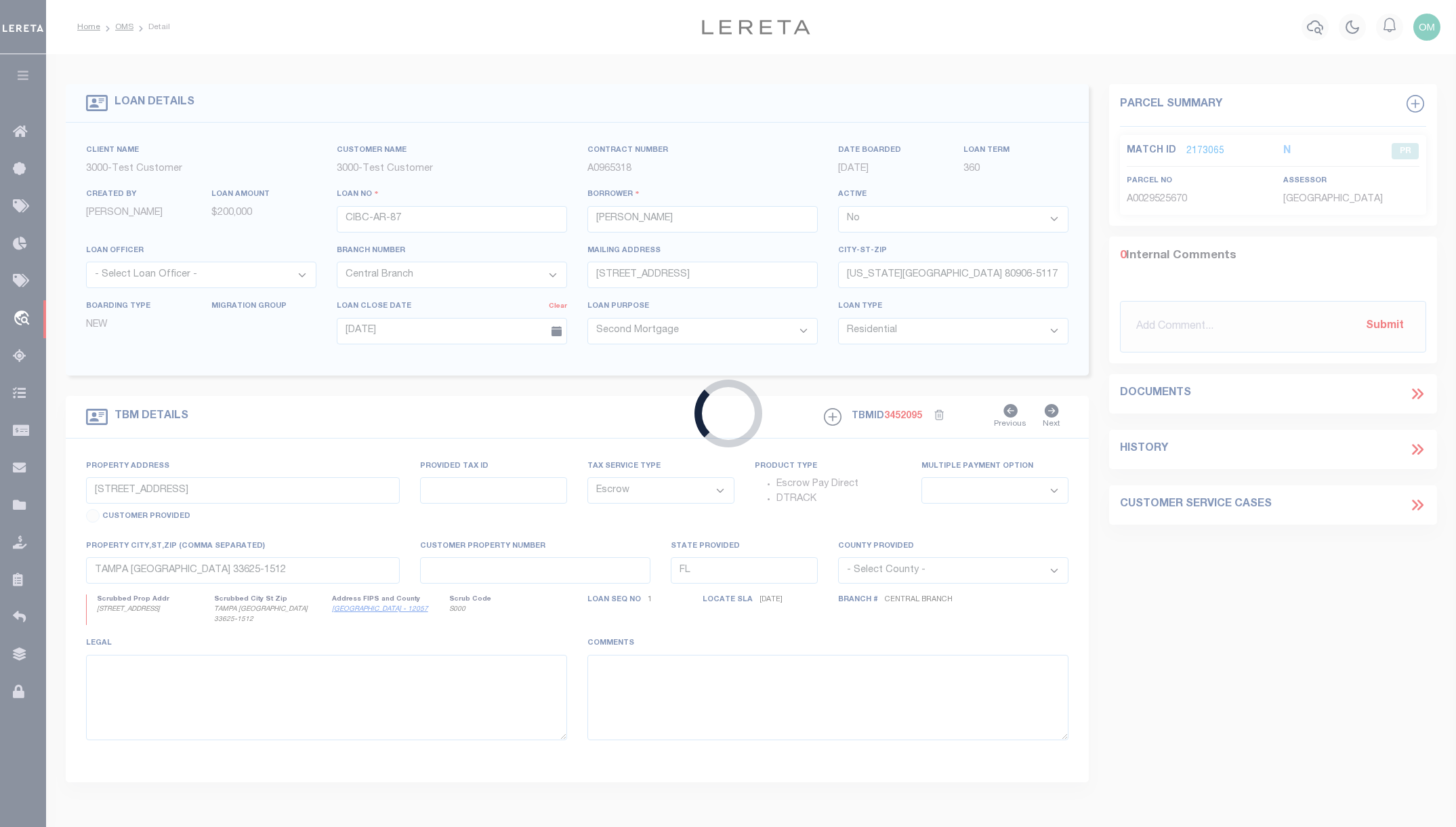
type input "4207240015180"
type input "[PERSON_NAME]; [PERSON_NAME] [PERSON_NAME]; [PERSON_NAME]; [PERSON_NAME] RANCH …"
select select "True"
select select
type input "[STREET_ADDRESS]"
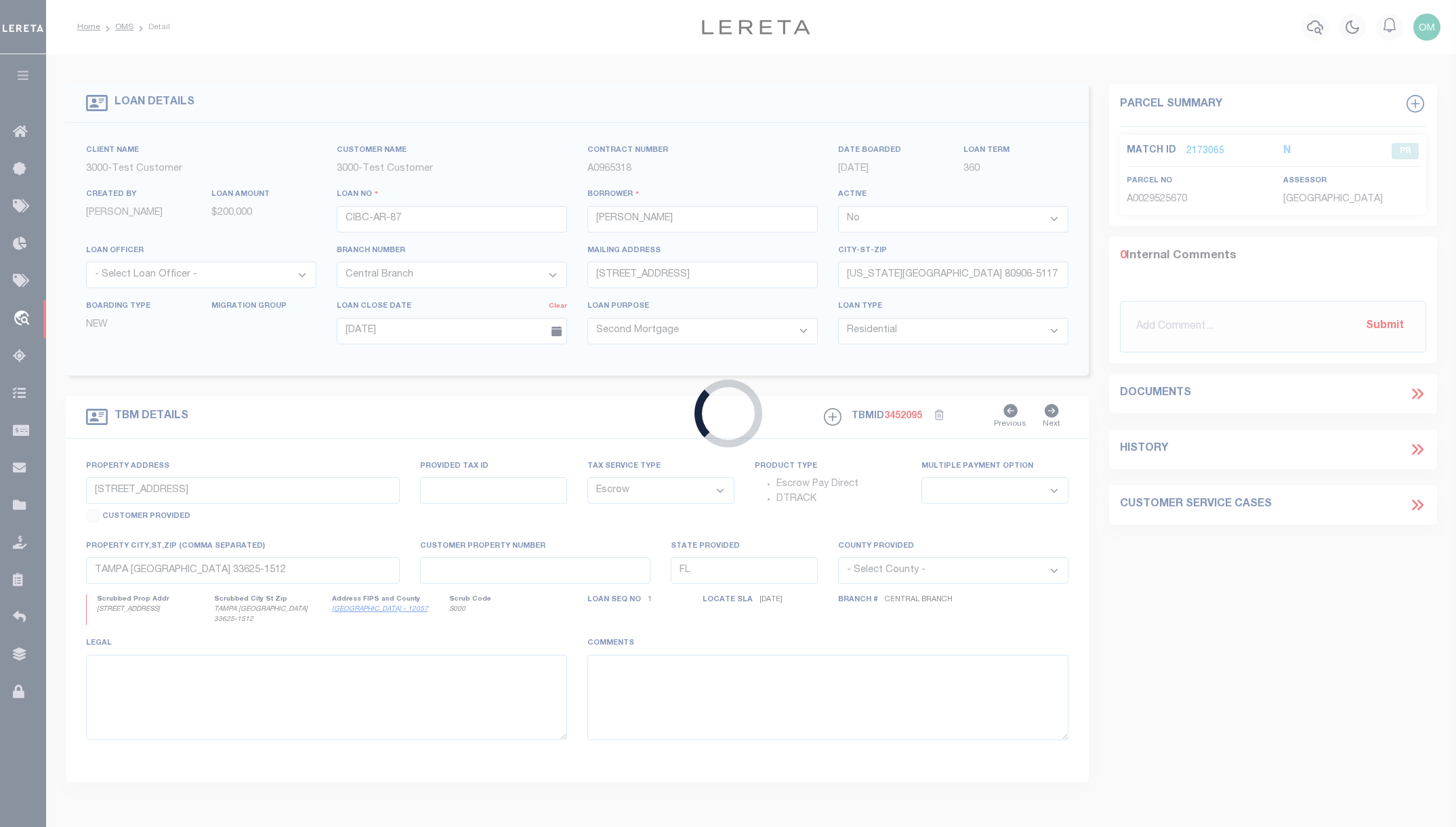
type input "[PERSON_NAME] GAP MT 59453-8107"
select select
select select "NonEscrow"
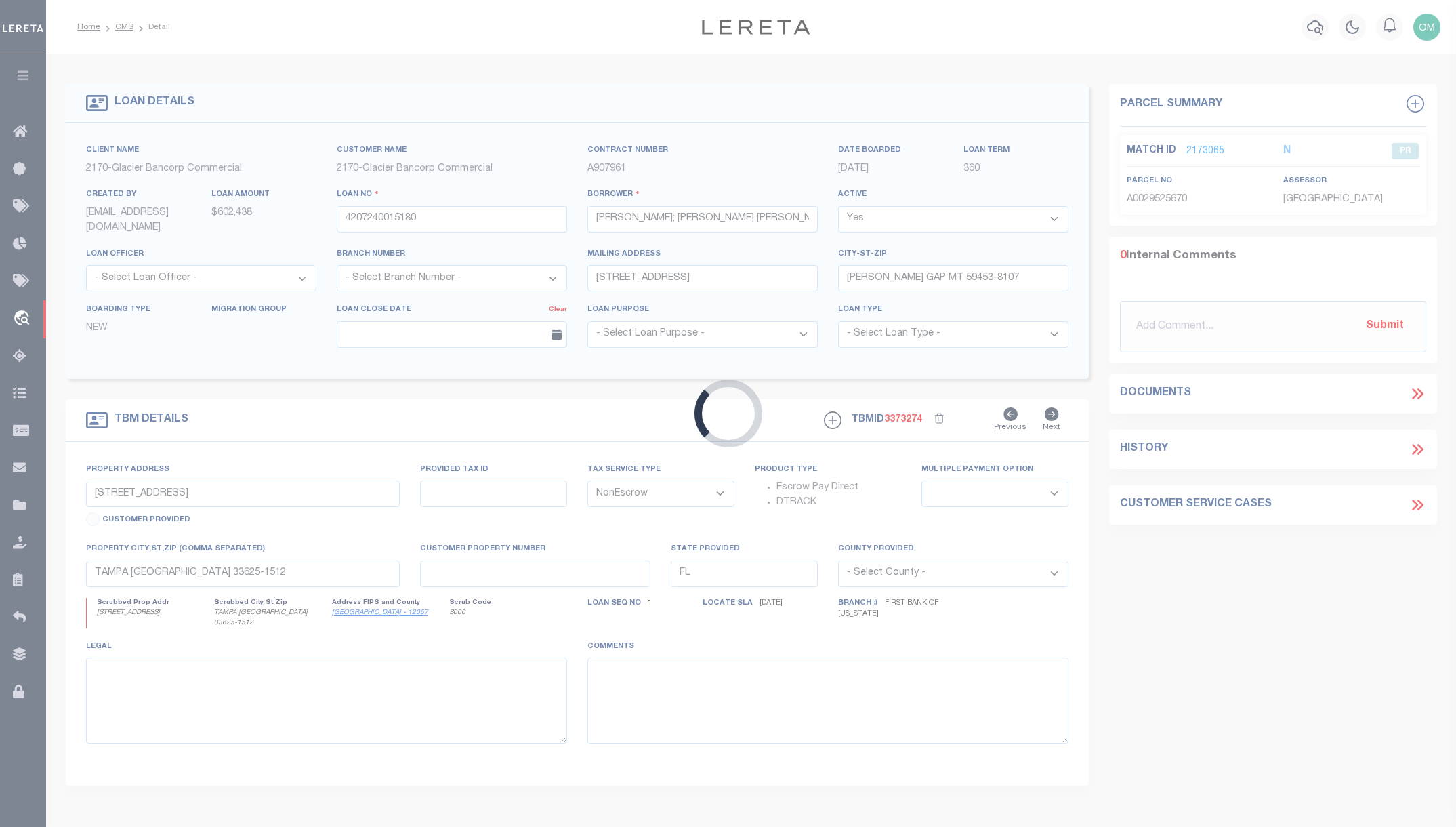
type input "[STREET_ADDRESS]"
select select
type input "[PERSON_NAME] GAP MT 59453"
type input "MT"
select select
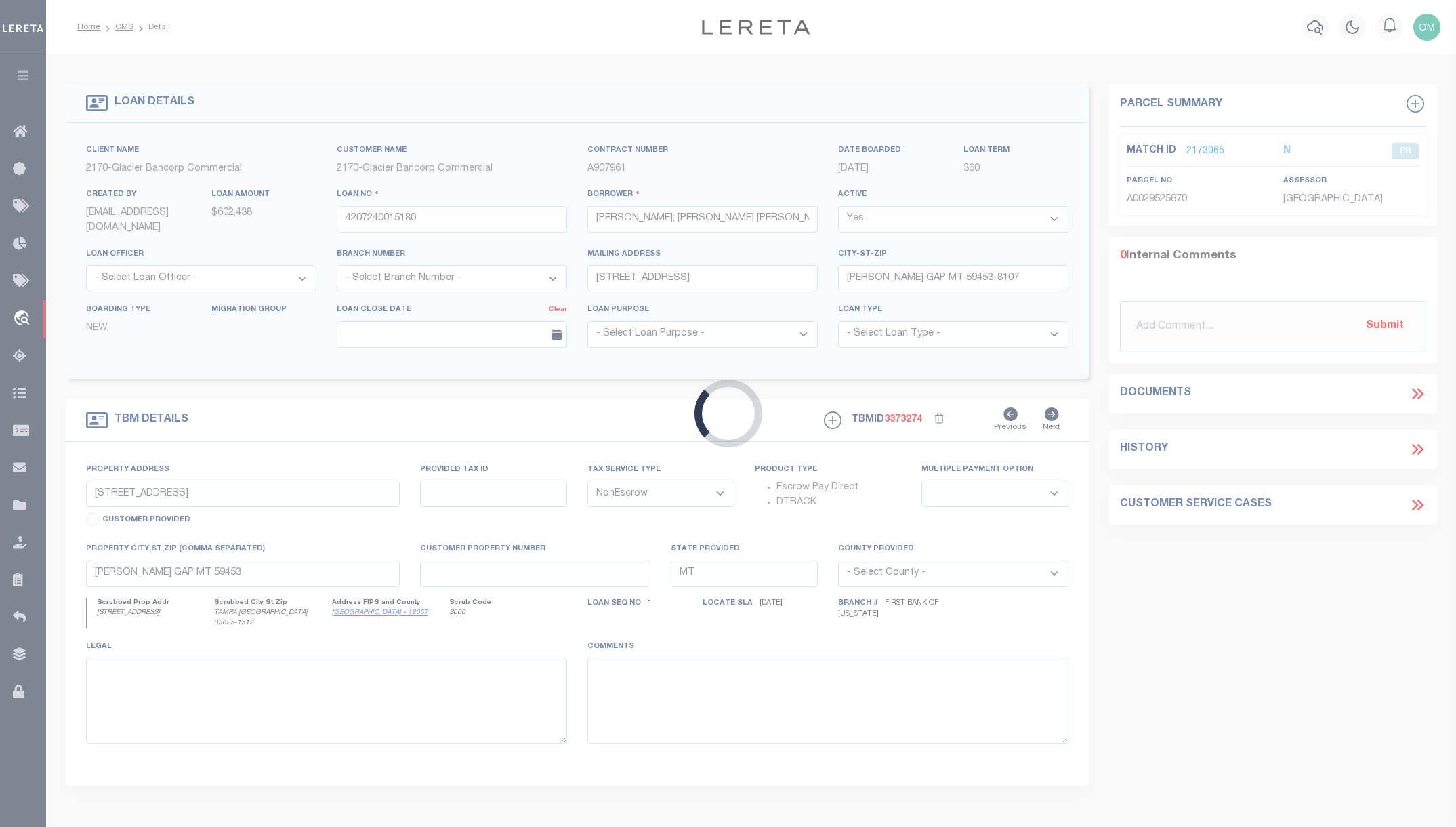
type textarea "PARCEL NUMBERS: 1948007042, 1948007141, 1948007043, 1948007092, 1948007052 SEE …"
select select "4572"
